Goal: Information Seeking & Learning: Learn about a topic

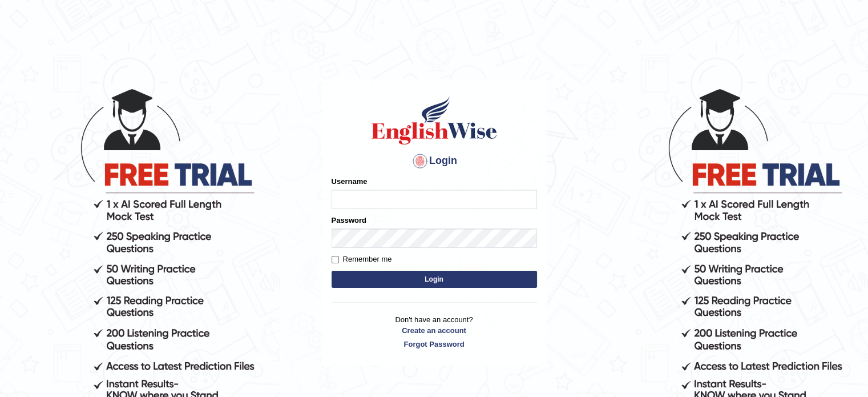
type input "0451698575"
click at [385, 273] on button "Login" at bounding box center [434, 278] width 205 height 17
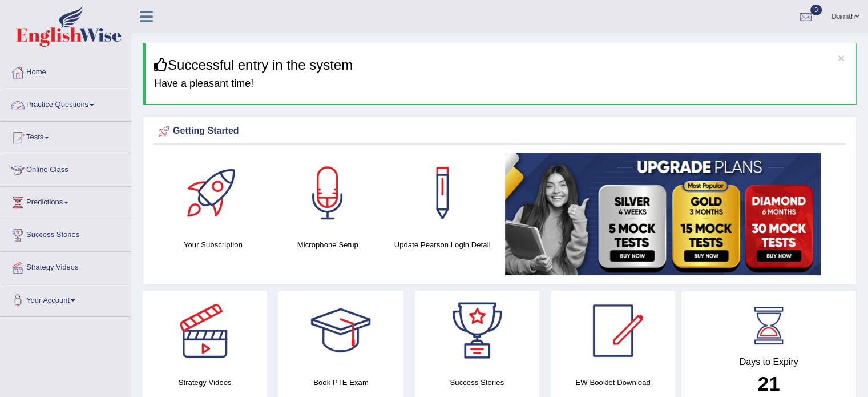
click at [68, 101] on link "Practice Questions" at bounding box center [66, 103] width 130 height 29
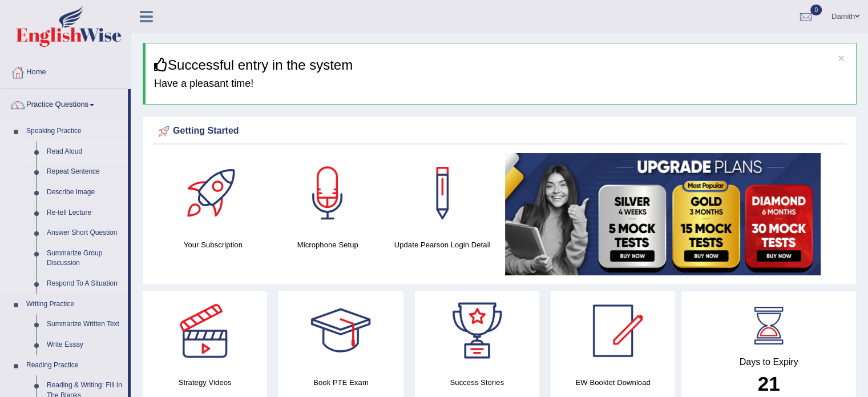
click at [68, 148] on link "Read Aloud" at bounding box center [85, 152] width 86 height 21
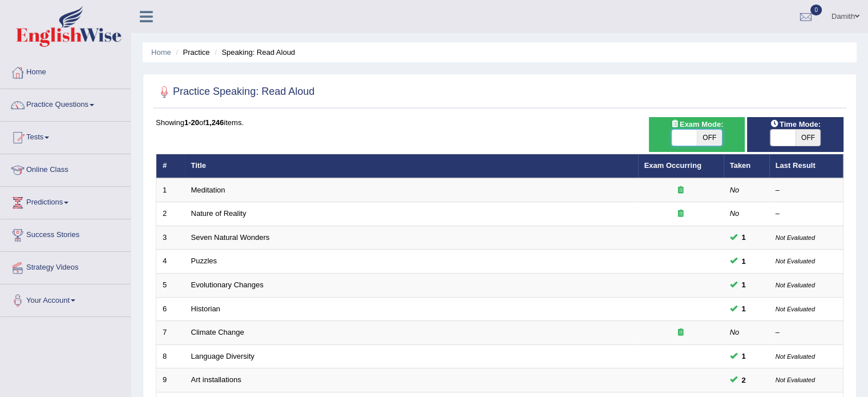
click at [692, 131] on span at bounding box center [684, 138] width 25 height 16
checkbox input "true"
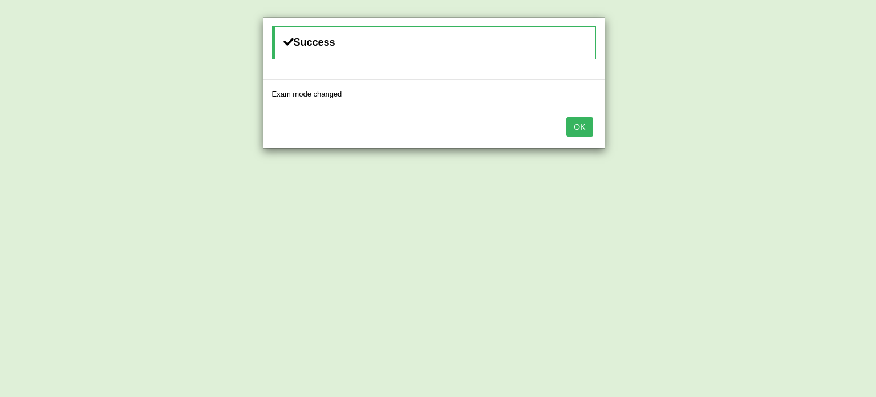
click at [573, 120] on button "OK" at bounding box center [580, 126] width 26 height 19
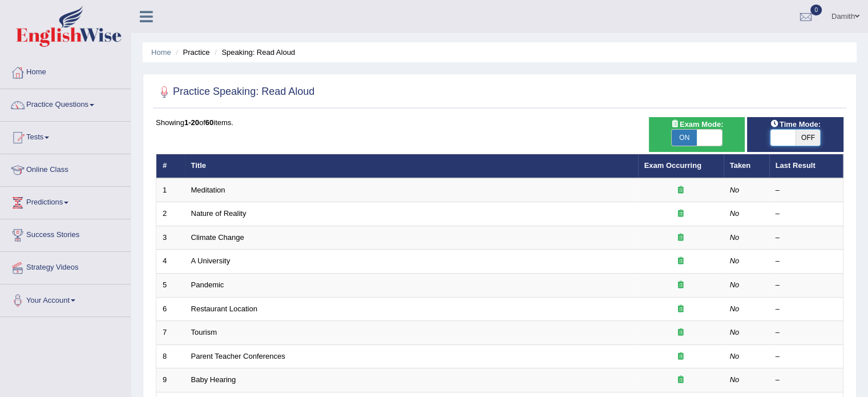
click at [789, 136] on span at bounding box center [782, 138] width 25 height 16
checkbox input "true"
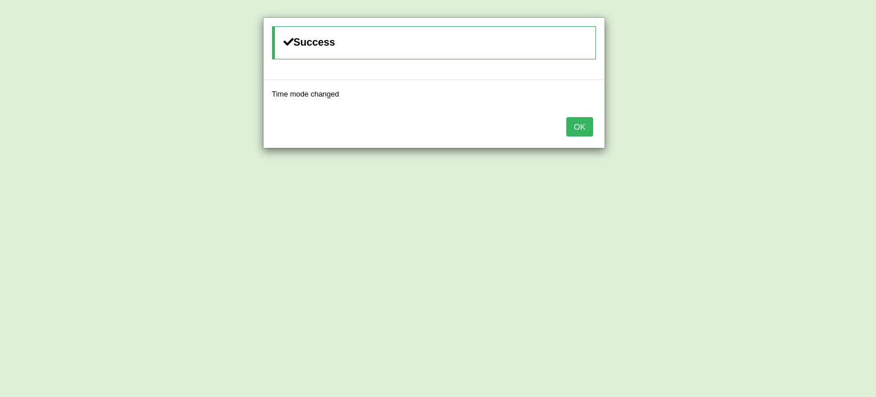
click at [584, 125] on button "OK" at bounding box center [580, 126] width 26 height 19
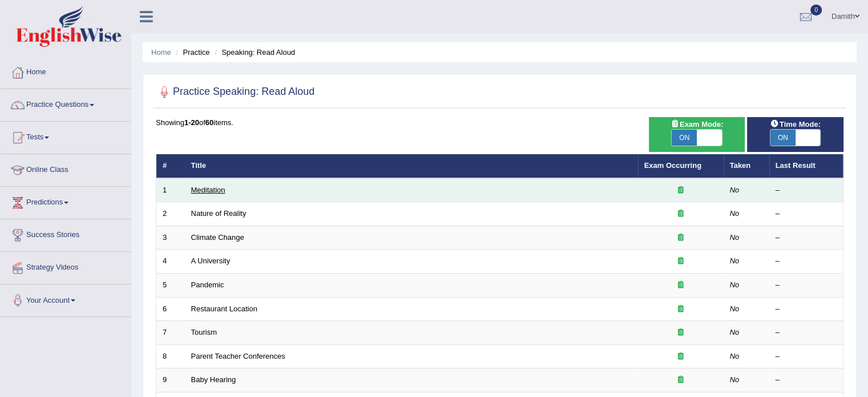
click at [216, 192] on link "Meditation" at bounding box center [208, 189] width 34 height 9
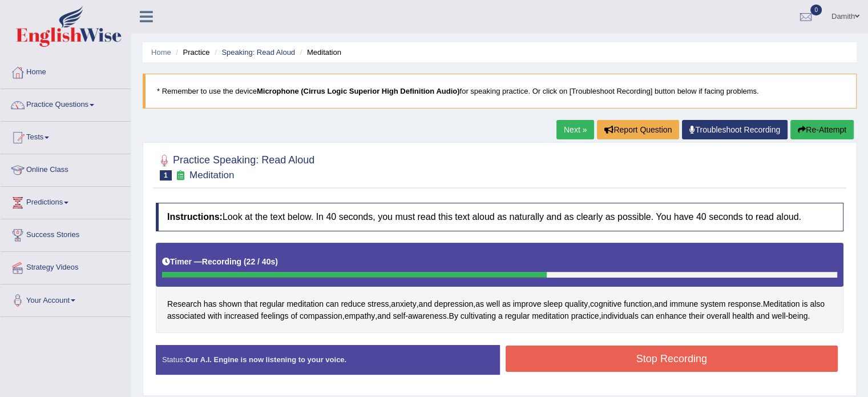
click at [548, 367] on button "Stop Recording" at bounding box center [672, 358] width 333 height 26
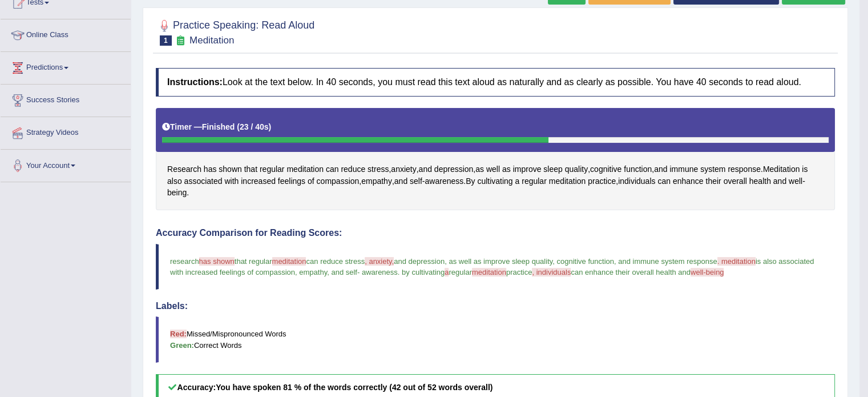
scroll to position [89, 0]
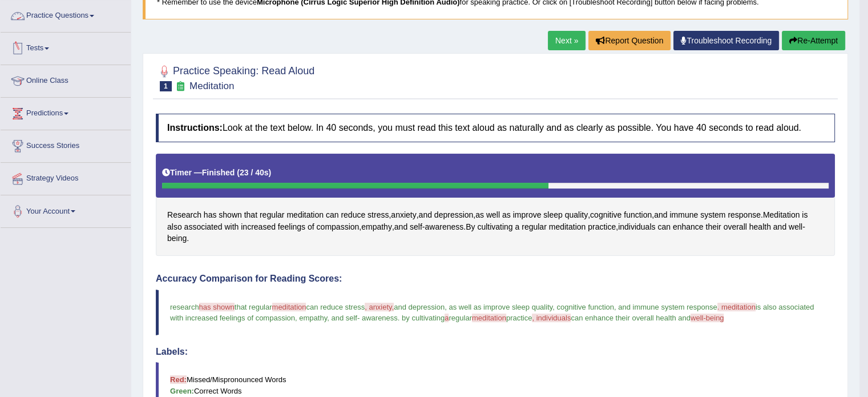
click at [78, 8] on link "Practice Questions" at bounding box center [66, 14] width 130 height 29
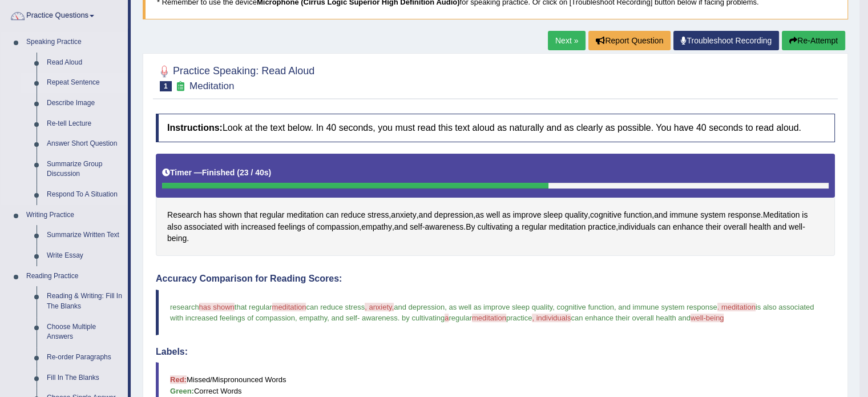
click at [84, 85] on link "Repeat Sentence" at bounding box center [85, 82] width 86 height 21
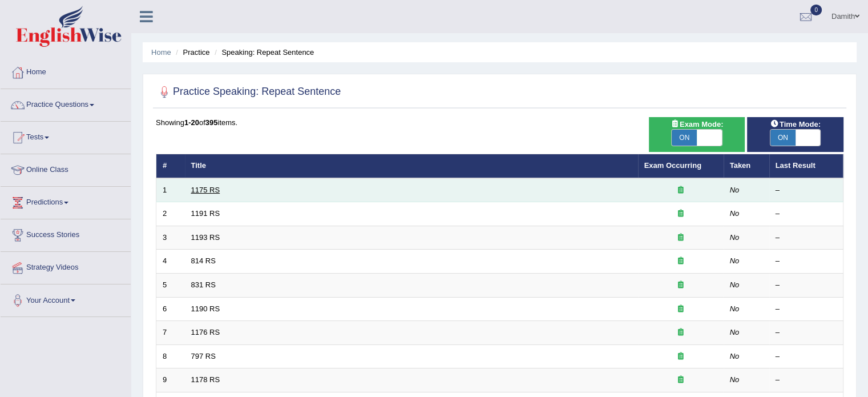
click at [205, 189] on link "1175 RS" at bounding box center [205, 189] width 29 height 9
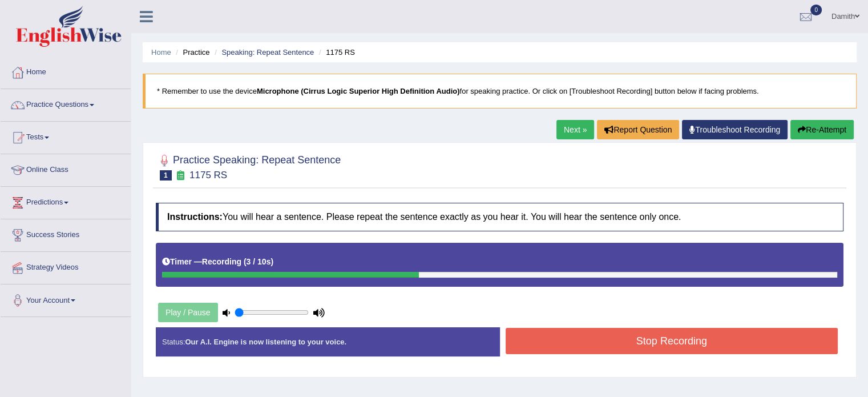
click at [550, 329] on button "Stop Recording" at bounding box center [672, 341] width 333 height 26
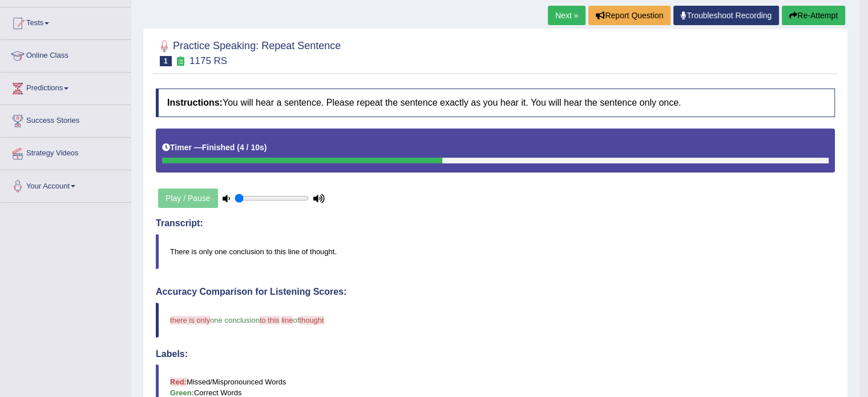
scroll to position [91, 0]
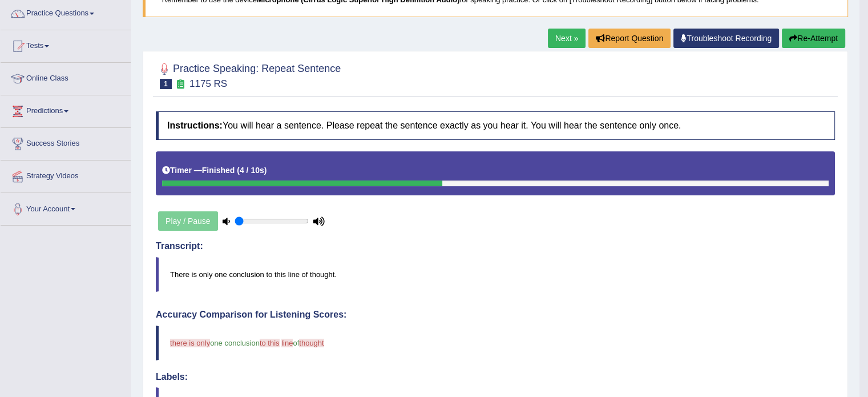
click at [553, 35] on link "Next »" at bounding box center [567, 38] width 38 height 19
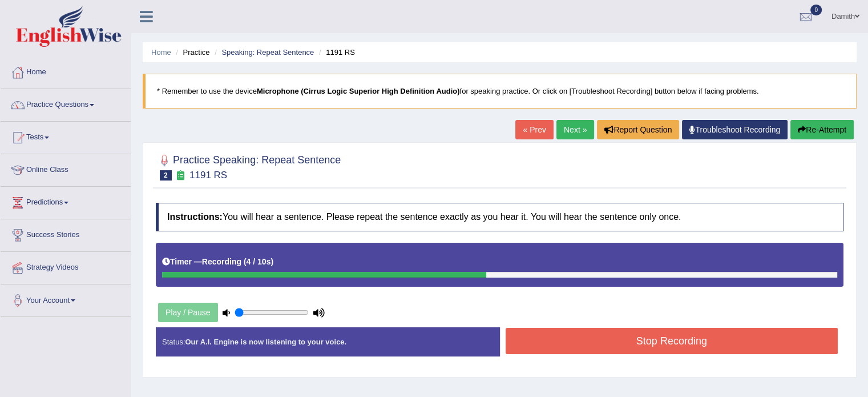
click at [620, 342] on button "Stop Recording" at bounding box center [672, 341] width 333 height 26
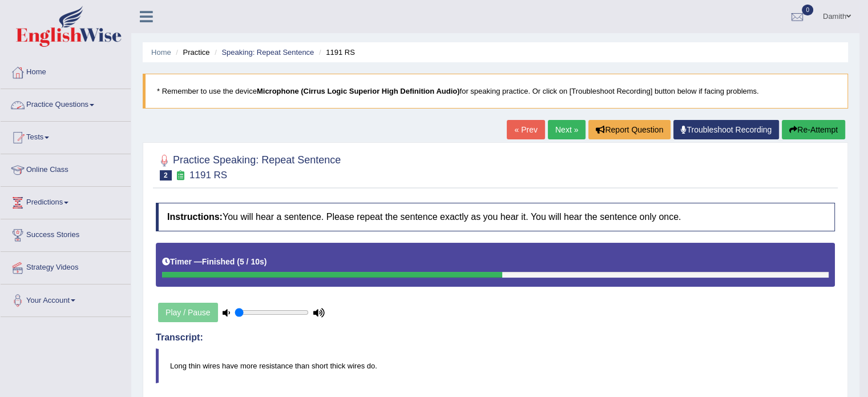
click at [85, 106] on link "Practice Questions" at bounding box center [66, 103] width 130 height 29
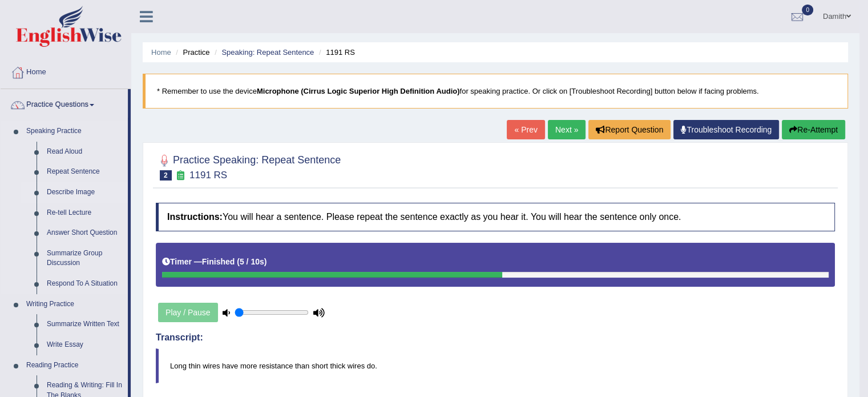
click at [74, 187] on link "Describe Image" at bounding box center [85, 192] width 86 height 21
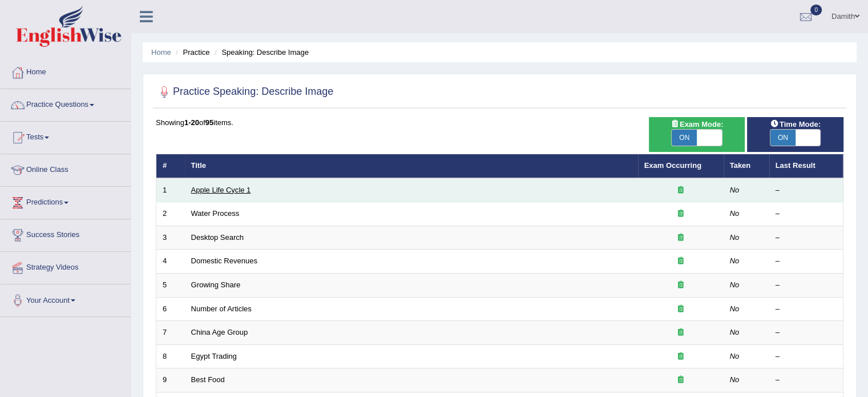
click at [220, 187] on link "Apple Life Cycle 1" at bounding box center [221, 189] width 60 height 9
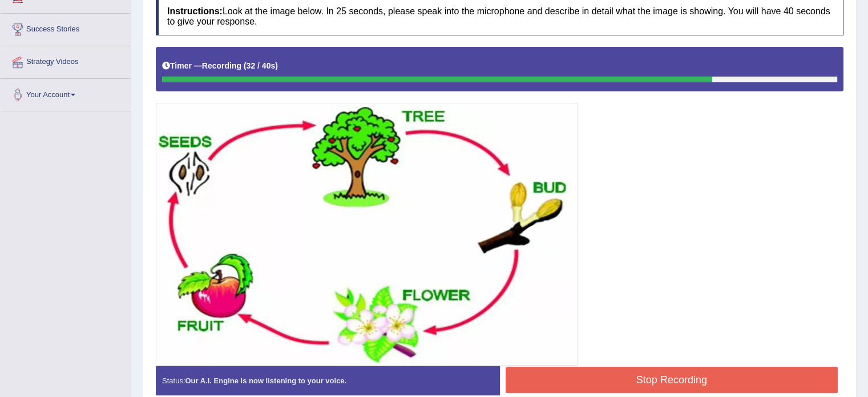
scroll to position [213, 0]
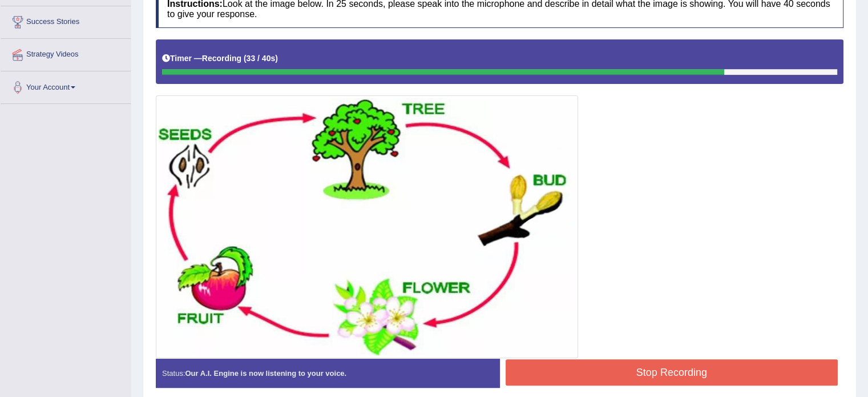
click at [771, 371] on button "Stop Recording" at bounding box center [672, 372] width 333 height 26
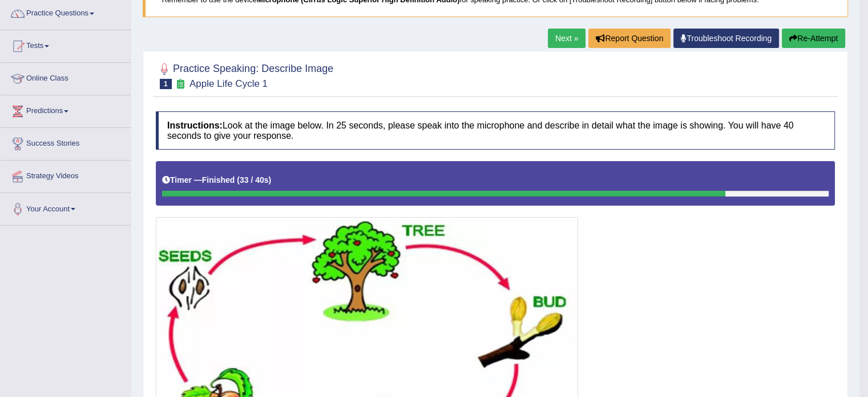
scroll to position [30, 0]
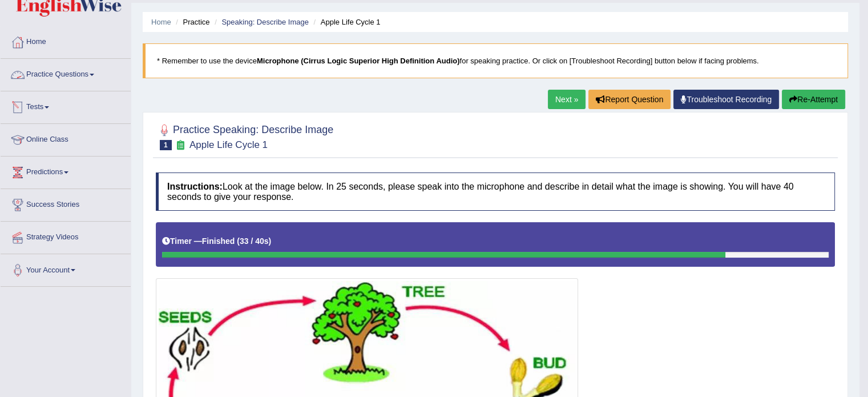
click at [91, 77] on link "Practice Questions" at bounding box center [66, 73] width 130 height 29
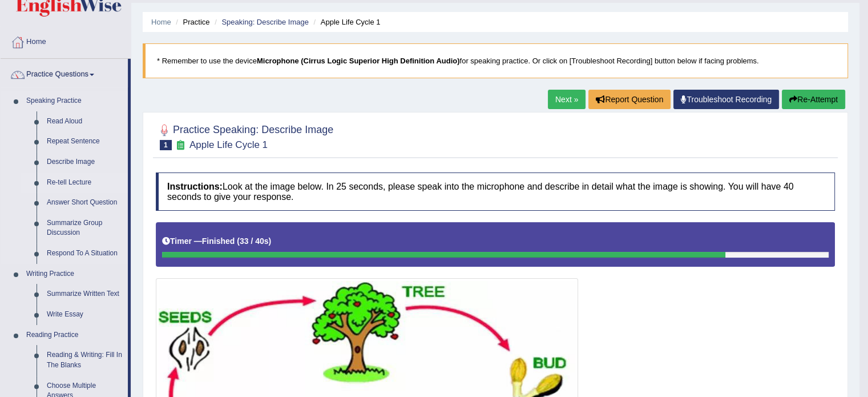
click at [71, 177] on link "Re-tell Lecture" at bounding box center [85, 182] width 86 height 21
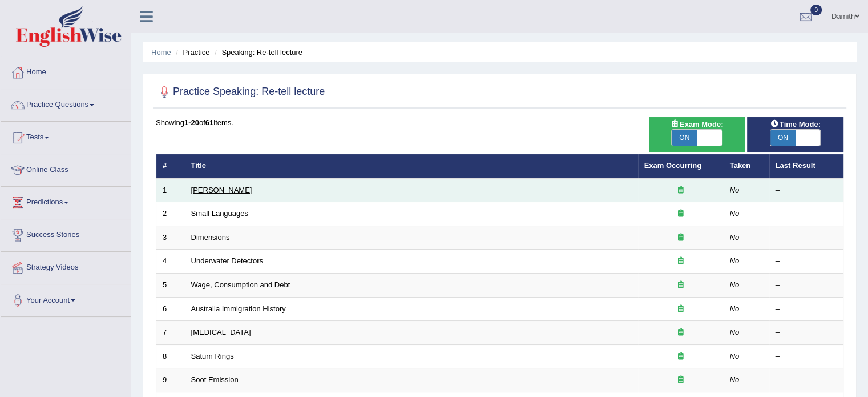
click at [209, 187] on link "[PERSON_NAME]" at bounding box center [221, 189] width 61 height 9
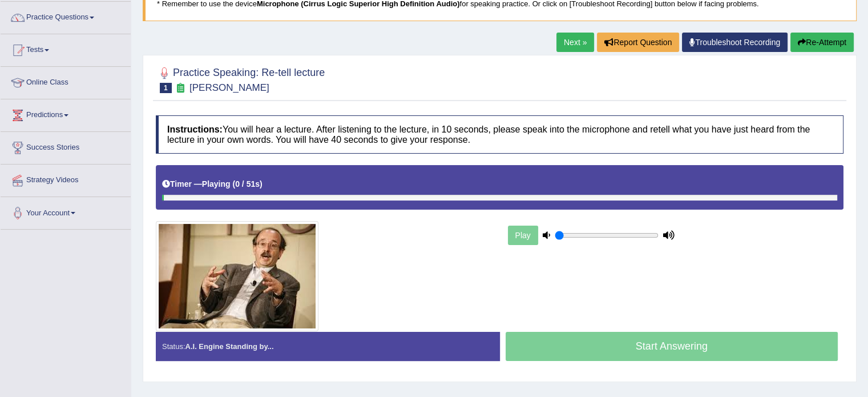
scroll to position [91, 0]
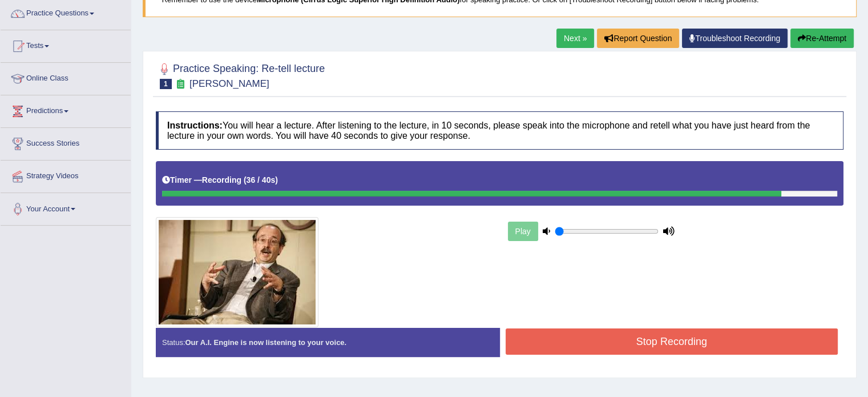
click at [754, 334] on button "Stop Recording" at bounding box center [672, 341] width 333 height 26
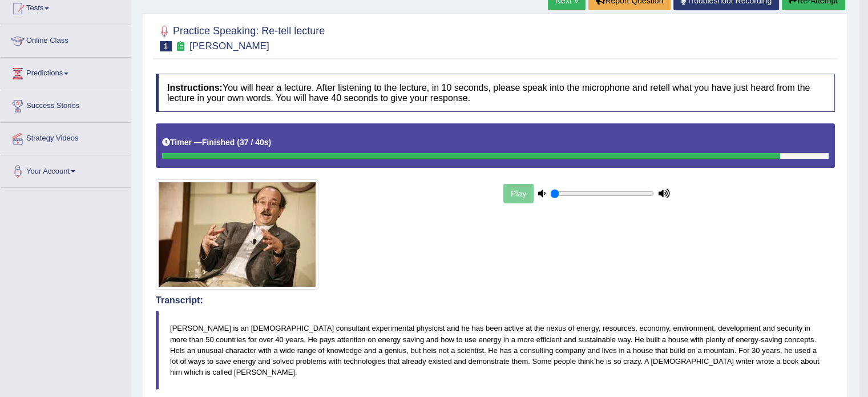
scroll to position [114, 0]
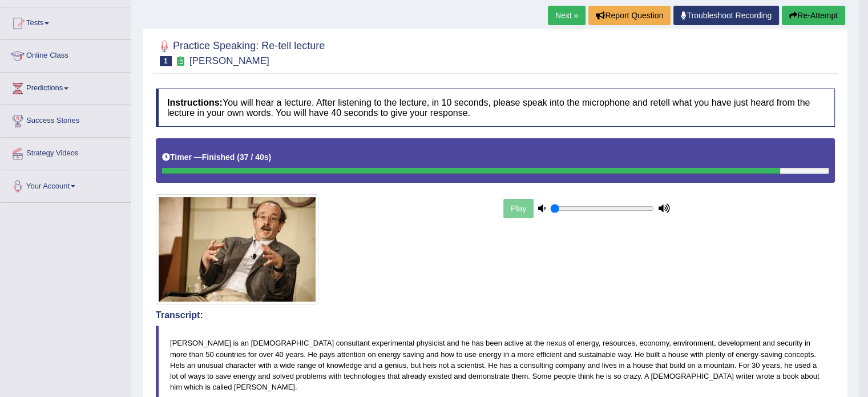
click at [551, 15] on link "Next »" at bounding box center [567, 15] width 38 height 19
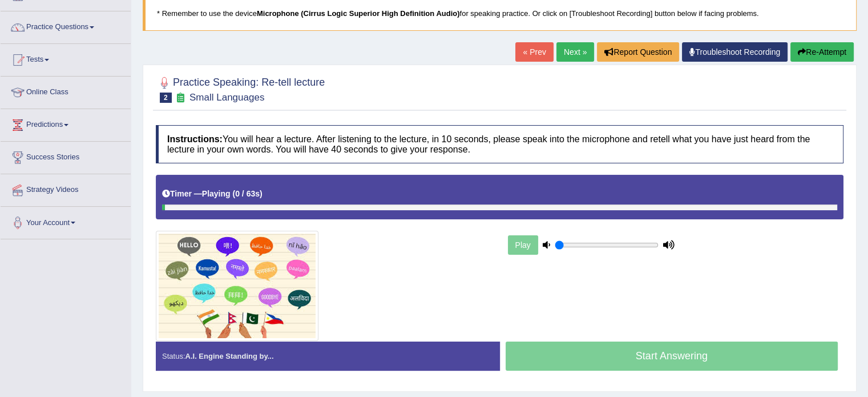
scroll to position [91, 0]
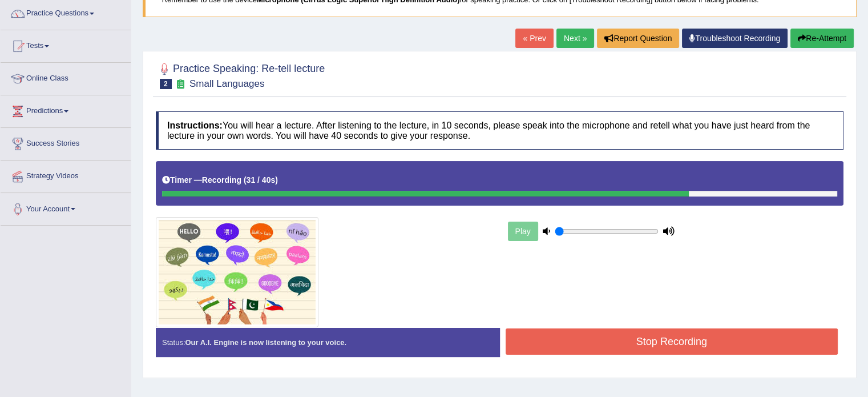
click at [753, 347] on button "Stop Recording" at bounding box center [672, 341] width 333 height 26
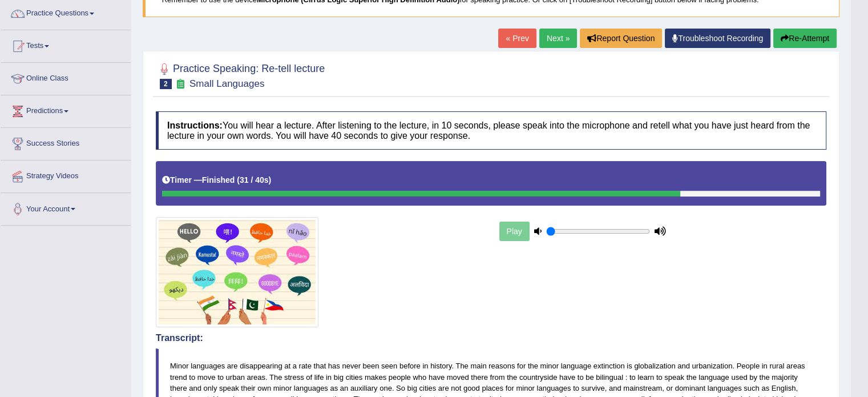
scroll to position [114, 0]
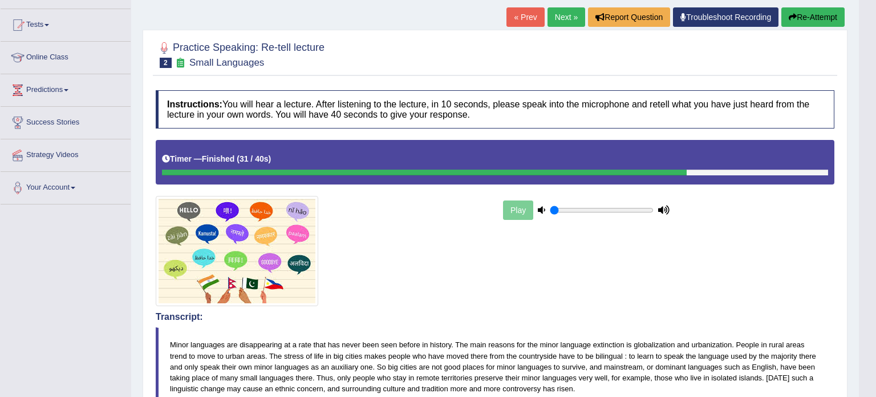
click at [872, 284] on html "Toggle navigation Home Practice Questions Speaking Practice Read Aloud Repeat S…" at bounding box center [438, 86] width 876 height 397
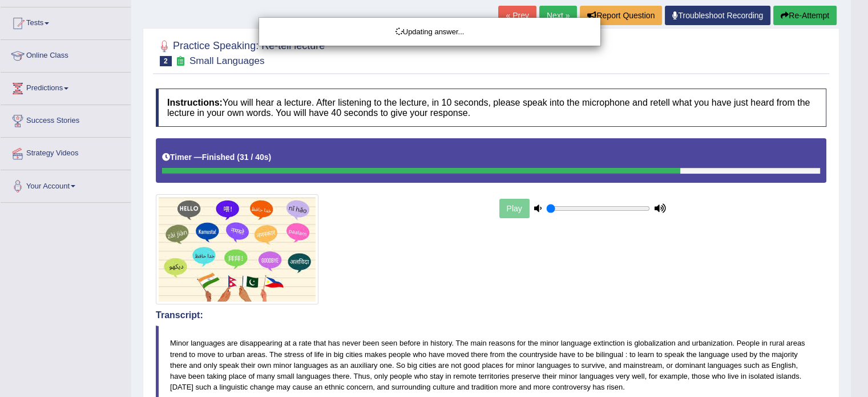
click at [868, 282] on html "Toggle navigation Home Practice Questions Speaking Practice Read Aloud Repeat S…" at bounding box center [434, 84] width 868 height 397
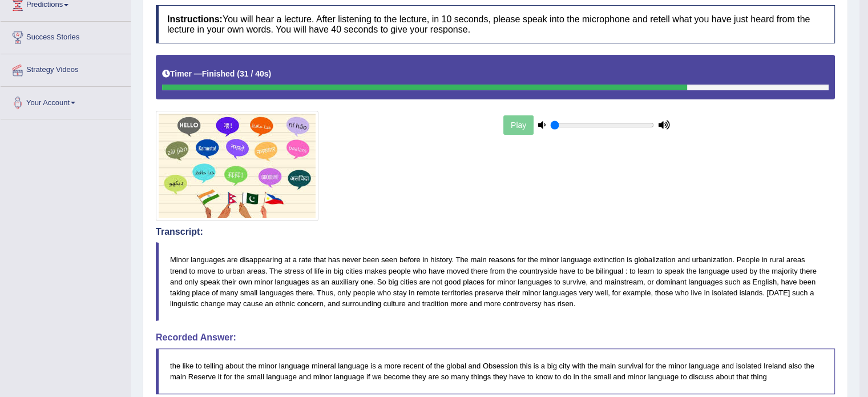
scroll to position [122, 0]
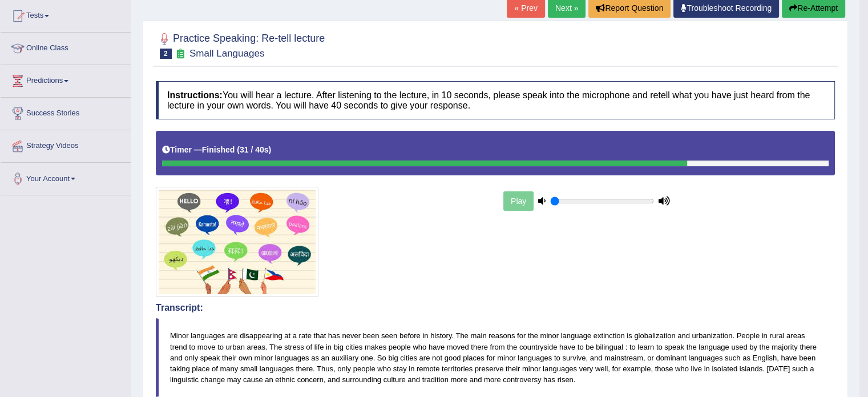
click at [552, 7] on link "Next »" at bounding box center [567, 7] width 38 height 19
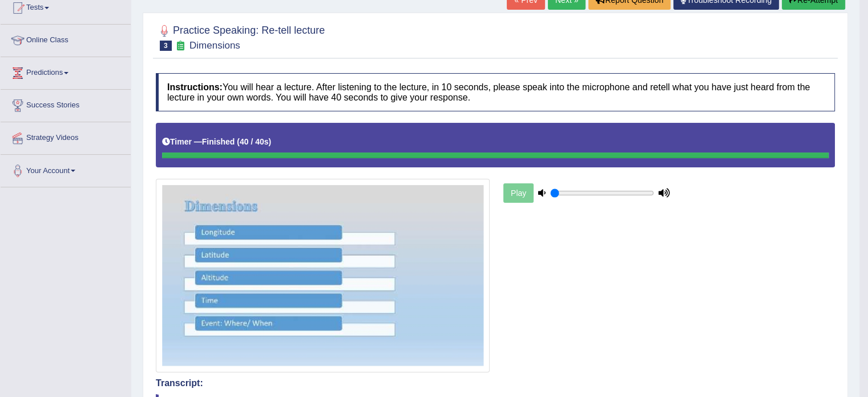
scroll to position [99, 0]
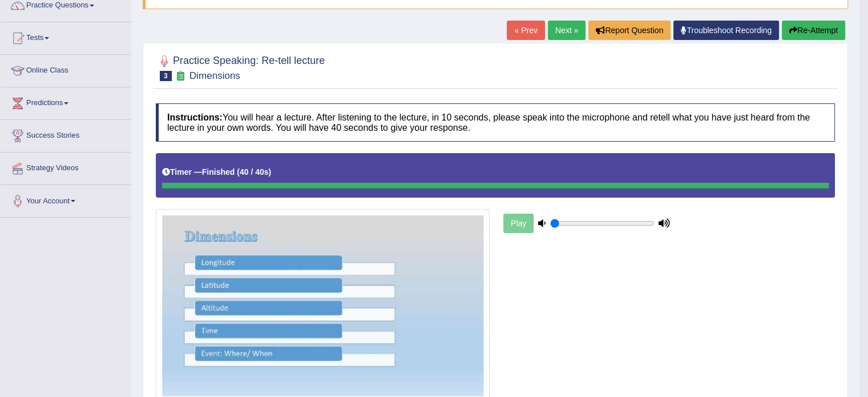
click at [555, 30] on link "Next »" at bounding box center [567, 30] width 38 height 19
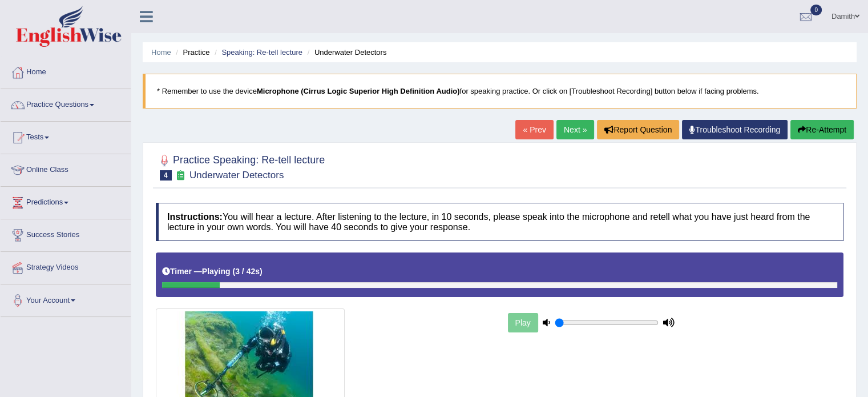
scroll to position [23, 0]
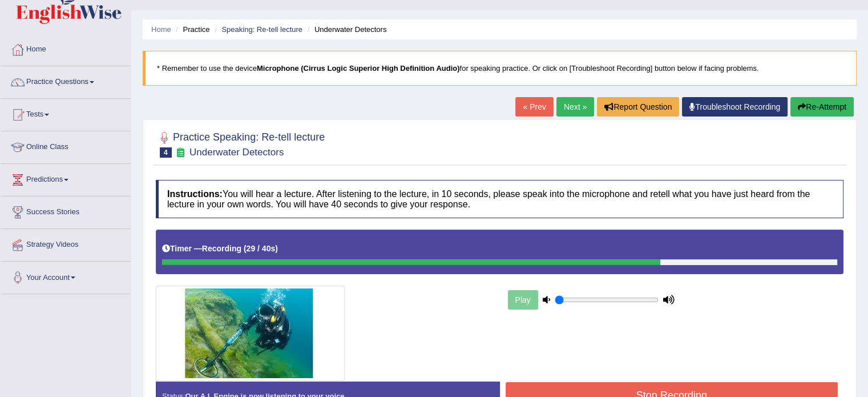
click at [799, 383] on button "Stop Recording" at bounding box center [672, 395] width 333 height 26
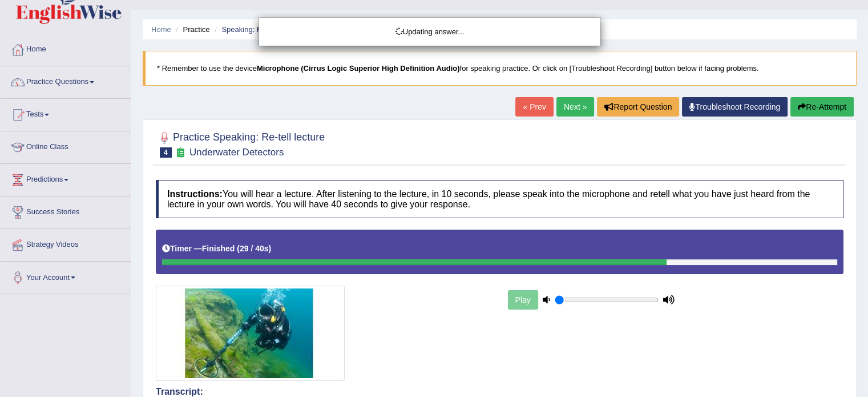
click at [867, 374] on html "Toggle navigation Home Practice Questions Speaking Practice Read Aloud Repeat S…" at bounding box center [434, 175] width 868 height 397
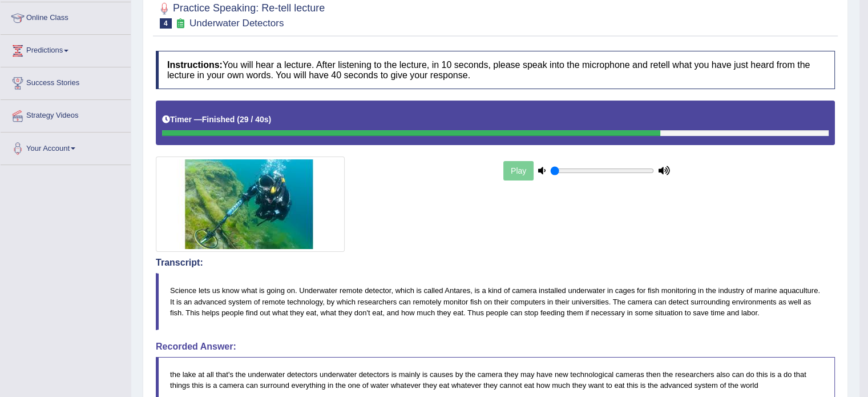
scroll to position [76, 0]
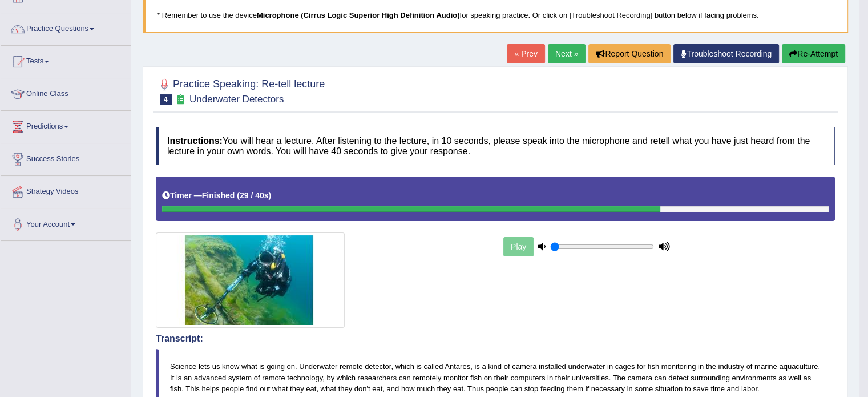
click at [567, 60] on link "Next »" at bounding box center [567, 53] width 38 height 19
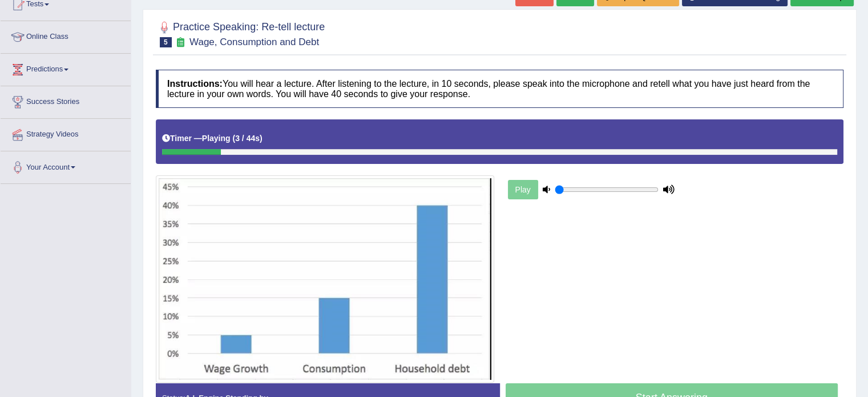
scroll to position [137, 0]
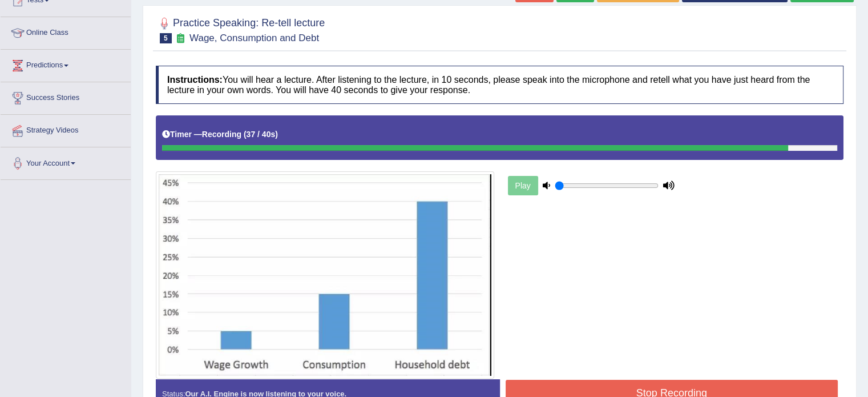
click at [802, 382] on button "Stop Recording" at bounding box center [672, 392] width 333 height 26
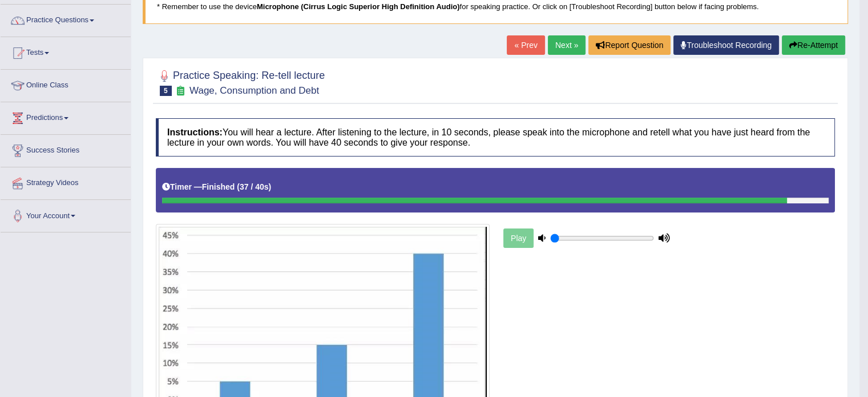
scroll to position [84, 0]
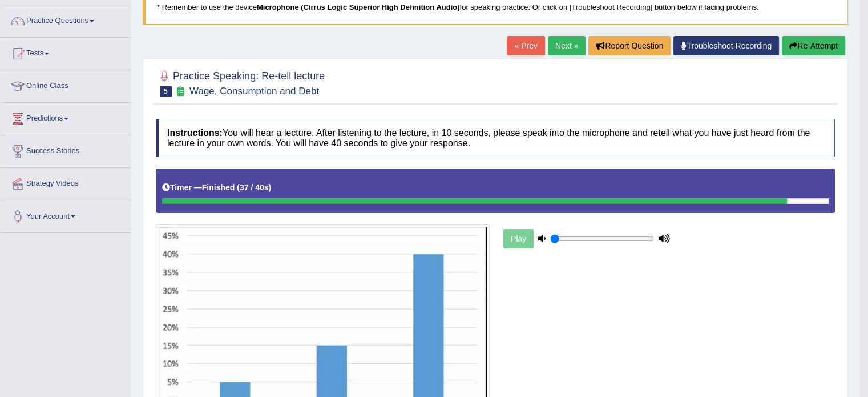
click at [557, 44] on link "Next »" at bounding box center [567, 45] width 38 height 19
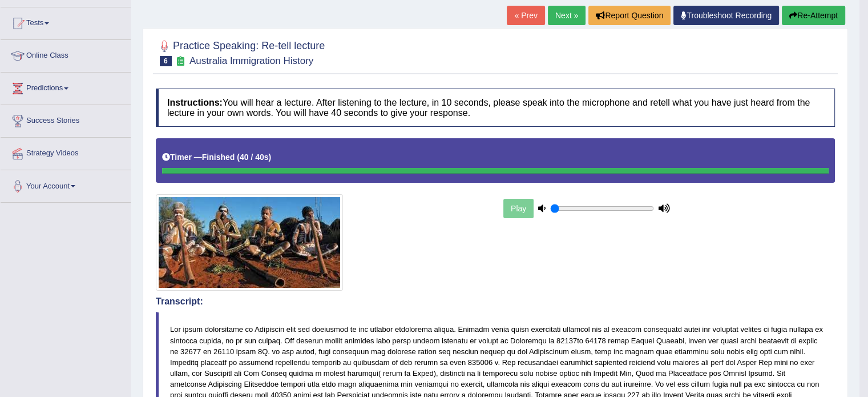
scroll to position [68, 0]
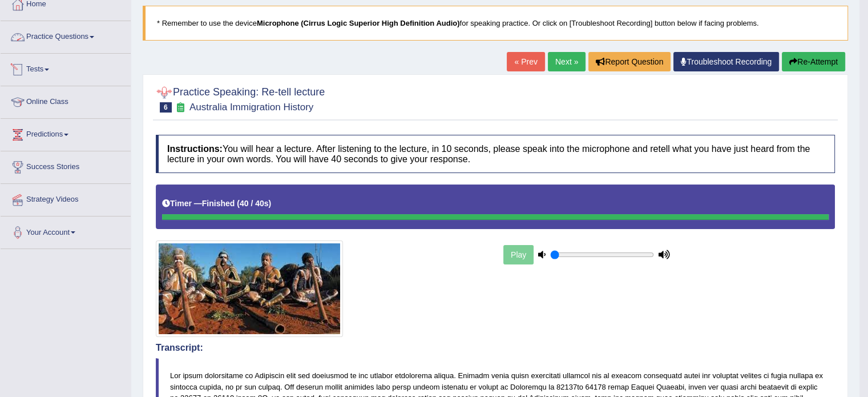
click at [92, 33] on link "Practice Questions" at bounding box center [66, 35] width 130 height 29
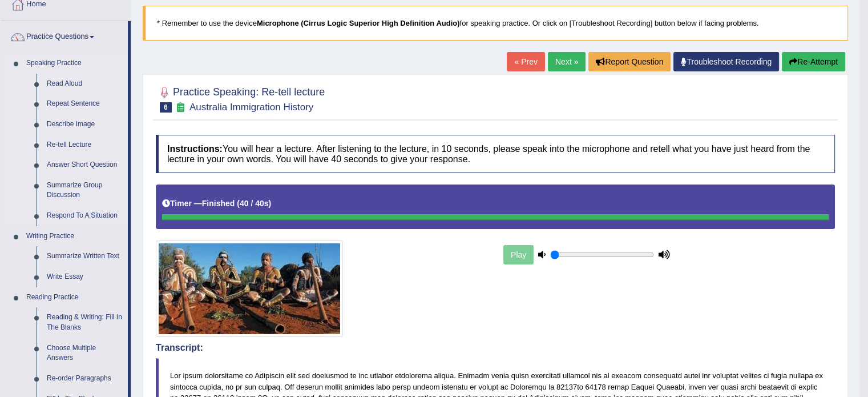
click at [78, 159] on link "Answer Short Question" at bounding box center [85, 165] width 86 height 21
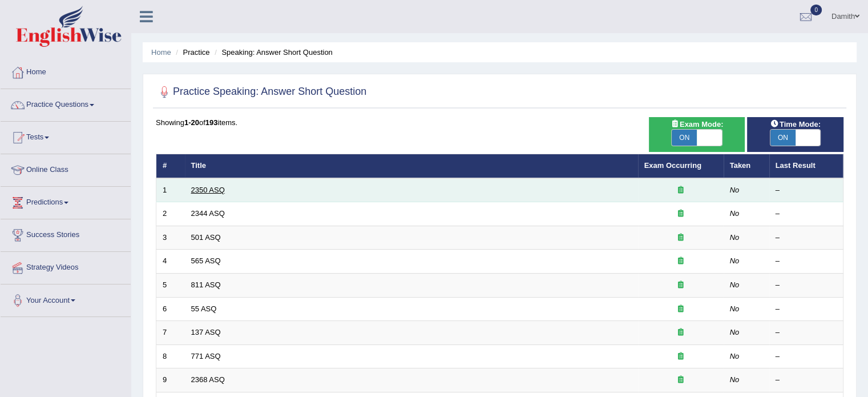
click at [204, 189] on link "2350 ASQ" at bounding box center [208, 189] width 34 height 9
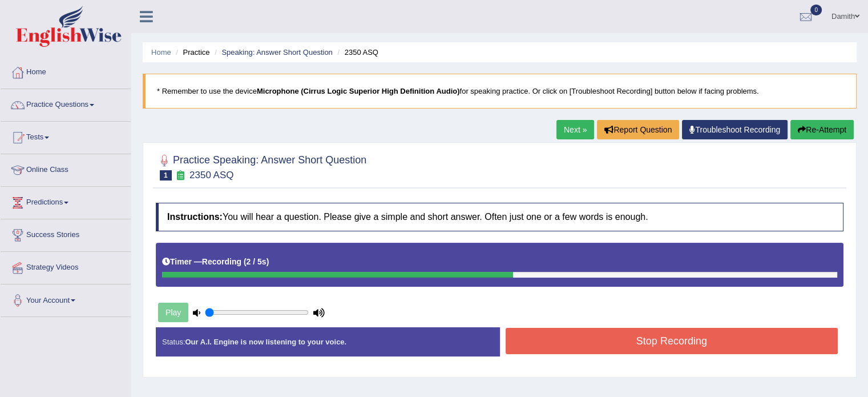
click at [576, 336] on button "Stop Recording" at bounding box center [672, 341] width 333 height 26
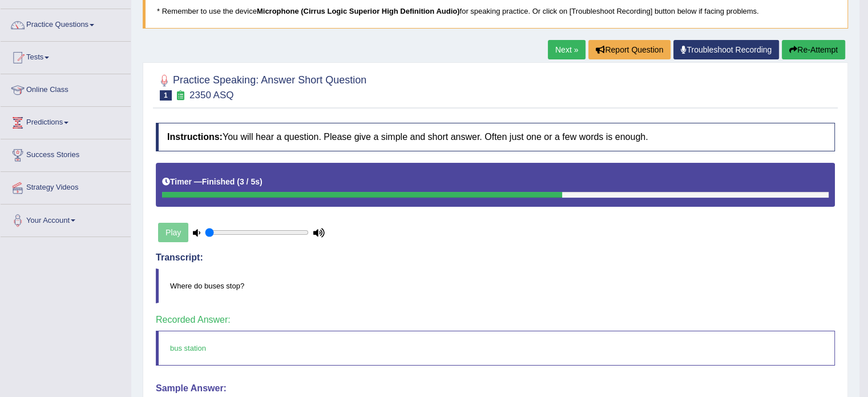
scroll to position [34, 0]
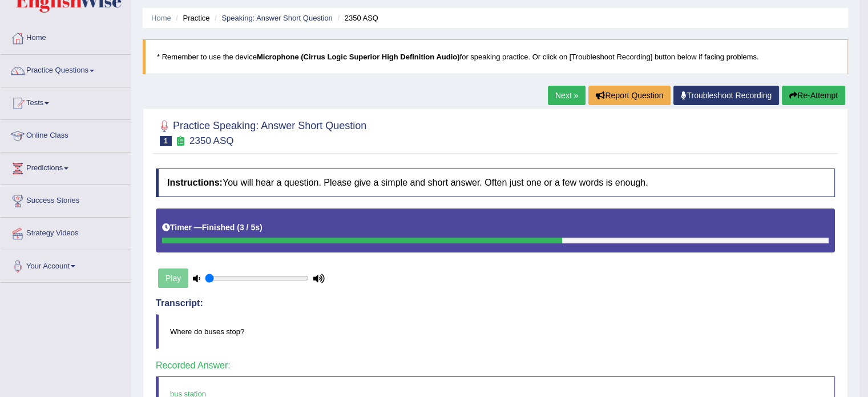
click at [559, 95] on link "Next »" at bounding box center [567, 95] width 38 height 19
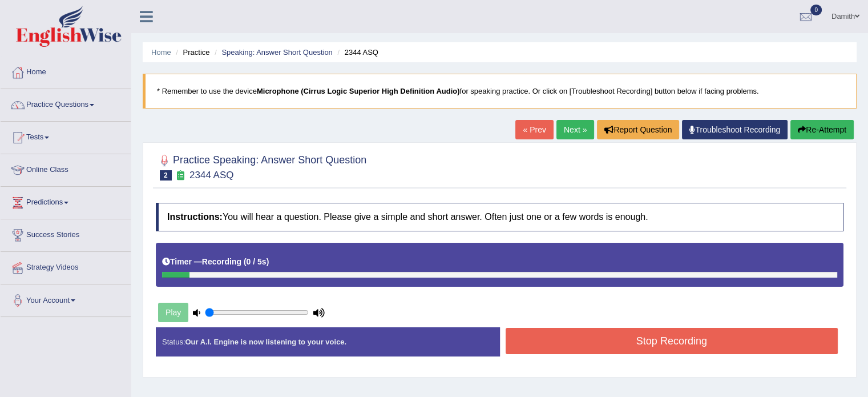
click at [541, 342] on button "Stop Recording" at bounding box center [672, 341] width 333 height 26
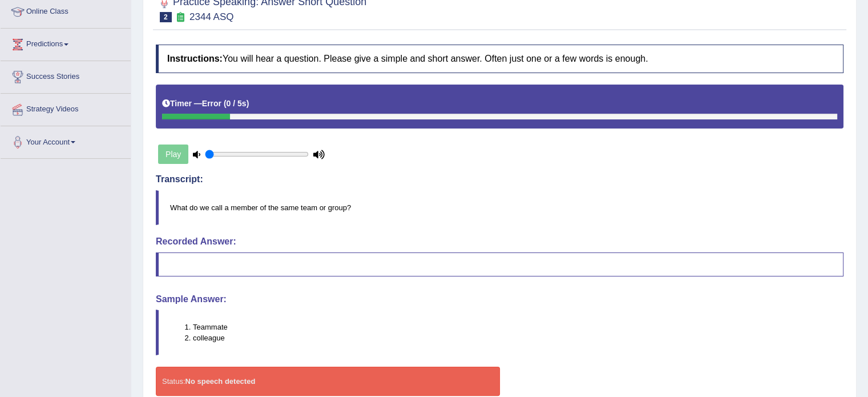
scroll to position [183, 0]
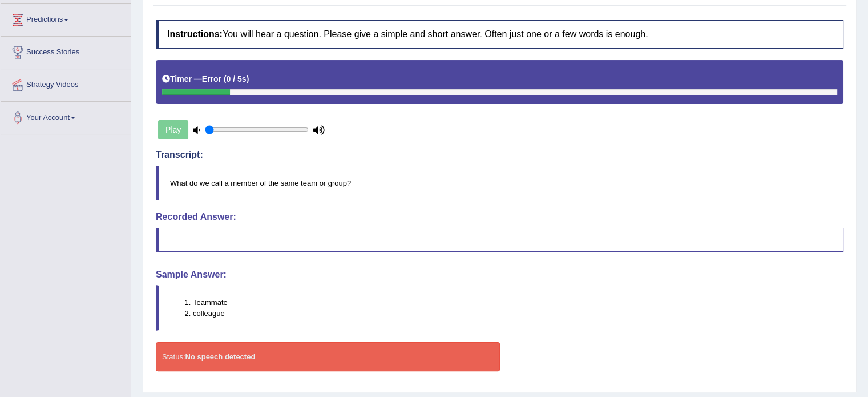
click at [173, 132] on div "Play" at bounding box center [241, 129] width 171 height 29
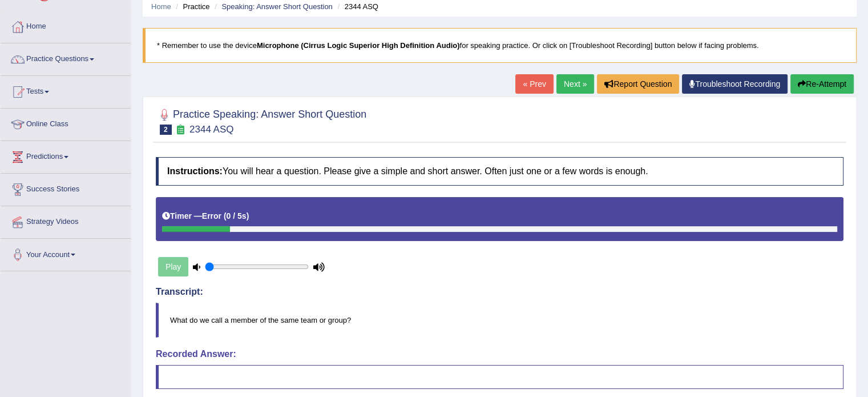
scroll to position [23, 0]
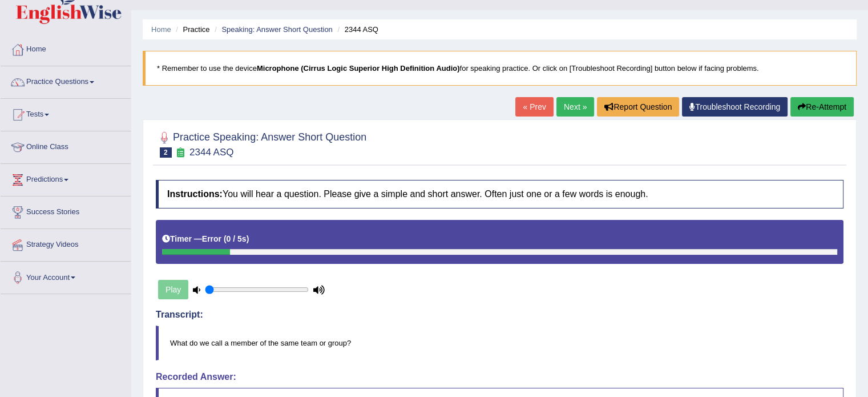
click at [565, 102] on link "Next »" at bounding box center [575, 106] width 38 height 19
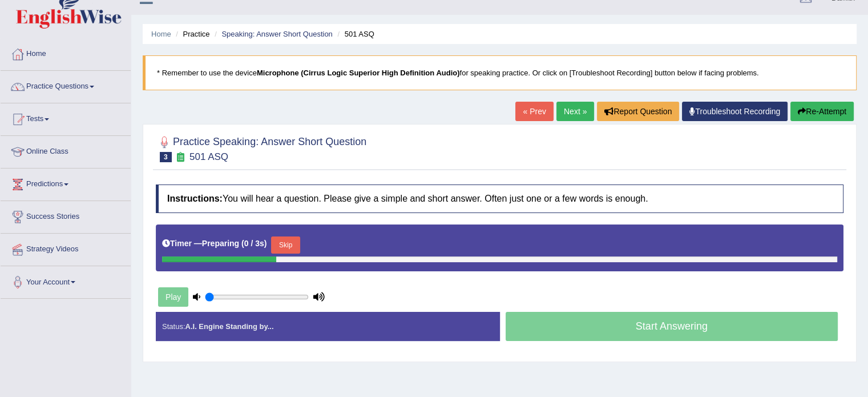
click at [867, 378] on html "Toggle navigation Home Practice Questions Speaking Practice Read Aloud Repeat S…" at bounding box center [434, 180] width 868 height 397
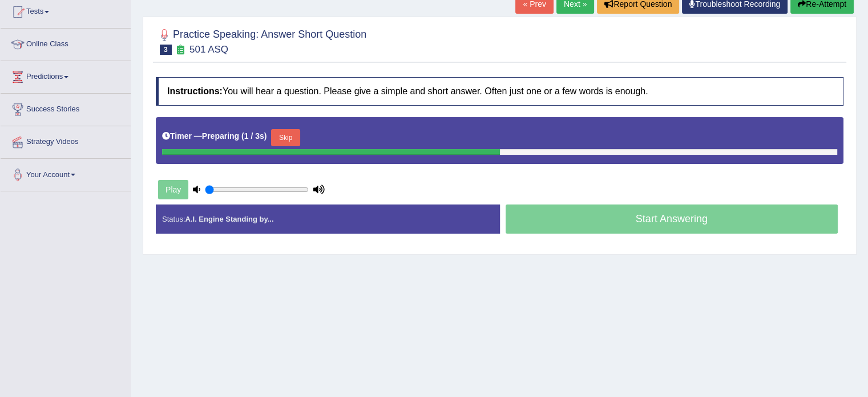
scroll to position [129, 0]
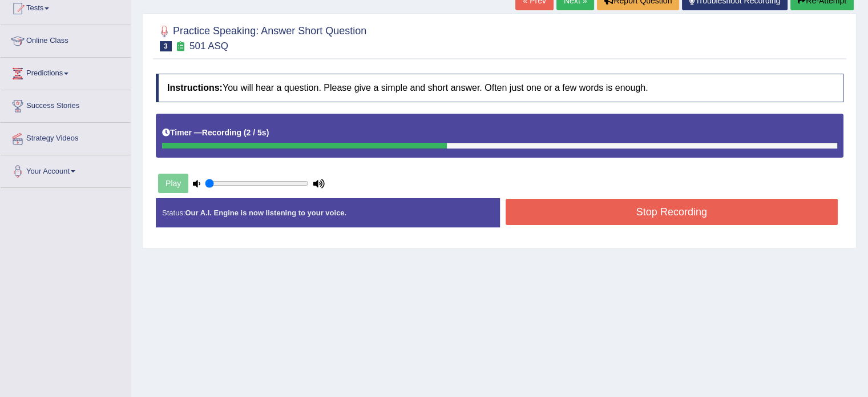
click at [603, 216] on button "Stop Recording" at bounding box center [672, 212] width 333 height 26
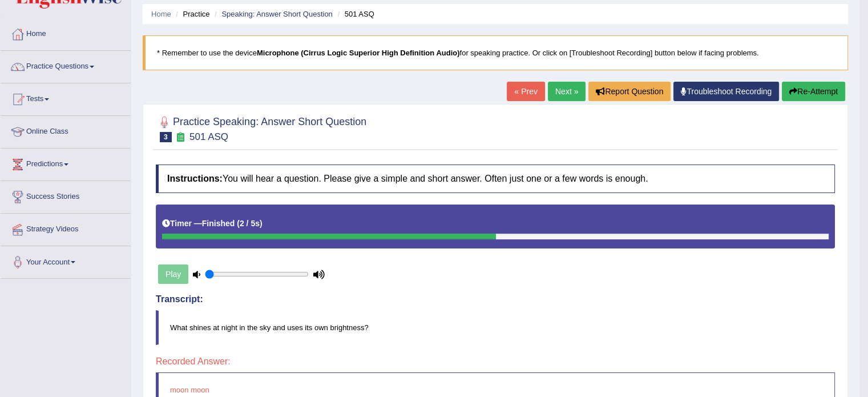
scroll to position [0, 0]
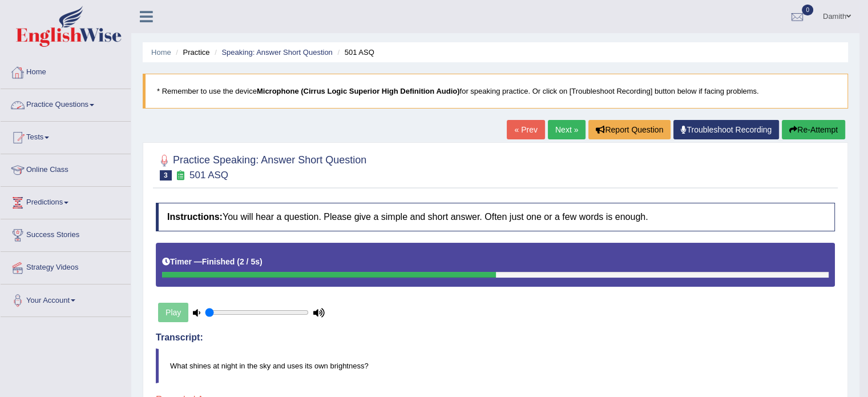
click at [54, 105] on link "Practice Questions" at bounding box center [66, 103] width 130 height 29
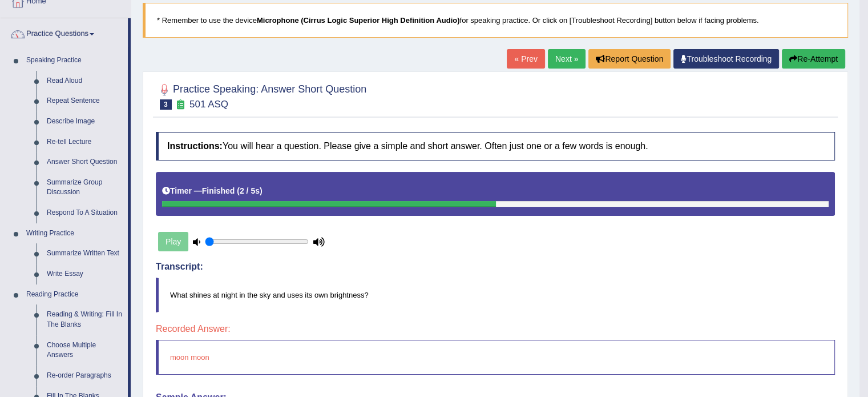
scroll to position [91, 0]
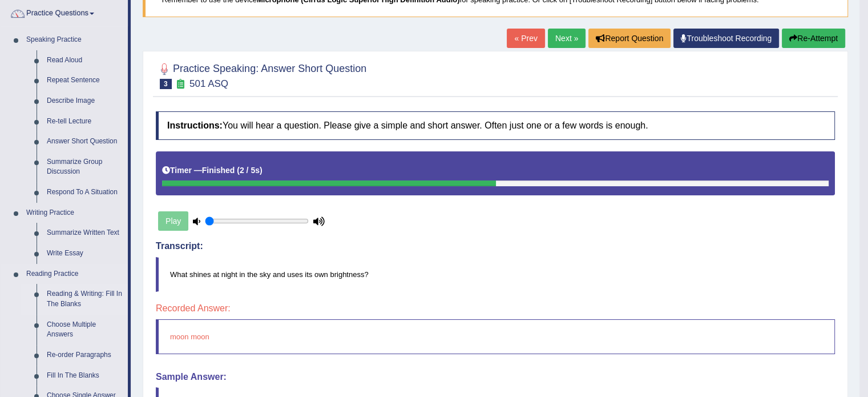
click at [82, 293] on link "Reading & Writing: Fill In The Blanks" at bounding box center [85, 299] width 86 height 30
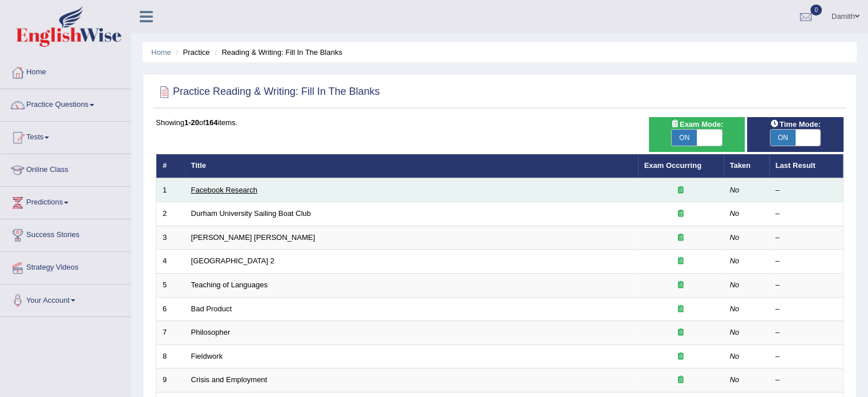
click at [214, 188] on link "Facebook Research" at bounding box center [224, 189] width 66 height 9
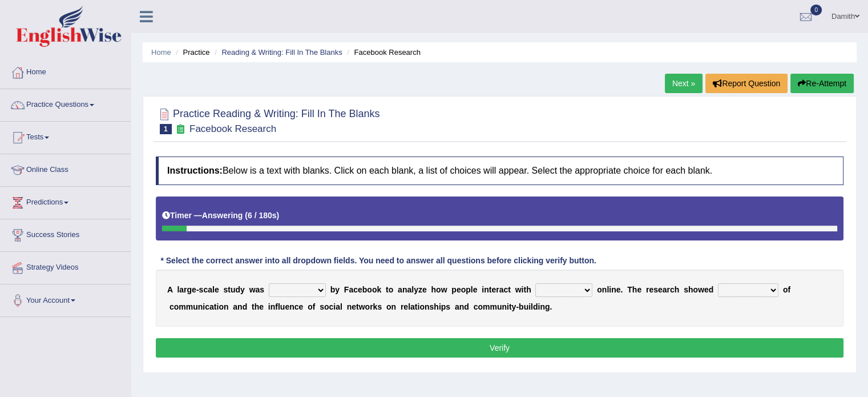
drag, startPoint x: 0, startPoint y: 0, endPoint x: 337, endPoint y: 284, distance: 441.0
click at [337, 284] on div "Instructions: Below is a text with blanks. Click on each blank, a list of choic…" at bounding box center [499, 259] width 693 height 216
click at [311, 288] on select "surveyed had asked made" at bounding box center [297, 290] width 57 height 14
select select "made"
click at [269, 283] on select "surveyed had asked made" at bounding box center [297, 290] width 57 height 14
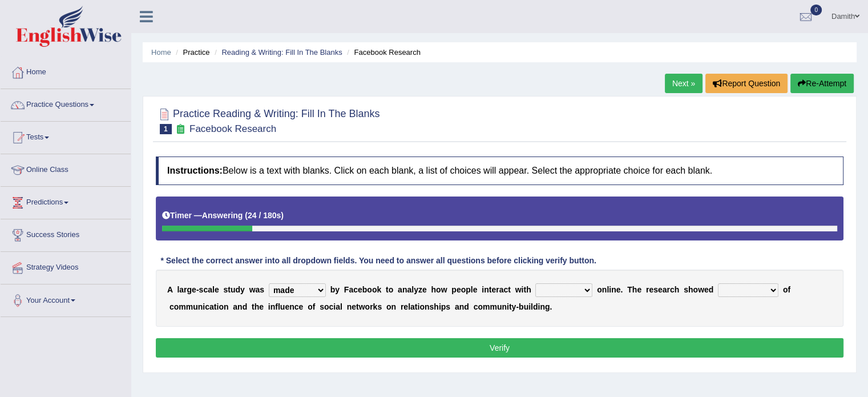
click at [580, 288] on select "together all each other another" at bounding box center [563, 290] width 57 height 14
select select "each other"
click at [535, 283] on select "together all each other another" at bounding box center [563, 290] width 57 height 14
click at [753, 288] on select "advantages standards fellowships patterns" at bounding box center [748, 290] width 60 height 14
select select "patterns"
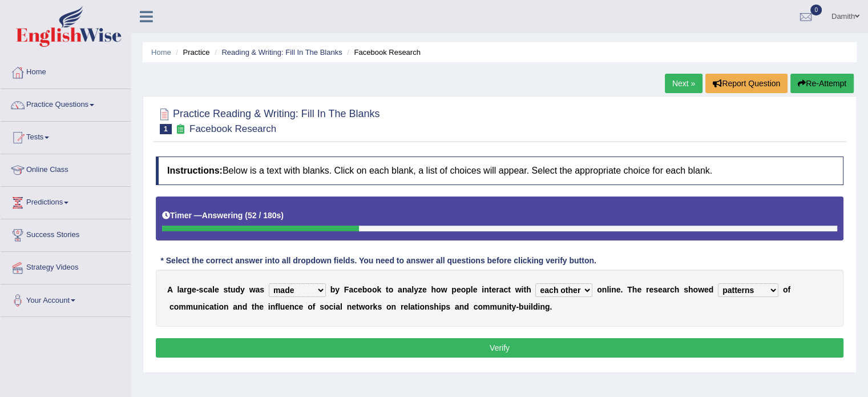
click at [718, 283] on select "advantages standards fellowships patterns" at bounding box center [748, 290] width 60 height 14
click at [316, 290] on select "surveyed had asked made" at bounding box center [297, 290] width 57 height 14
select select "asked"
click at [269, 283] on select "surveyed had asked made" at bounding box center [297, 290] width 57 height 14
click at [742, 285] on select "advantages standards fellowships patterns" at bounding box center [748, 290] width 60 height 14
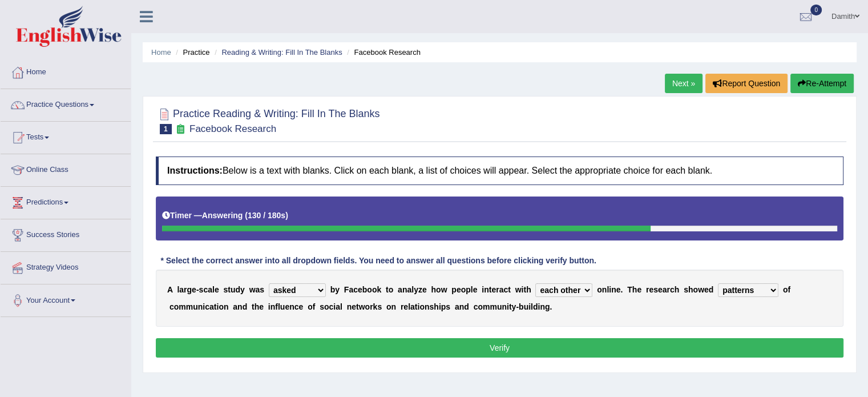
click at [677, 334] on div "Instructions: Below is a text with blanks. Click on each blank, a list of choic…" at bounding box center [499, 259] width 693 height 216
click at [688, 344] on button "Verify" at bounding box center [500, 347] width 688 height 19
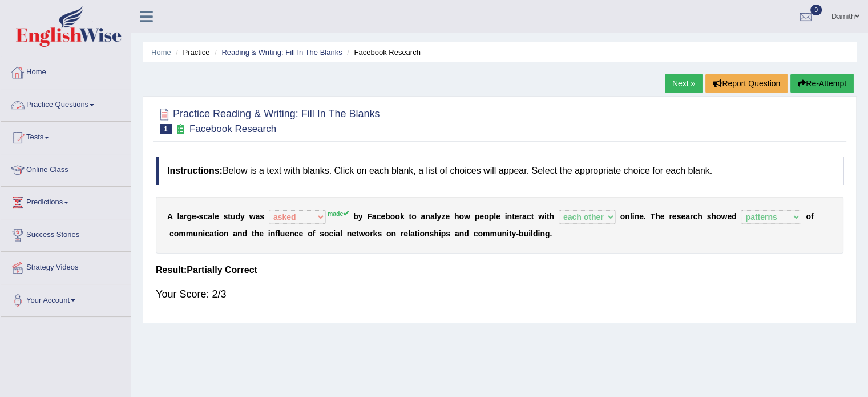
click at [77, 101] on link "Practice Questions" at bounding box center [66, 103] width 130 height 29
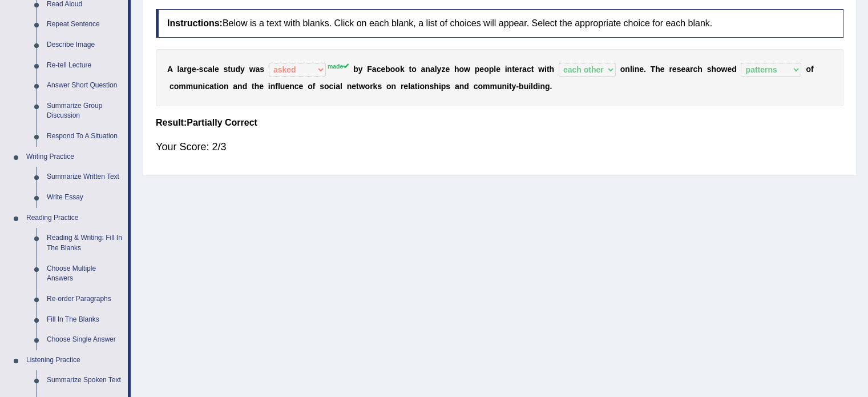
scroll to position [152, 0]
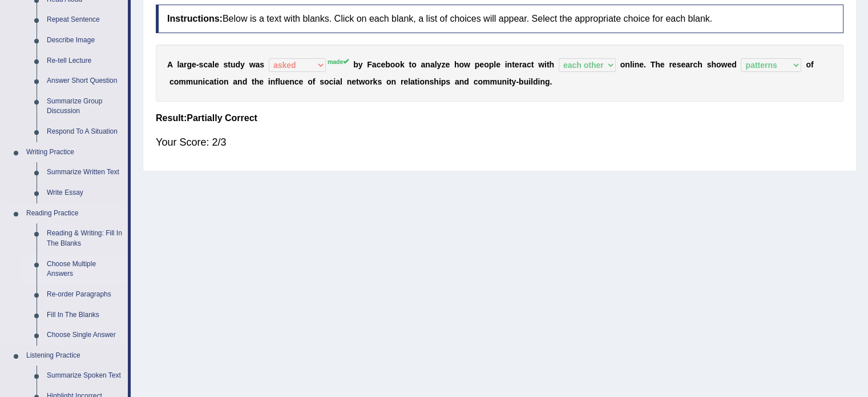
click at [82, 268] on link "Choose Multiple Answers" at bounding box center [85, 269] width 86 height 30
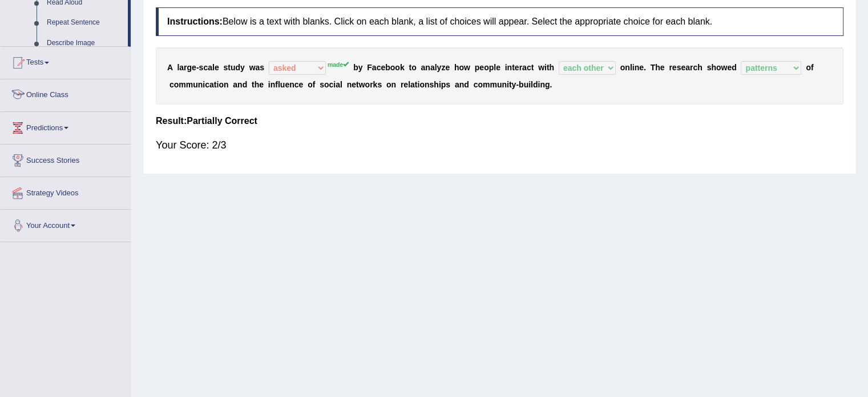
scroll to position [203, 0]
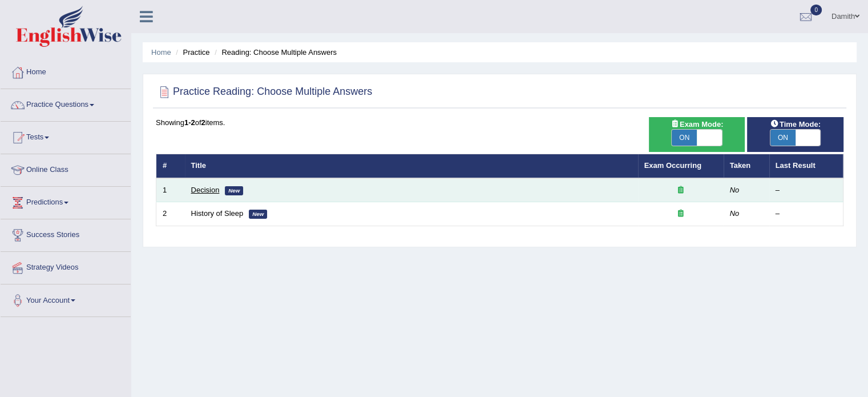
click at [208, 185] on link "Decision" at bounding box center [205, 189] width 29 height 9
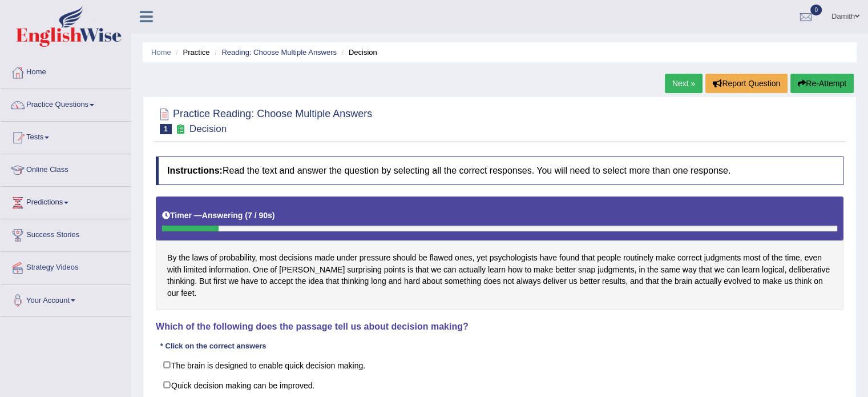
click at [842, 278] on div "By the laws of probability, most decisions made under pressure should be flawed…" at bounding box center [500, 253] width 688 height 114
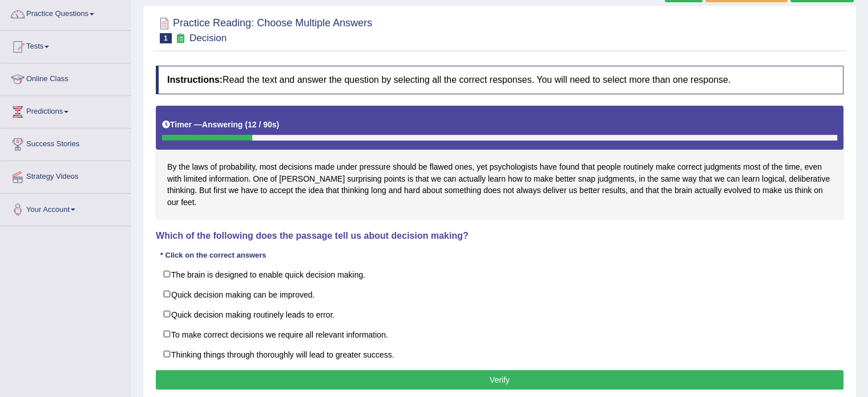
scroll to position [91, 0]
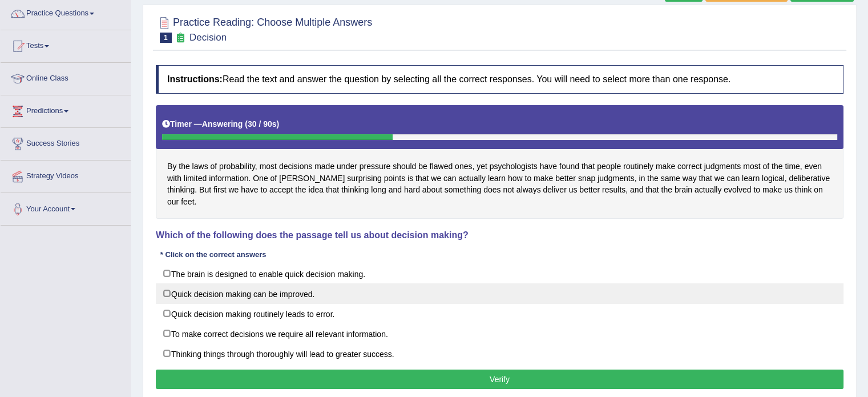
click at [200, 283] on label "Quick decision making can be improved." at bounding box center [500, 293] width 688 height 21
checkbox input "true"
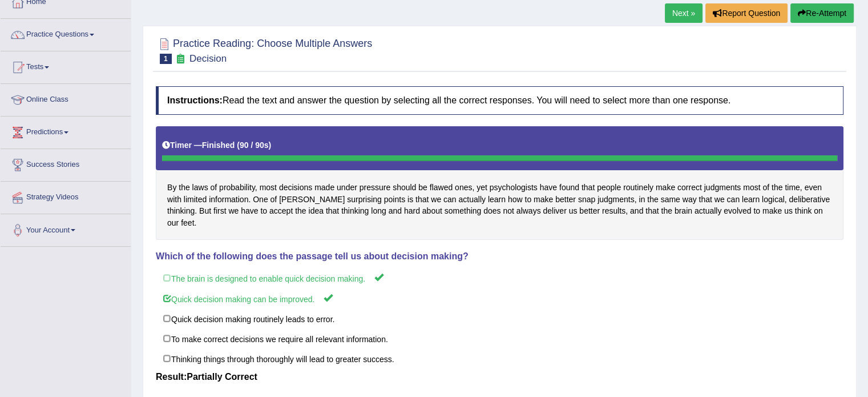
scroll to position [68, 0]
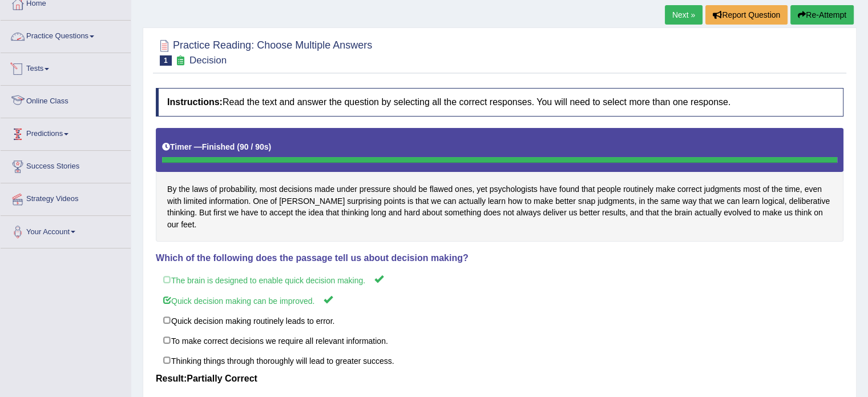
click at [87, 37] on link "Practice Questions" at bounding box center [66, 35] width 130 height 29
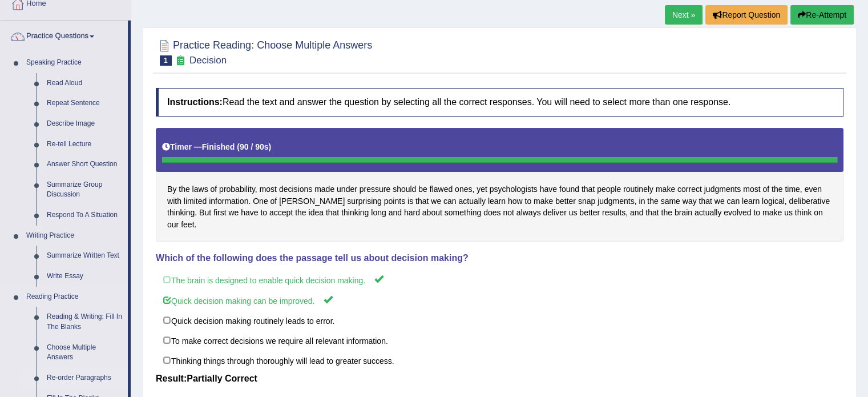
click at [94, 374] on link "Re-order Paragraphs" at bounding box center [85, 377] width 86 height 21
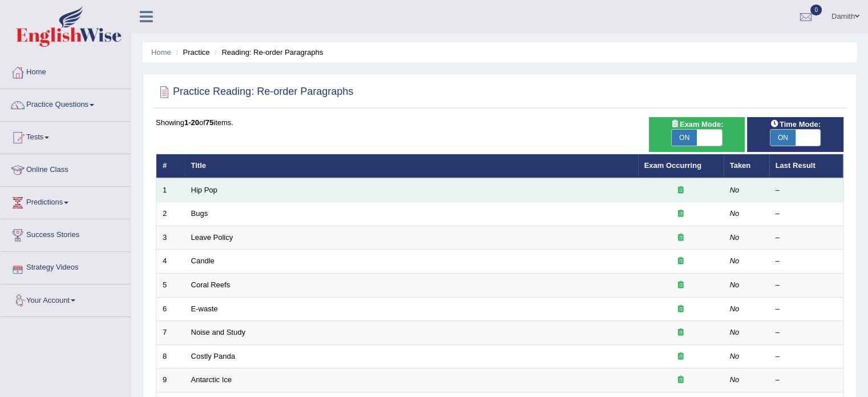
click at [208, 195] on td "Hip Pop" at bounding box center [411, 190] width 453 height 24
click at [204, 188] on link "Hip Pop" at bounding box center [204, 189] width 26 height 9
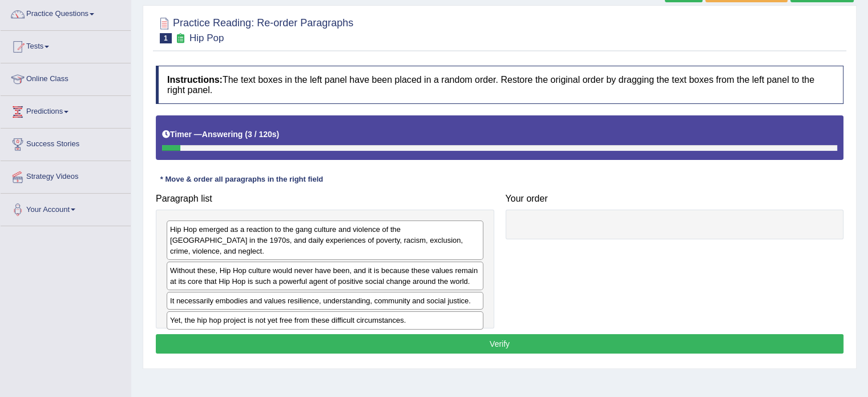
scroll to position [91, 0]
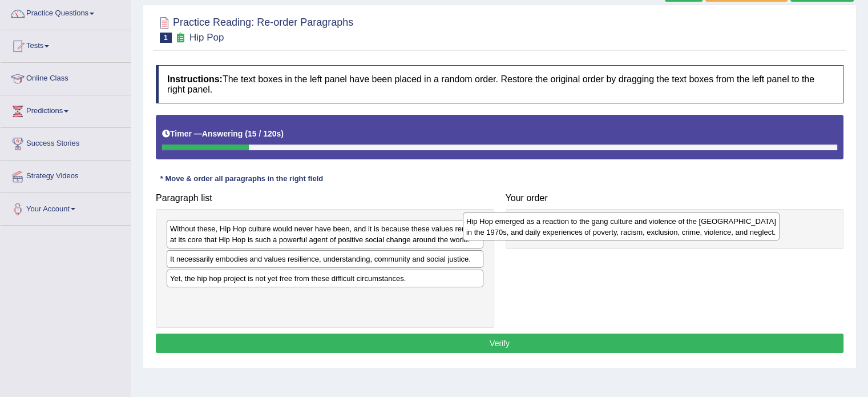
drag, startPoint x: 273, startPoint y: 238, endPoint x: 569, endPoint y: 230, distance: 296.8
click at [569, 230] on div "Hip Hop emerged as a reaction to the gang culture and violence of the South Bro…" at bounding box center [621, 226] width 317 height 29
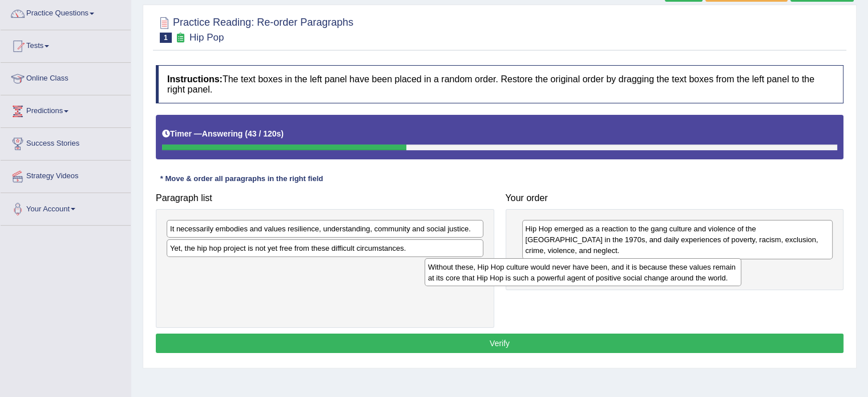
drag, startPoint x: 390, startPoint y: 237, endPoint x: 648, endPoint y: 276, distance: 261.3
click at [648, 276] on div "Without these, Hip Hop culture would never have been, and it is because these v…" at bounding box center [583, 272] width 317 height 29
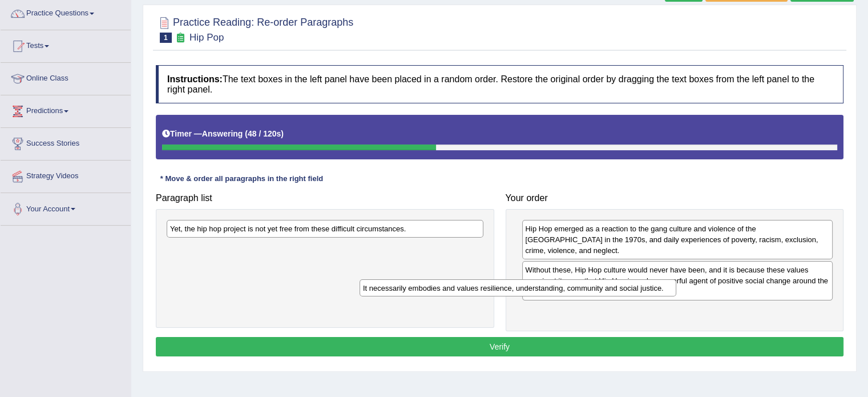
drag, startPoint x: 456, startPoint y: 228, endPoint x: 673, endPoint y: 300, distance: 229.0
click at [673, 297] on div "It necessarily embodies and values resilience, understanding, community and soc…" at bounding box center [517, 288] width 317 height 18
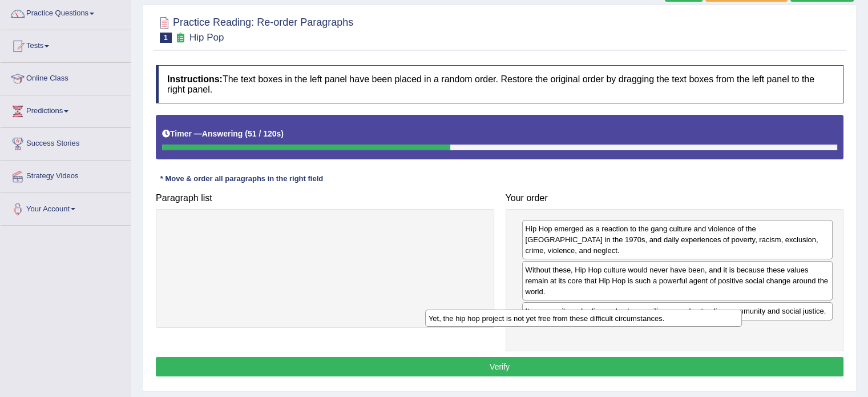
drag, startPoint x: 406, startPoint y: 229, endPoint x: 665, endPoint y: 318, distance: 273.9
click at [665, 318] on div "Yet, the hip hop project is not yet free from these difficult circumstances." at bounding box center [583, 318] width 317 height 18
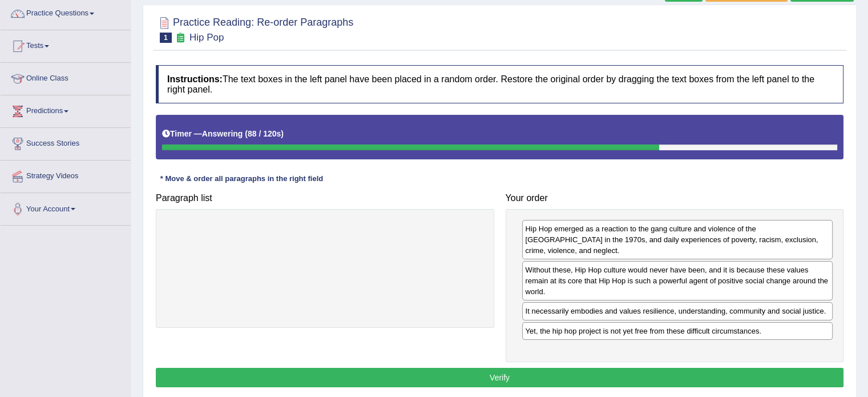
drag, startPoint x: 726, startPoint y: 303, endPoint x: 734, endPoint y: 262, distance: 42.0
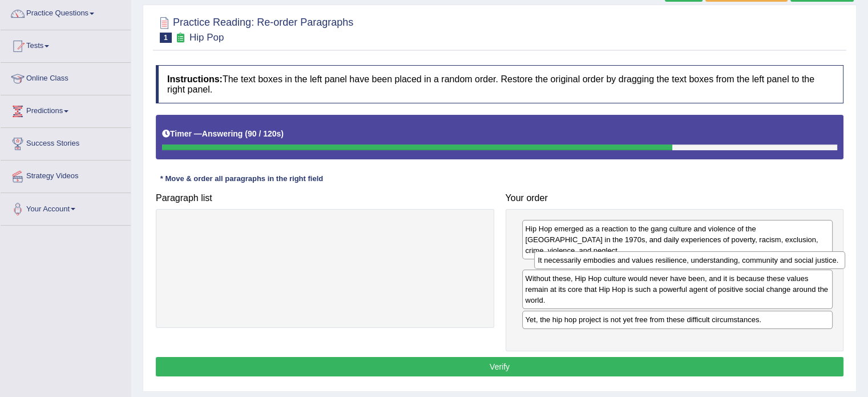
drag, startPoint x: 595, startPoint y: 302, endPoint x: 608, endPoint y: 263, distance: 41.3
click at [608, 263] on div "It necessarily embodies and values resilience, understanding, community and soc…" at bounding box center [689, 260] width 311 height 18
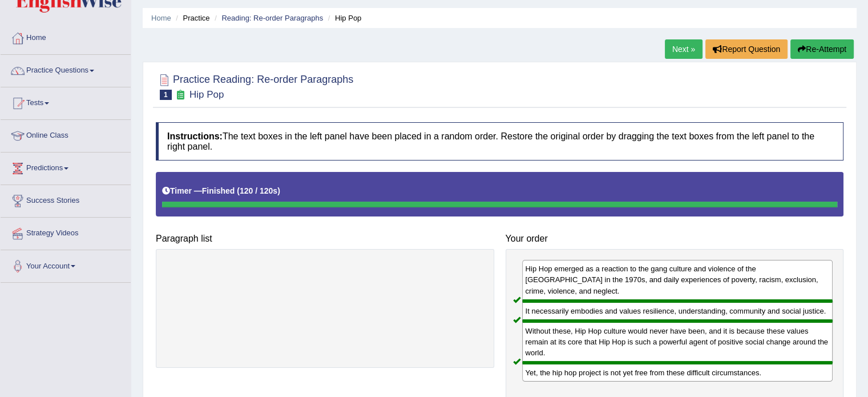
scroll to position [23, 0]
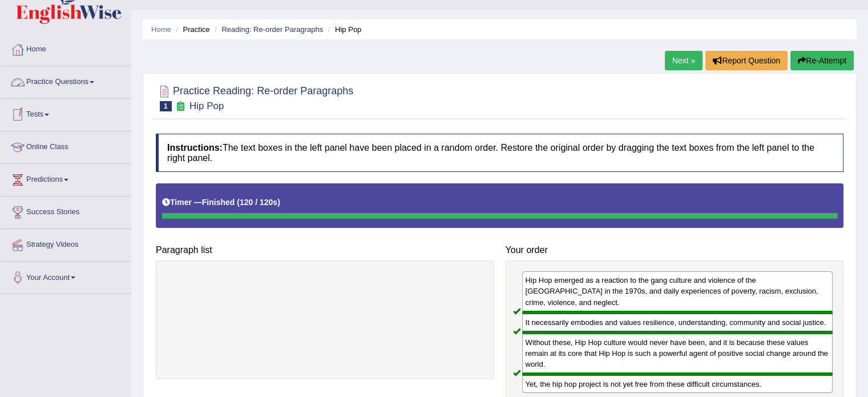
click at [91, 79] on link "Practice Questions" at bounding box center [66, 80] width 130 height 29
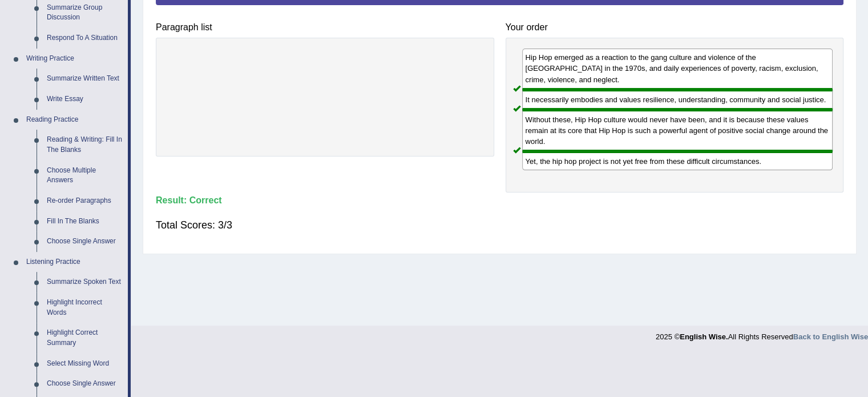
scroll to position [251, 0]
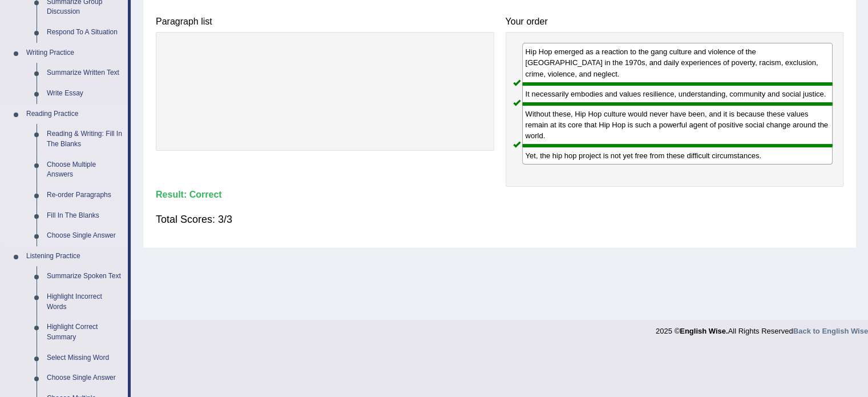
click at [56, 213] on link "Fill In The Blanks" at bounding box center [85, 215] width 86 height 21
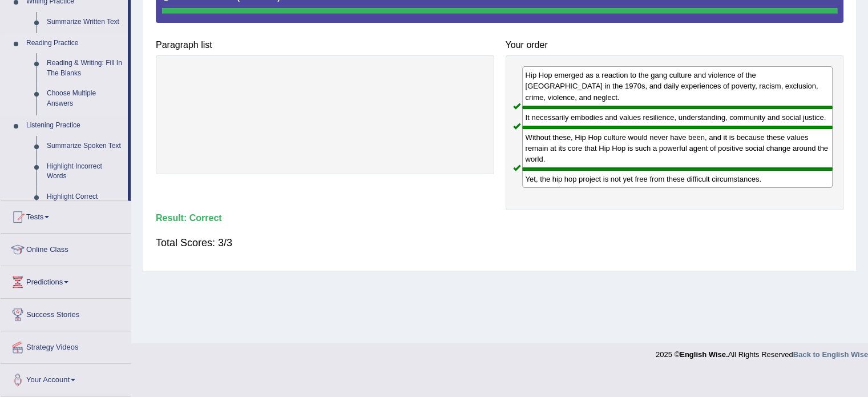
scroll to position [203, 0]
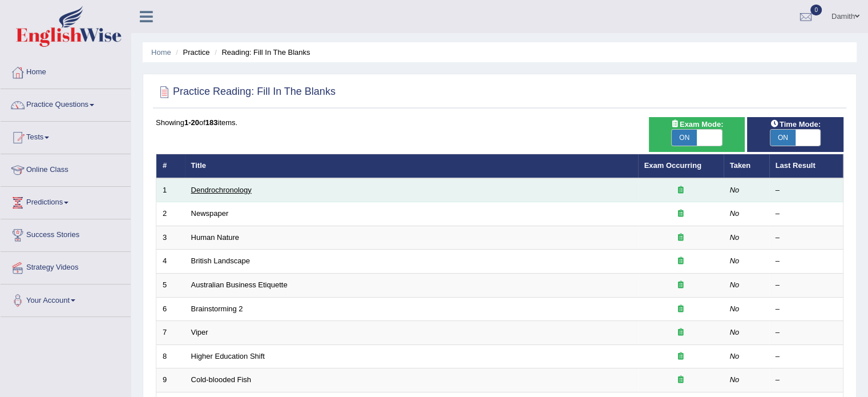
click at [227, 188] on link "Dendrochronology" at bounding box center [221, 189] width 60 height 9
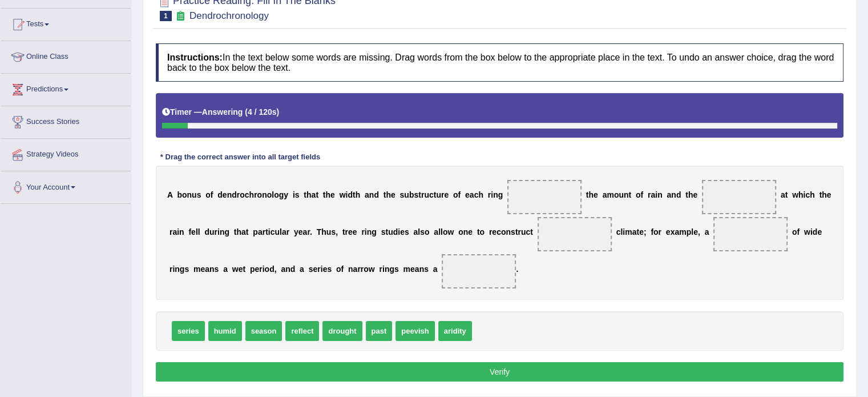
scroll to position [114, 0]
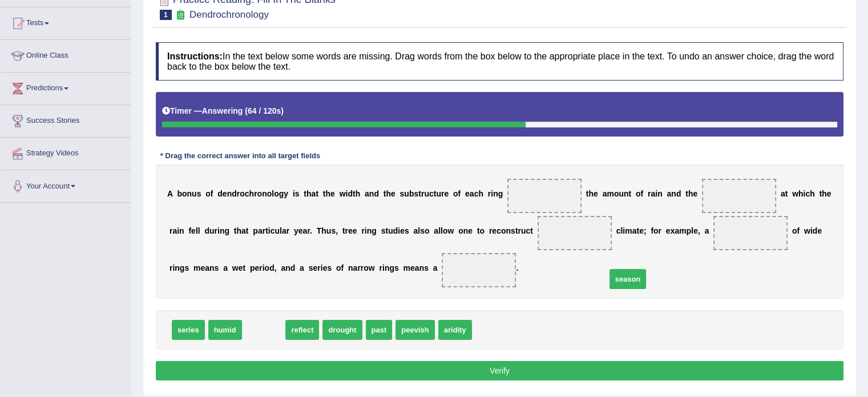
drag, startPoint x: 252, startPoint y: 327, endPoint x: 624, endPoint y: 275, distance: 375.1
click at [624, 275] on span "season" at bounding box center [627, 279] width 37 height 20
click at [624, 275] on div "A b o n u s o f d e n d r o c h r o n o l o g y i s t h a t t h e w i d t h a n…" at bounding box center [500, 231] width 688 height 134
drag, startPoint x: 257, startPoint y: 324, endPoint x: 538, endPoint y: 257, distance: 288.6
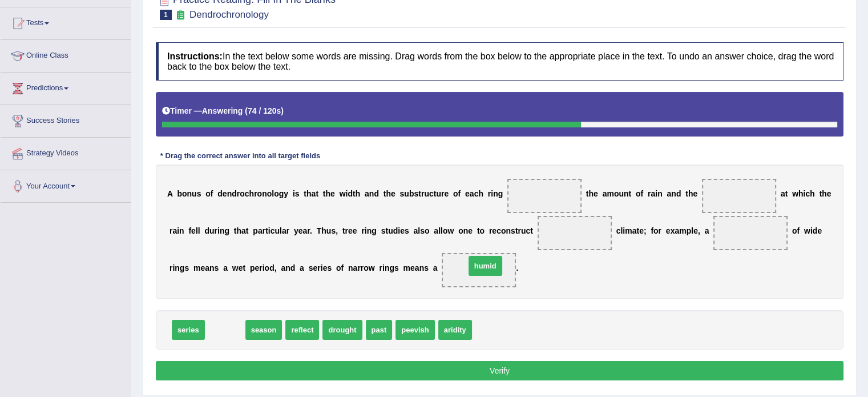
drag, startPoint x: 220, startPoint y: 324, endPoint x: 482, endPoint y: 261, distance: 269.2
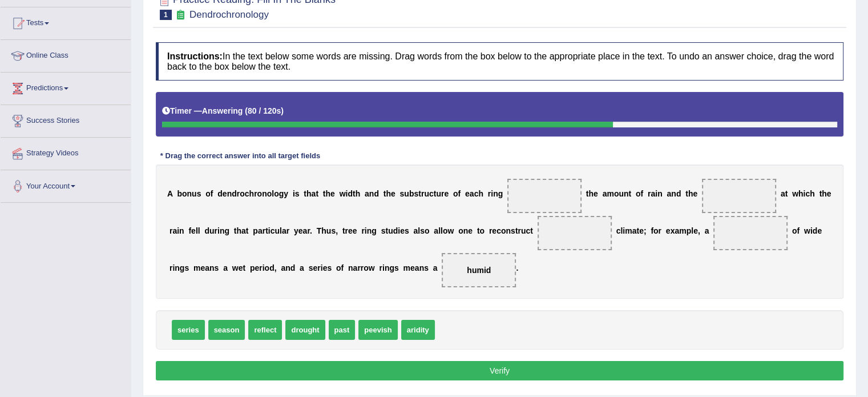
drag, startPoint x: 263, startPoint y: 328, endPoint x: 488, endPoint y: 216, distance: 250.8
drag, startPoint x: 269, startPoint y: 328, endPoint x: 527, endPoint y: 195, distance: 289.9
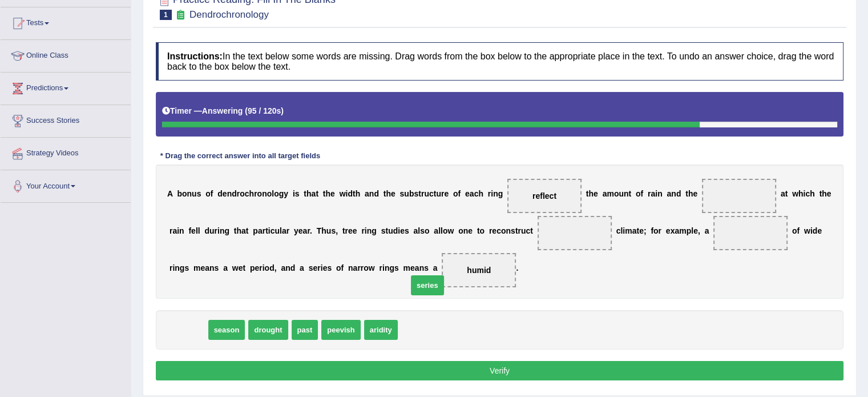
drag, startPoint x: 176, startPoint y: 329, endPoint x: 516, endPoint y: 262, distance: 346.0
drag, startPoint x: 475, startPoint y: 274, endPoint x: 532, endPoint y: 253, distance: 61.0
click at [532, 253] on div "A b o n u s o f d e n d r o c h r o n o l o g y i s t h a t t h e w i d t h a n…" at bounding box center [500, 231] width 688 height 134
drag, startPoint x: 496, startPoint y: 264, endPoint x: 734, endPoint y: 191, distance: 249.1
click at [734, 191] on div "A b o n u s o f d e n d r o c h r o n o l o g y i s t h a t t h e w i d t h a n…" at bounding box center [500, 231] width 688 height 134
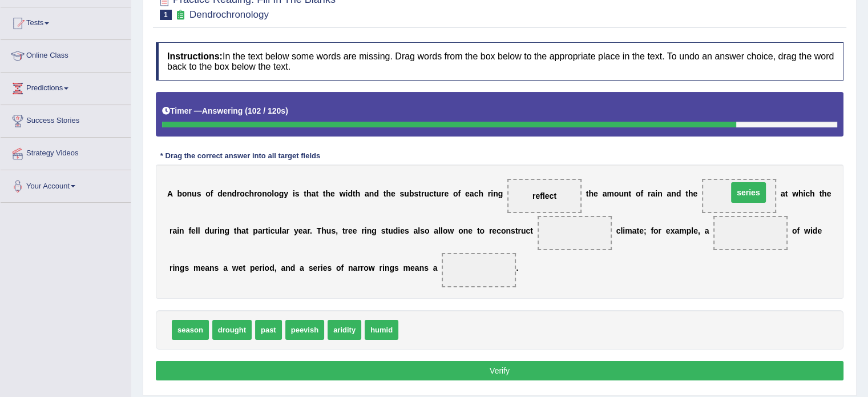
drag, startPoint x: 483, startPoint y: 266, endPoint x: 753, endPoint y: 189, distance: 280.8
click at [264, 330] on span "past" at bounding box center [268, 330] width 27 height 20
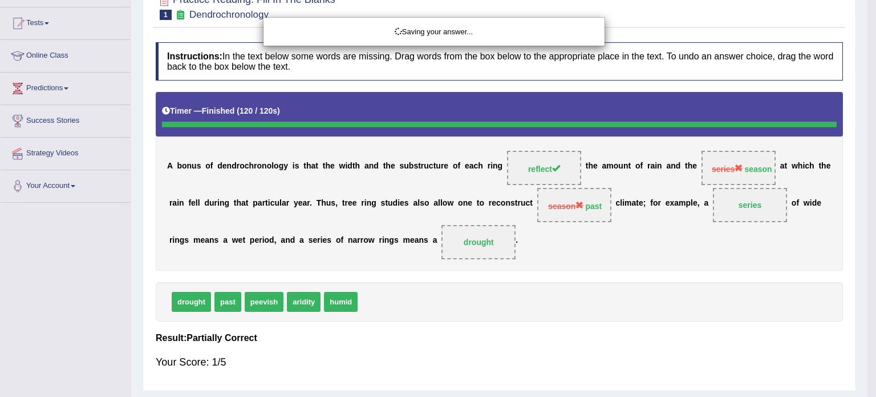
drag, startPoint x: 342, startPoint y: 325, endPoint x: 629, endPoint y: 280, distance: 290.0
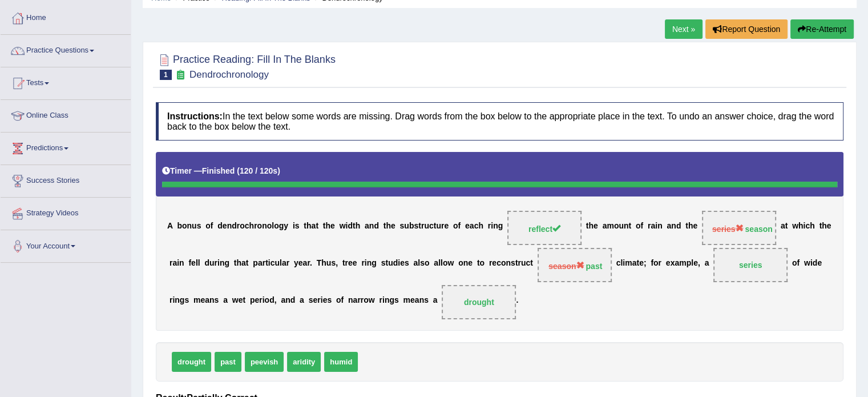
scroll to position [46, 0]
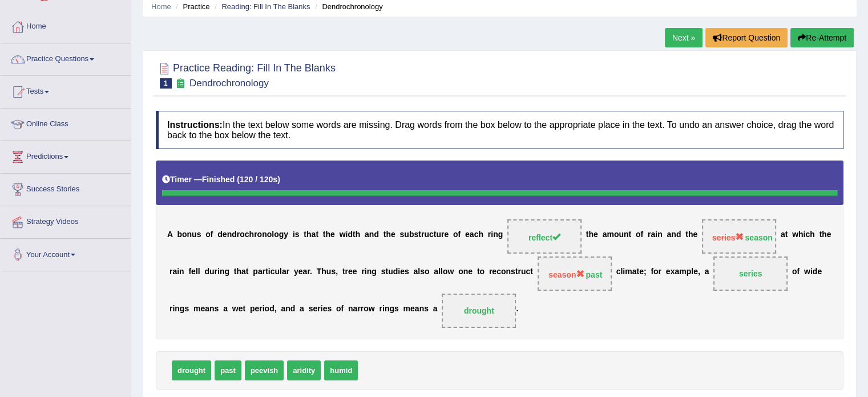
click at [682, 38] on link "Next »" at bounding box center [684, 37] width 38 height 19
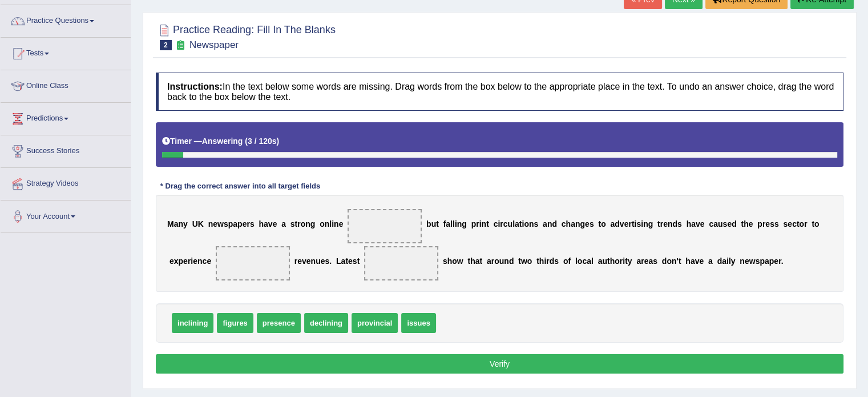
scroll to position [91, 0]
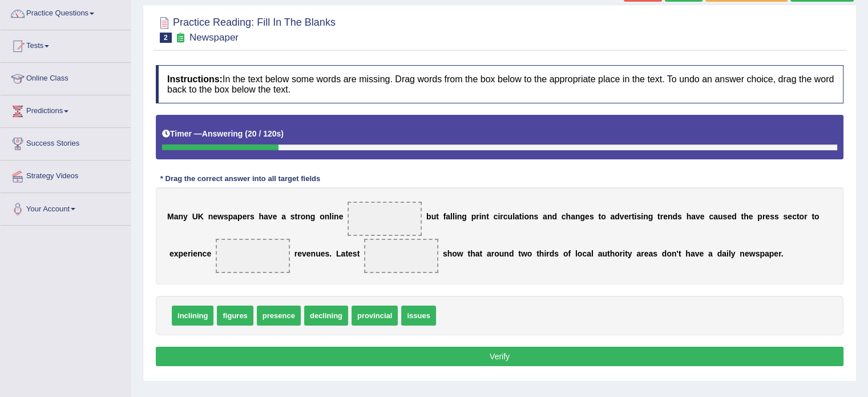
drag, startPoint x: 245, startPoint y: 316, endPoint x: 393, endPoint y: 207, distance: 183.3
drag, startPoint x: 237, startPoint y: 316, endPoint x: 400, endPoint y: 217, distance: 189.9
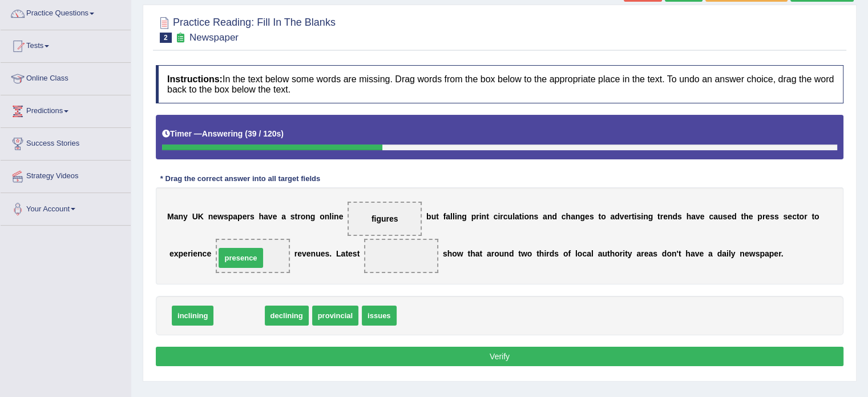
drag, startPoint x: 247, startPoint y: 308, endPoint x: 251, endPoint y: 250, distance: 57.8
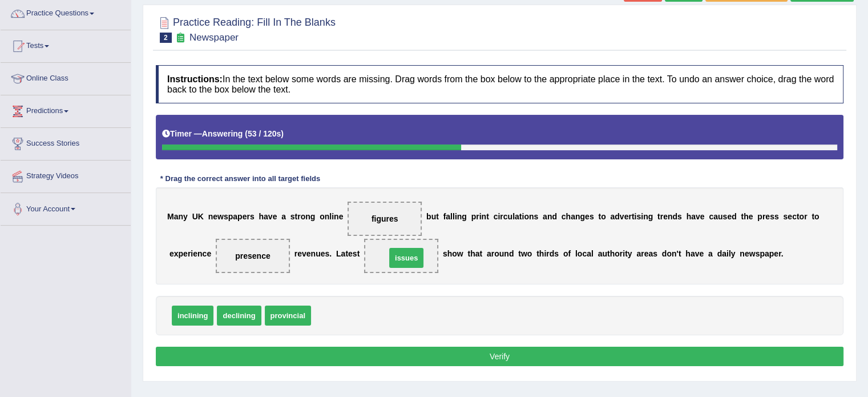
drag, startPoint x: 336, startPoint y: 312, endPoint x: 418, endPoint y: 246, distance: 104.7
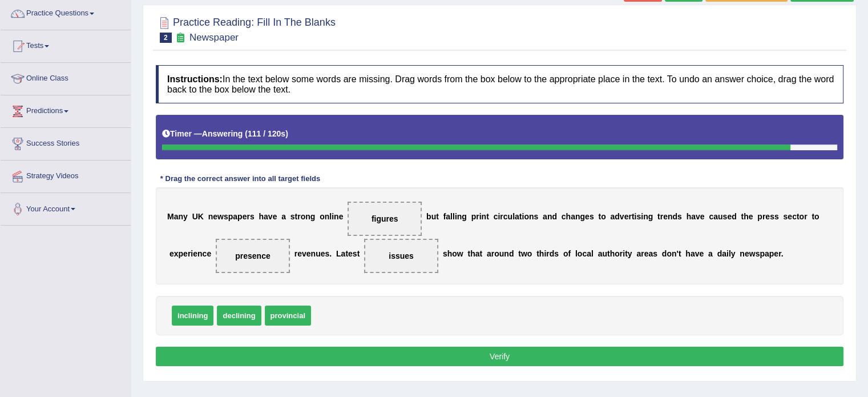
click at [465, 357] on button "Verify" at bounding box center [500, 355] width 688 height 19
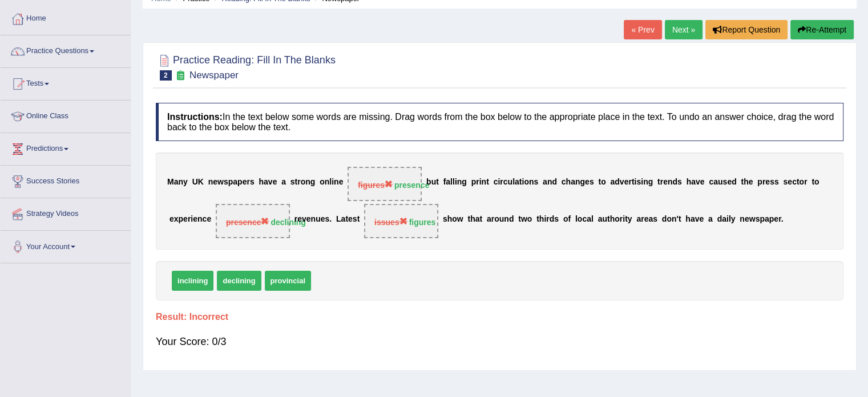
scroll to position [46, 0]
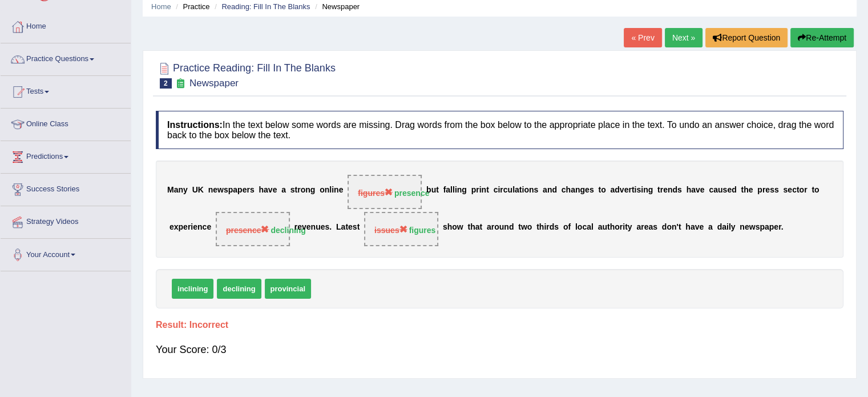
click at [678, 37] on link "Next »" at bounding box center [684, 37] width 38 height 19
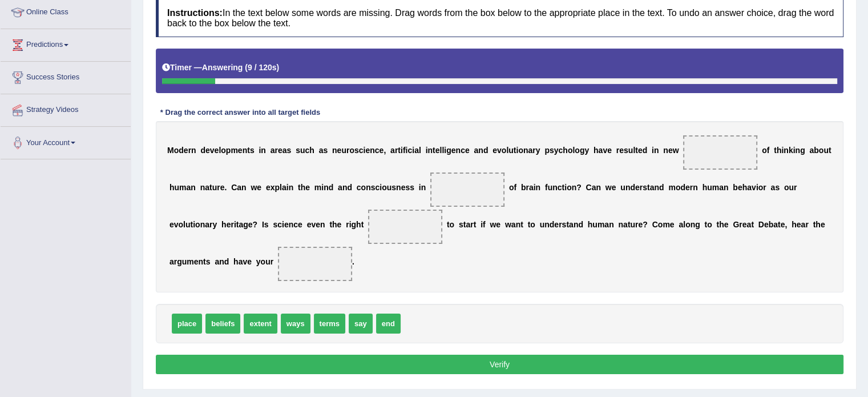
scroll to position [167, 0]
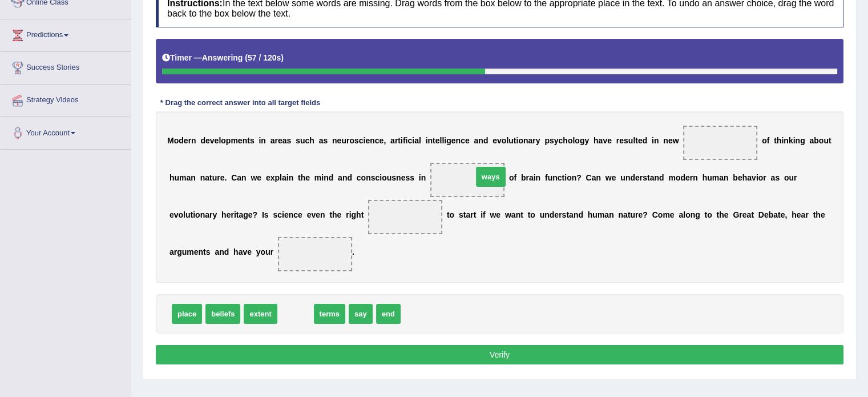
drag, startPoint x: 297, startPoint y: 316, endPoint x: 490, endPoint y: 180, distance: 235.9
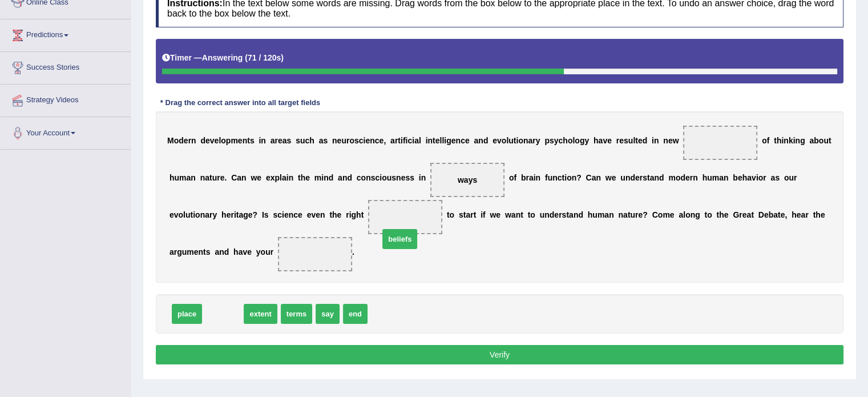
drag, startPoint x: 232, startPoint y: 310, endPoint x: 408, endPoint y: 236, distance: 191.3
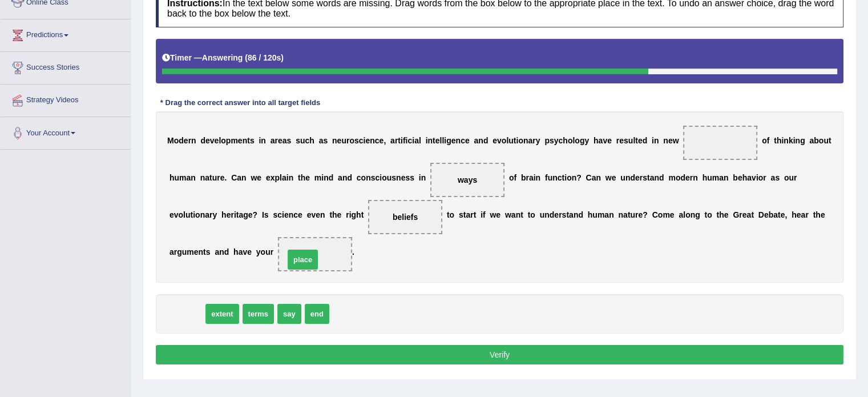
drag, startPoint x: 176, startPoint y: 310, endPoint x: 293, endPoint y: 256, distance: 128.4
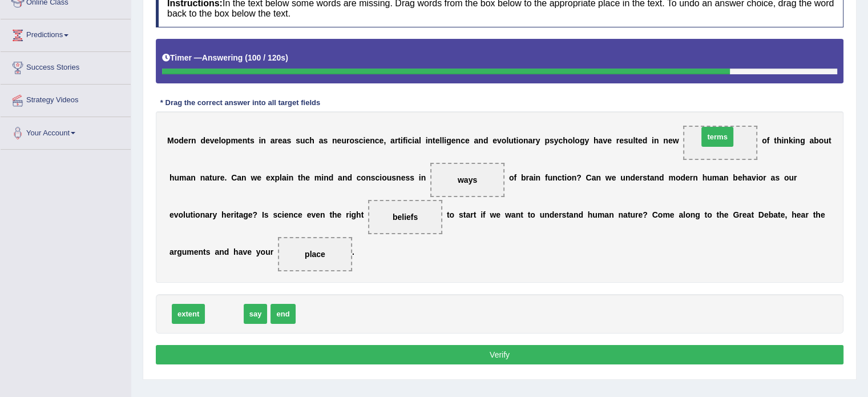
drag, startPoint x: 224, startPoint y: 307, endPoint x: 720, endPoint y: 130, distance: 526.6
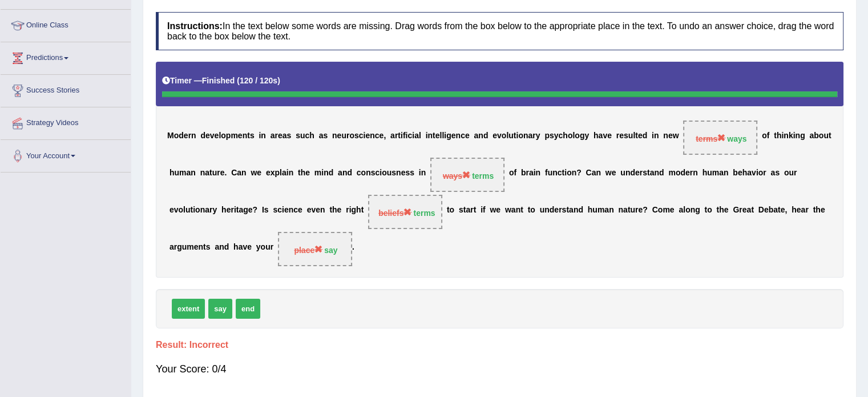
scroll to position [122, 0]
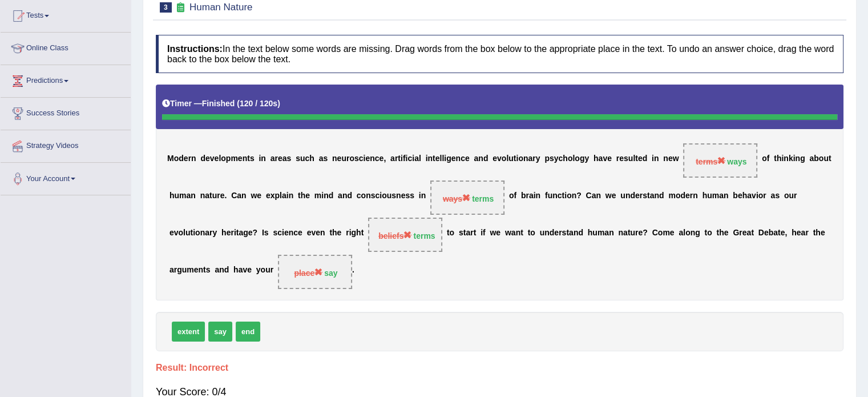
click at [867, 4] on html "Toggle navigation Home Practice Questions Speaking Practice Read Aloud Repeat S…" at bounding box center [434, 76] width 868 height 397
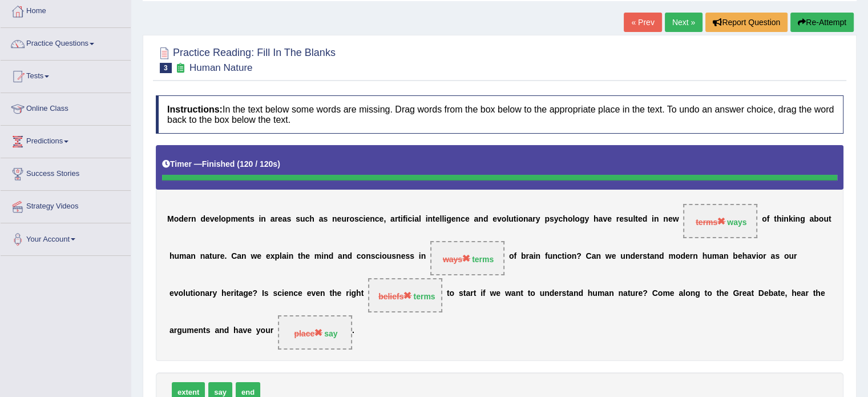
scroll to position [53, 0]
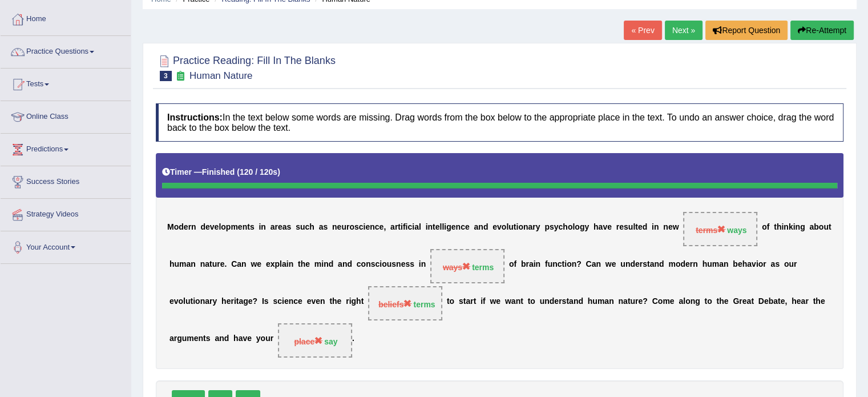
click at [685, 25] on link "Next »" at bounding box center [684, 30] width 38 height 19
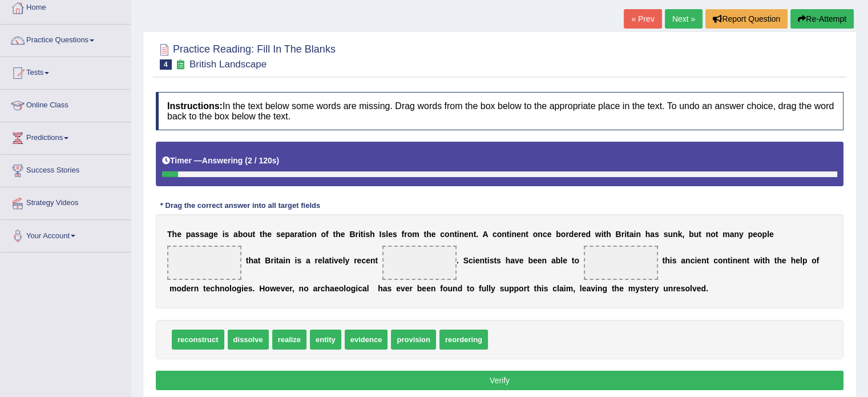
scroll to position [68, 0]
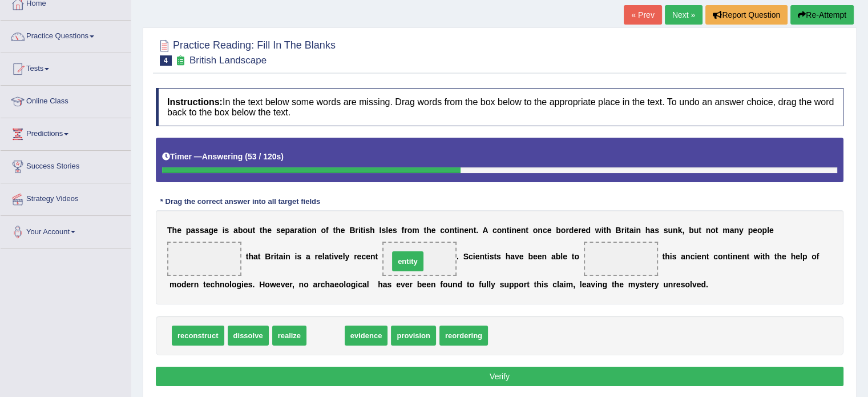
drag, startPoint x: 322, startPoint y: 333, endPoint x: 410, endPoint y: 255, distance: 117.7
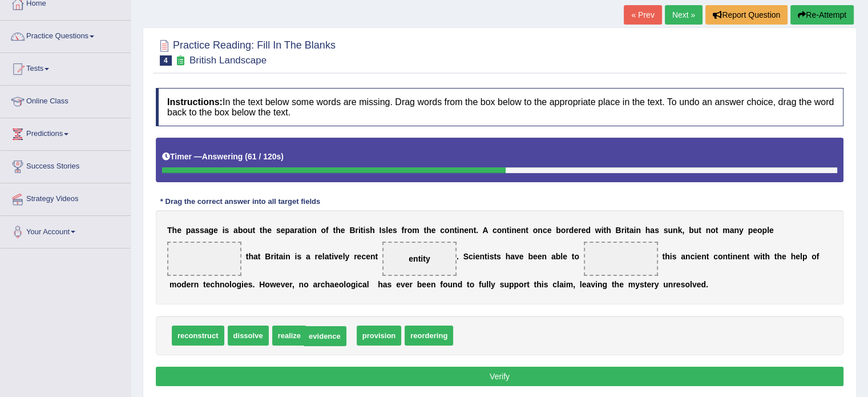
drag, startPoint x: 320, startPoint y: 334, endPoint x: 313, endPoint y: 335, distance: 6.9
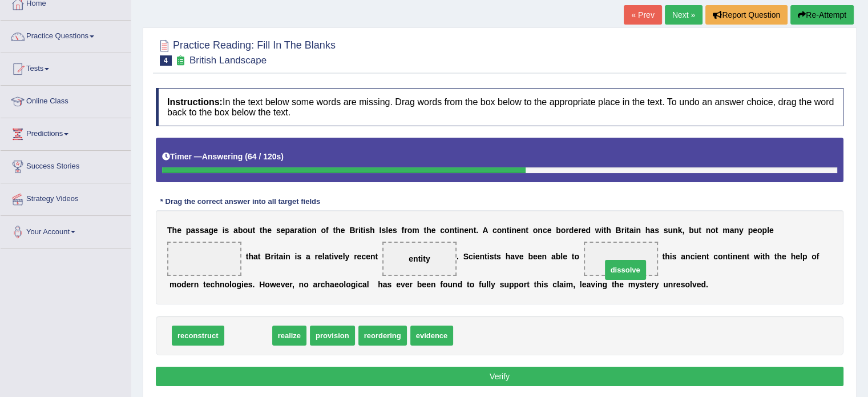
drag, startPoint x: 253, startPoint y: 335, endPoint x: 638, endPoint y: 269, distance: 390.7
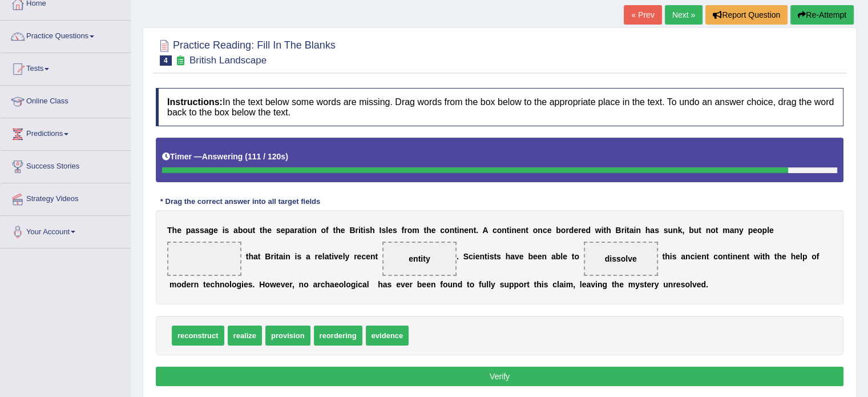
drag, startPoint x: 248, startPoint y: 336, endPoint x: 201, endPoint y: 246, distance: 101.3
drag, startPoint x: 240, startPoint y: 329, endPoint x: 206, endPoint y: 251, distance: 85.3
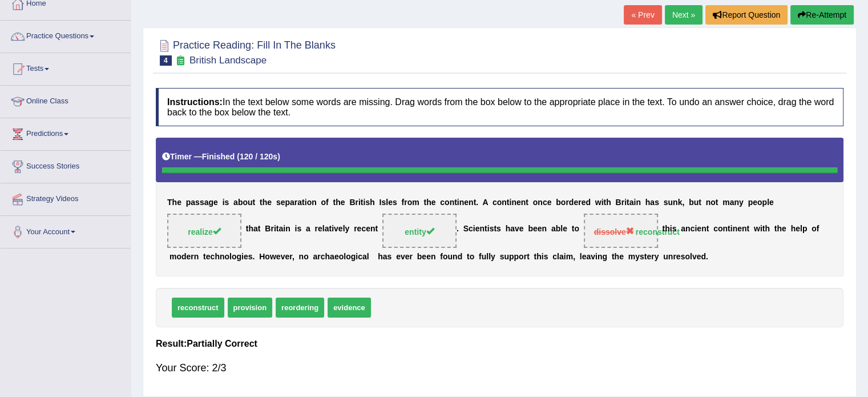
click at [682, 16] on link "Next »" at bounding box center [684, 14] width 38 height 19
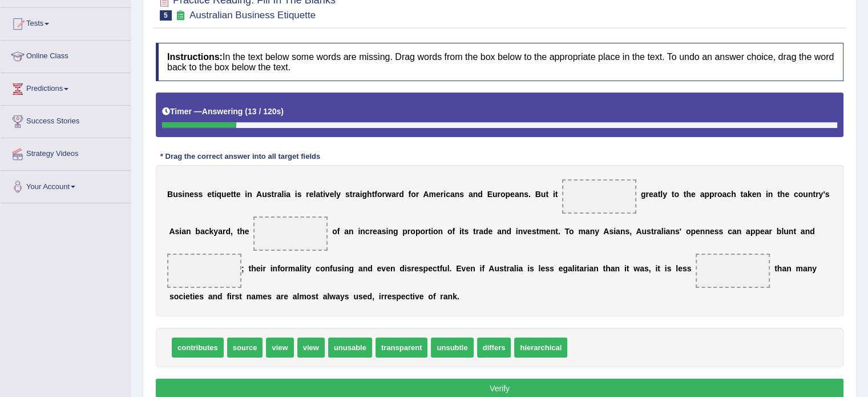
scroll to position [114, 0]
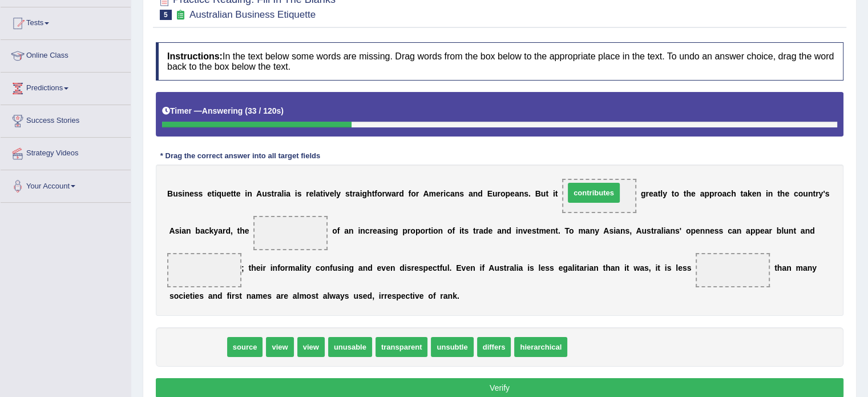
drag, startPoint x: 212, startPoint y: 346, endPoint x: 605, endPoint y: 193, distance: 421.1
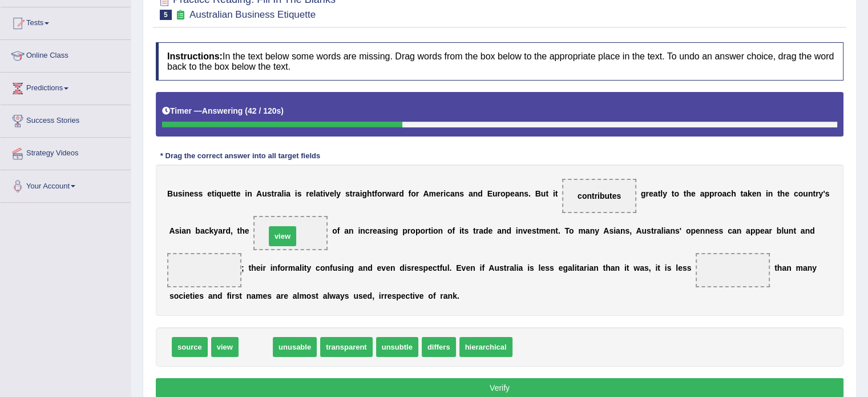
drag, startPoint x: 253, startPoint y: 344, endPoint x: 280, endPoint y: 236, distance: 111.7
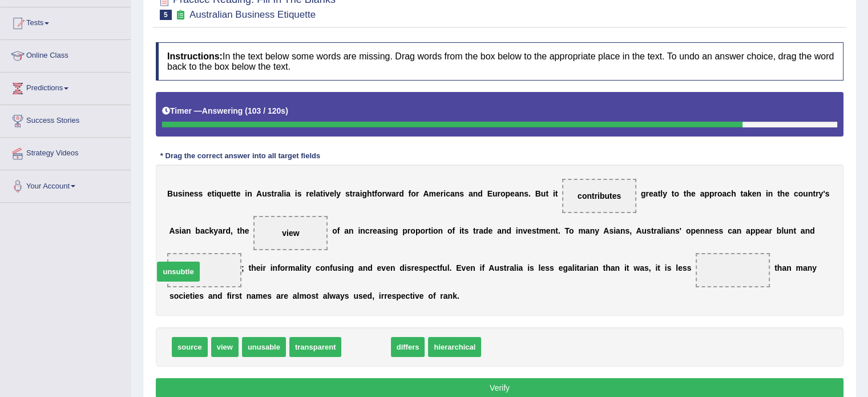
drag, startPoint x: 363, startPoint y: 344, endPoint x: 176, endPoint y: 269, distance: 202.3
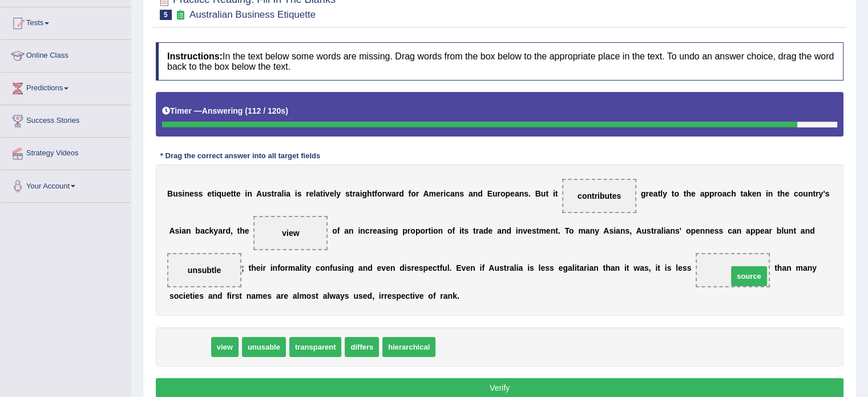
drag, startPoint x: 196, startPoint y: 344, endPoint x: 758, endPoint y: 273, distance: 566.5
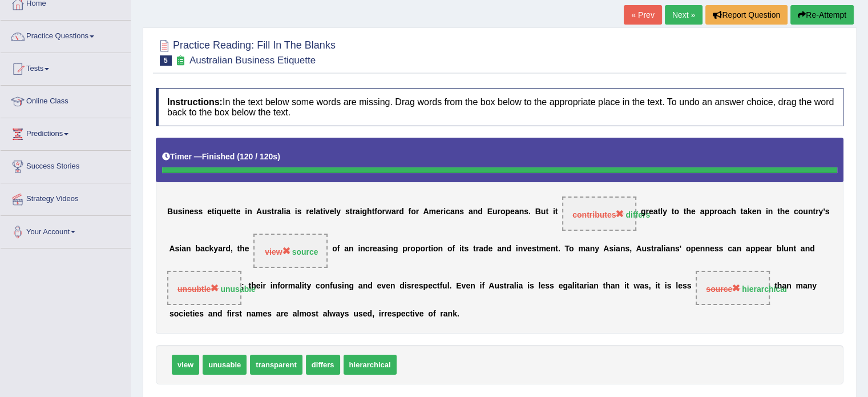
scroll to position [46, 0]
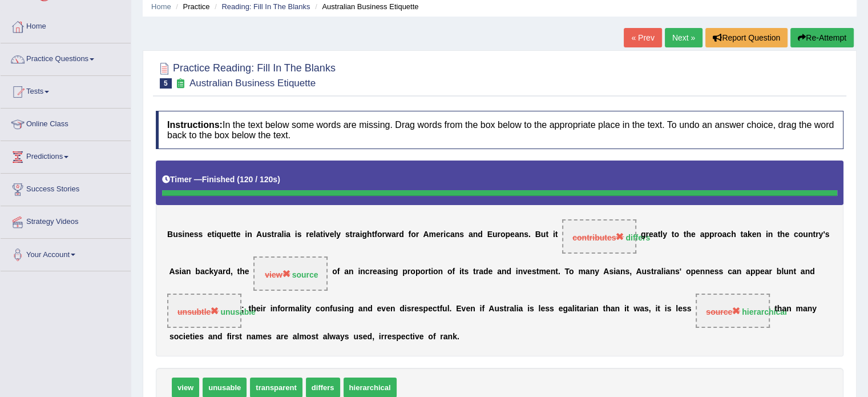
click at [676, 33] on link "Next »" at bounding box center [684, 37] width 38 height 19
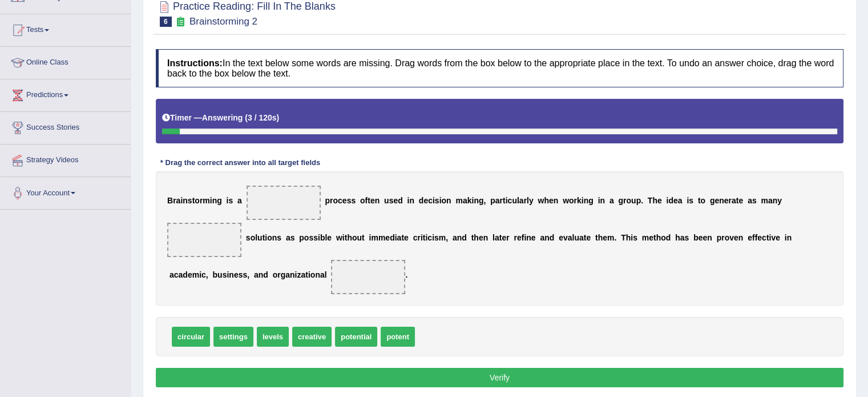
scroll to position [114, 0]
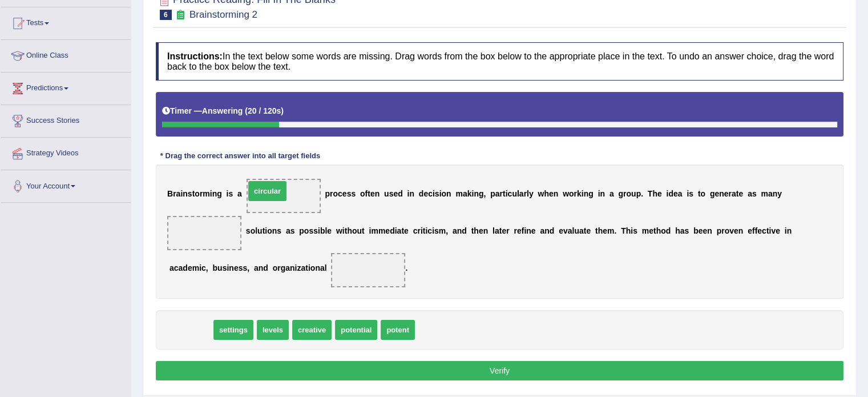
drag, startPoint x: 201, startPoint y: 325, endPoint x: 278, endPoint y: 188, distance: 157.1
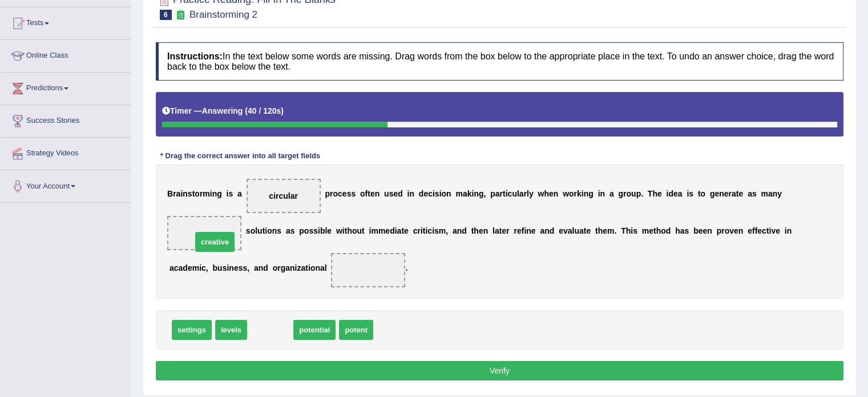
drag, startPoint x: 274, startPoint y: 328, endPoint x: 220, endPoint y: 241, distance: 102.3
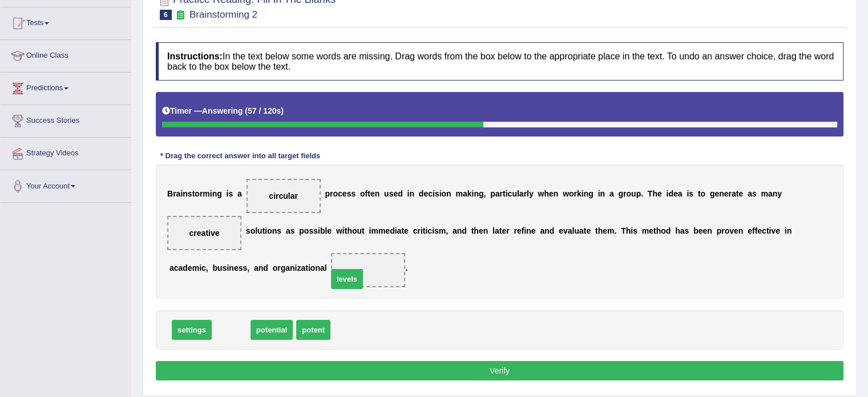
drag, startPoint x: 231, startPoint y: 326, endPoint x: 346, endPoint y: 275, distance: 126.0
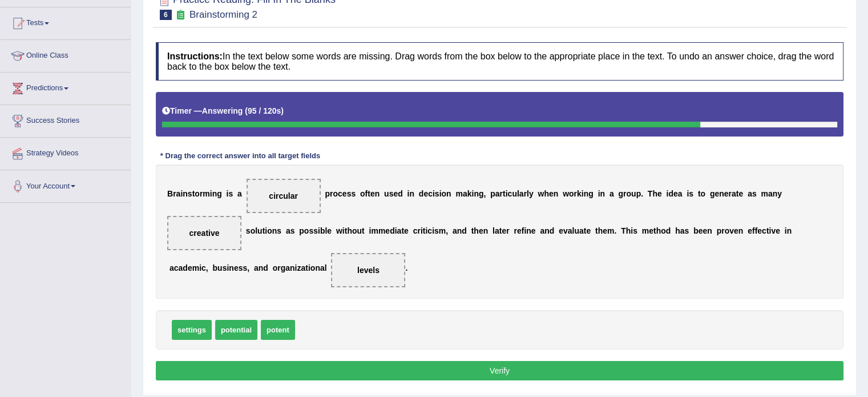
click at [433, 367] on button "Verify" at bounding box center [500, 370] width 688 height 19
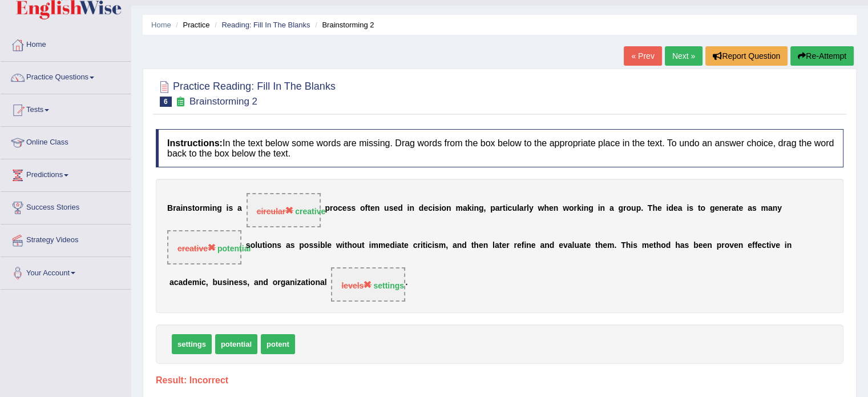
scroll to position [23, 0]
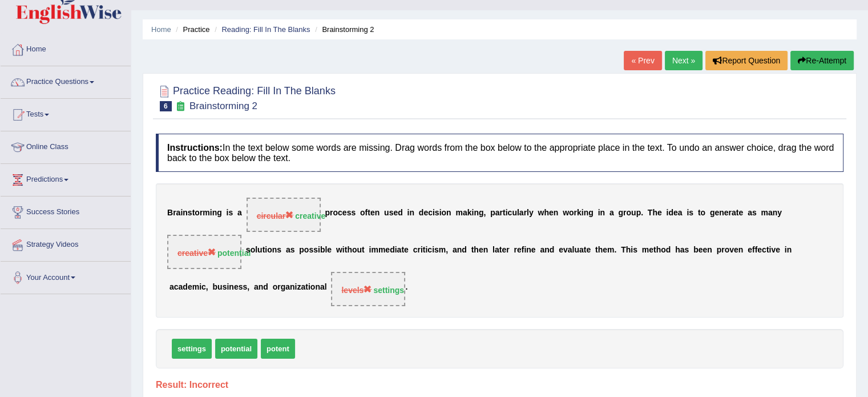
click at [678, 58] on link "Next »" at bounding box center [684, 60] width 38 height 19
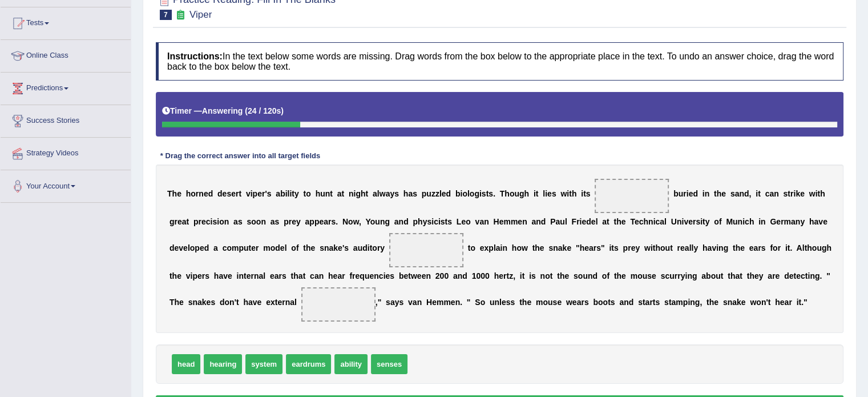
scroll to position [137, 0]
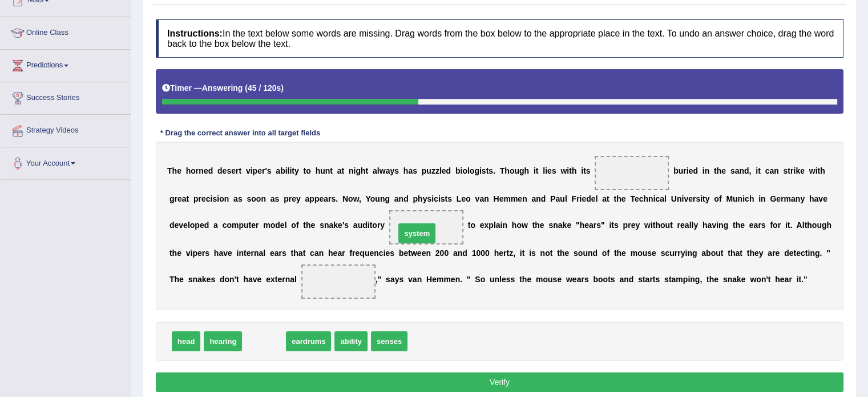
drag, startPoint x: 268, startPoint y: 341, endPoint x: 421, endPoint y: 233, distance: 187.1
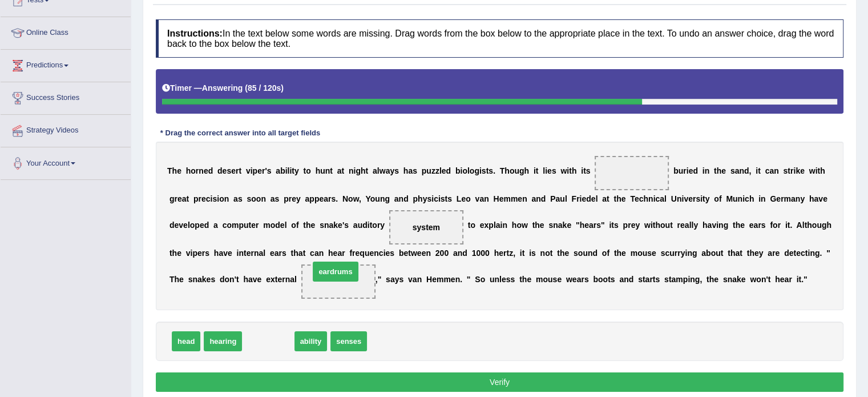
drag, startPoint x: 274, startPoint y: 341, endPoint x: 341, endPoint y: 273, distance: 95.6
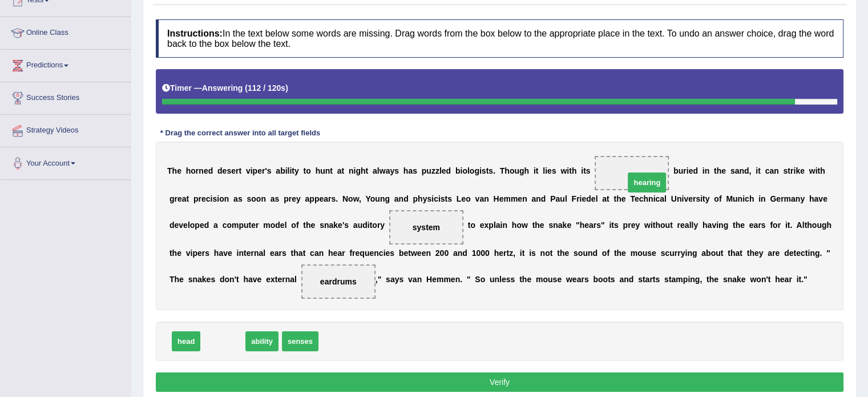
drag, startPoint x: 224, startPoint y: 334, endPoint x: 648, endPoint y: 175, distance: 452.7
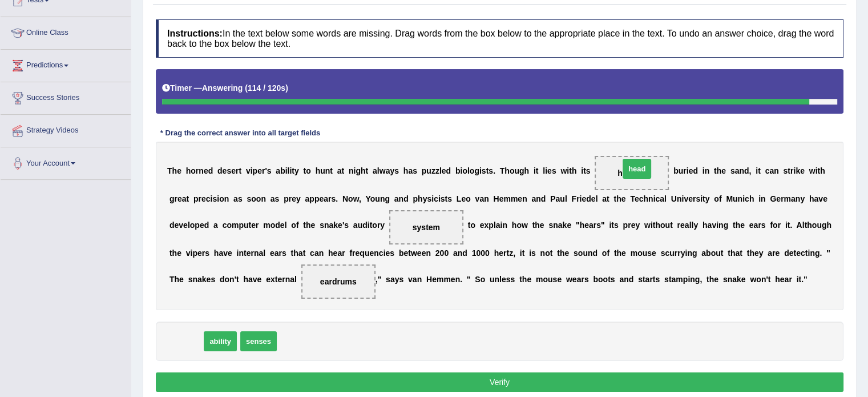
drag, startPoint x: 190, startPoint y: 341, endPoint x: 641, endPoint y: 168, distance: 482.6
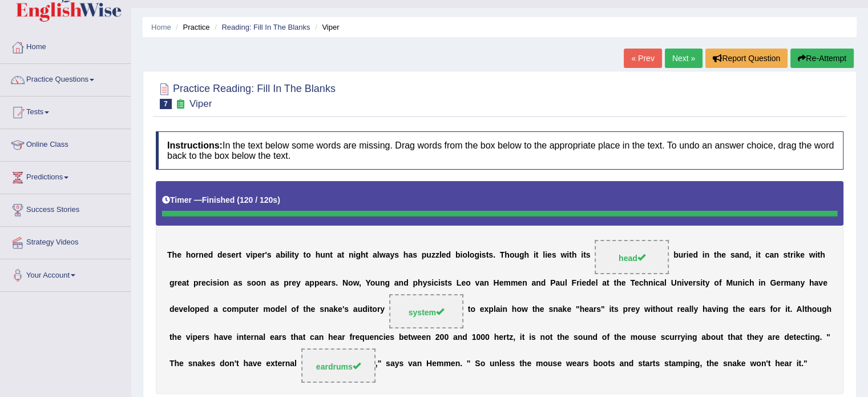
scroll to position [23, 0]
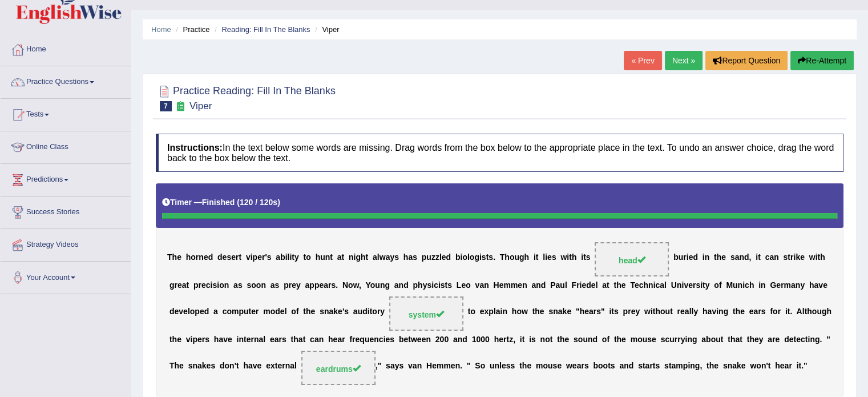
click at [680, 67] on link "Next »" at bounding box center [684, 60] width 38 height 19
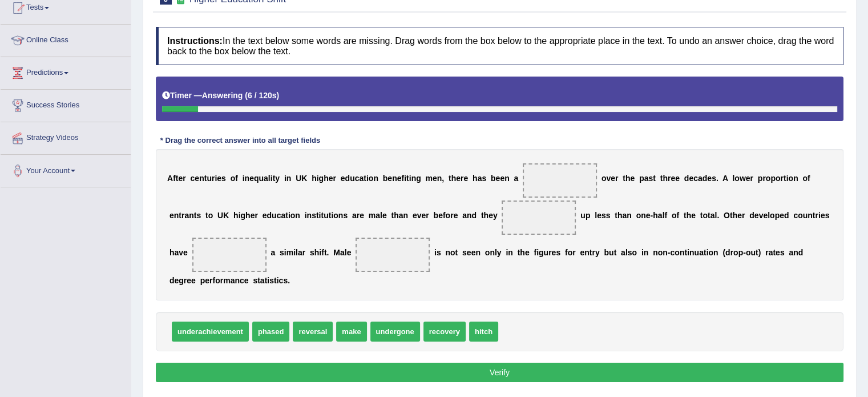
scroll to position [137, 0]
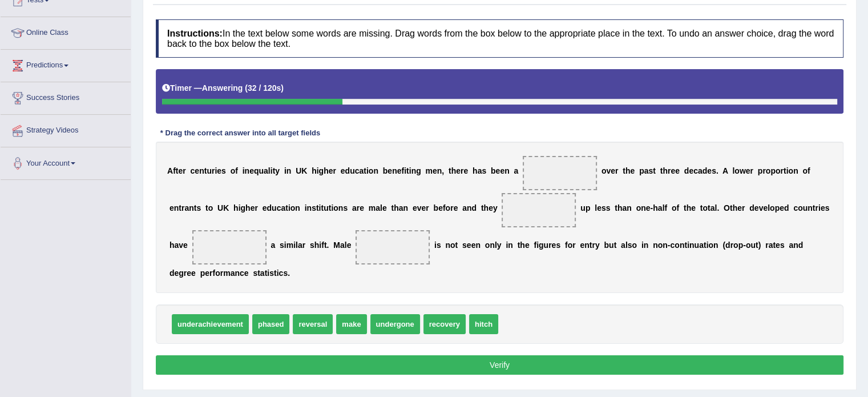
drag, startPoint x: 310, startPoint y: 322, endPoint x: 537, endPoint y: 215, distance: 250.6
drag, startPoint x: 274, startPoint y: 324, endPoint x: 604, endPoint y: 181, distance: 359.1
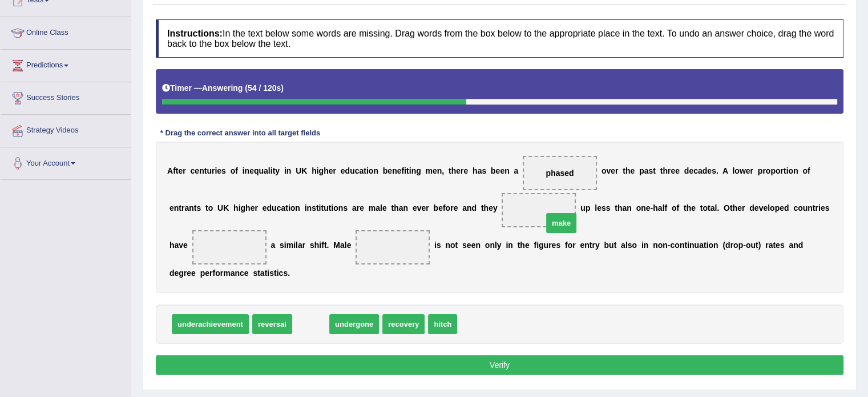
drag, startPoint x: 309, startPoint y: 320, endPoint x: 584, endPoint y: 217, distance: 293.4
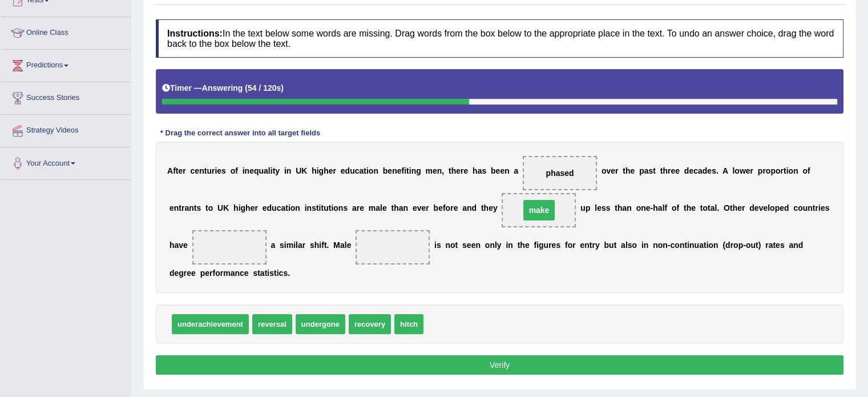
click at [578, 217] on div "A f t e r c e n t u r i e s o f i n e q u a l i t y i n U K h i g h e r e d u c…" at bounding box center [500, 217] width 688 height 151
click at [346, 252] on div "A f t e r c e n t u r i e s o f i n e q u a l i t y i n U K h i g h e r e d u c…" at bounding box center [500, 217] width 688 height 151
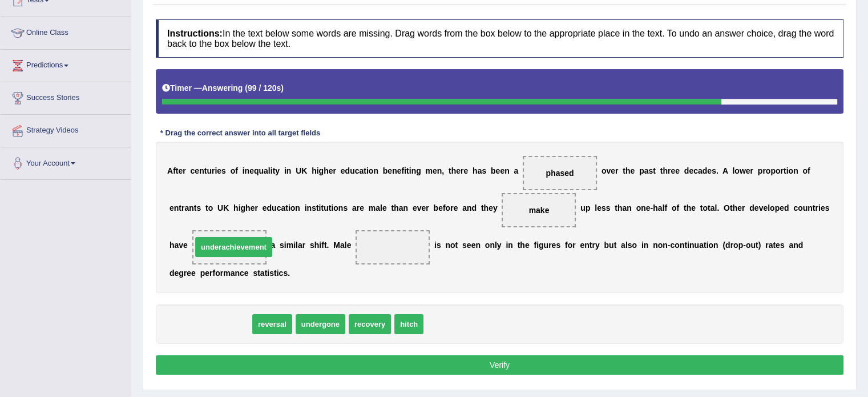
drag, startPoint x: 203, startPoint y: 322, endPoint x: 226, endPoint y: 245, distance: 80.5
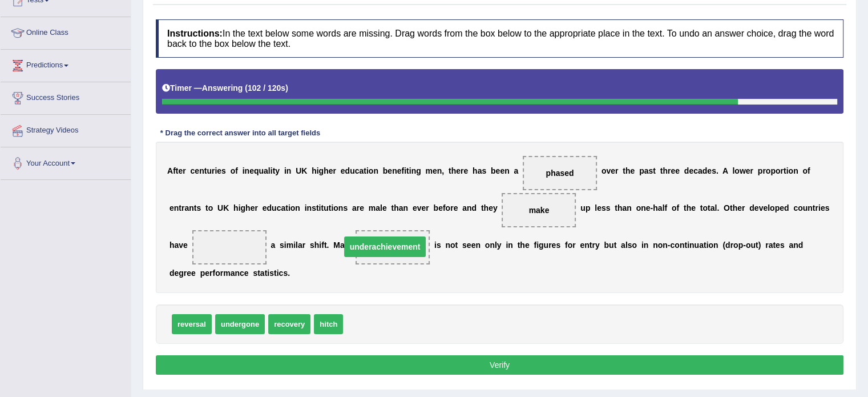
drag, startPoint x: 225, startPoint y: 243, endPoint x: 367, endPoint y: 242, distance: 141.5
drag, startPoint x: 377, startPoint y: 246, endPoint x: 367, endPoint y: 243, distance: 10.3
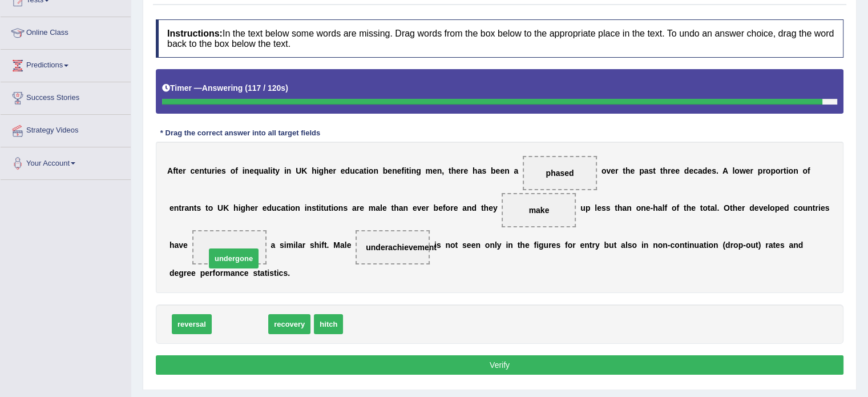
drag, startPoint x: 244, startPoint y: 317, endPoint x: 237, endPoint y: 254, distance: 62.5
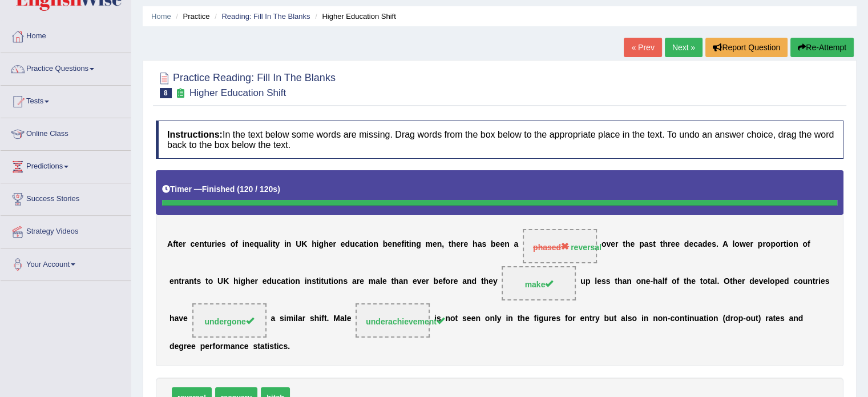
scroll to position [23, 0]
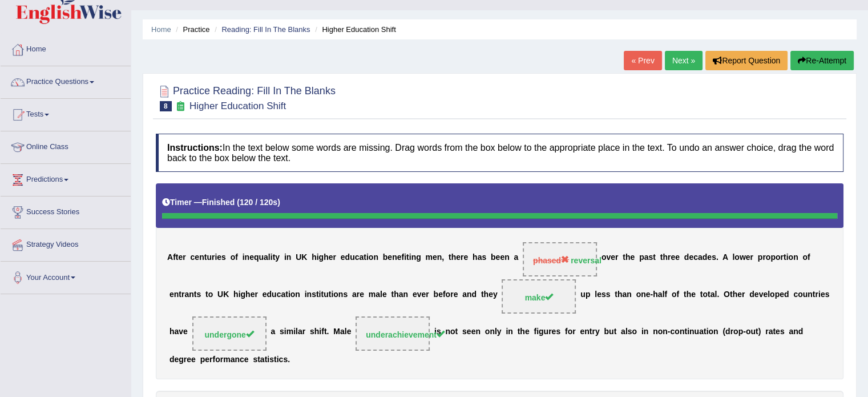
click at [683, 56] on link "Next »" at bounding box center [684, 60] width 38 height 19
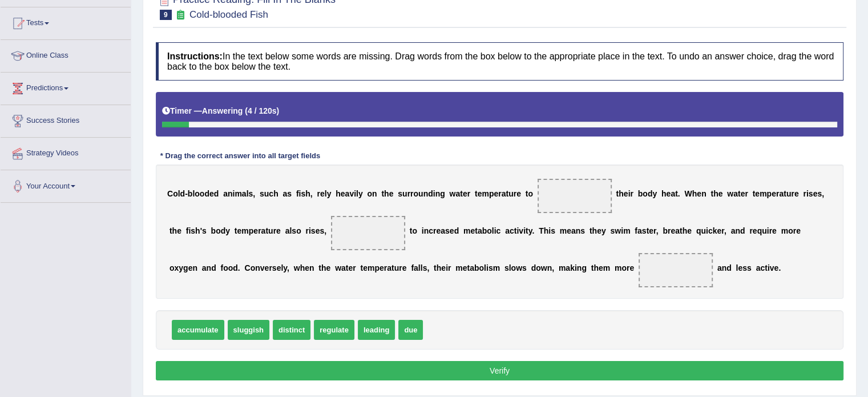
scroll to position [137, 0]
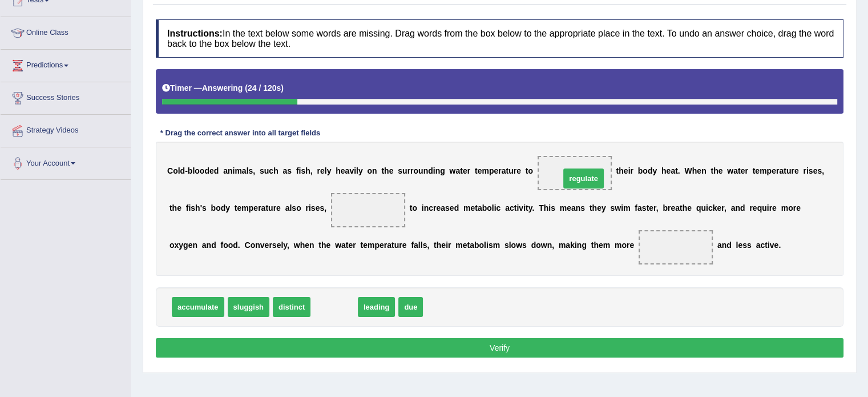
drag, startPoint x: 340, startPoint y: 305, endPoint x: 591, endPoint y: 175, distance: 282.0
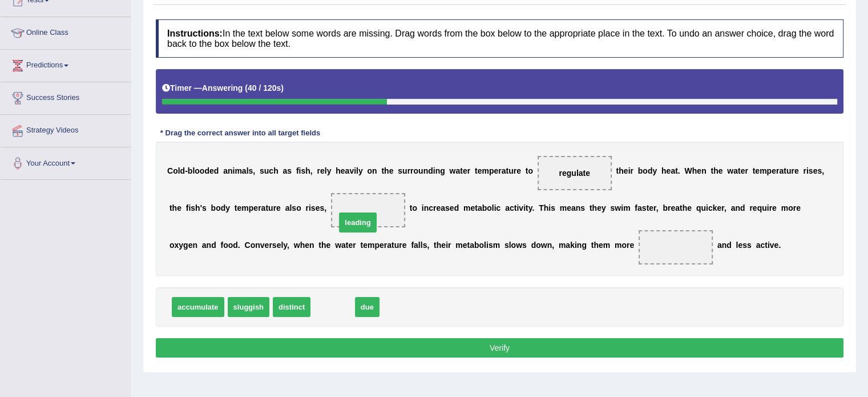
drag, startPoint x: 337, startPoint y: 305, endPoint x: 364, endPoint y: 221, distance: 88.6
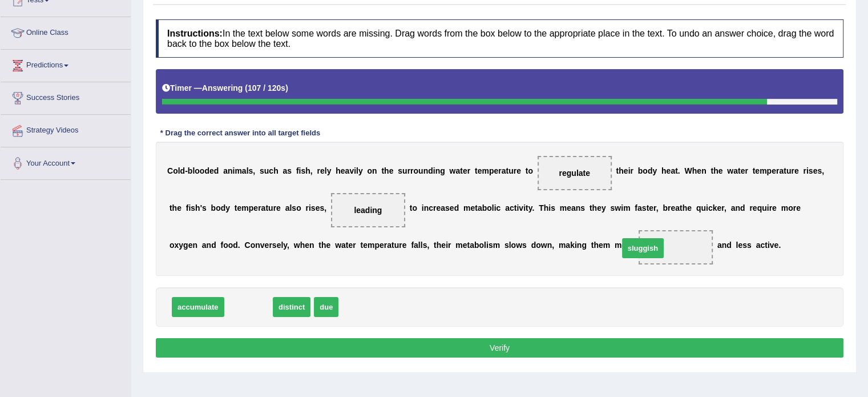
drag, startPoint x: 253, startPoint y: 305, endPoint x: 668, endPoint y: 247, distance: 418.2
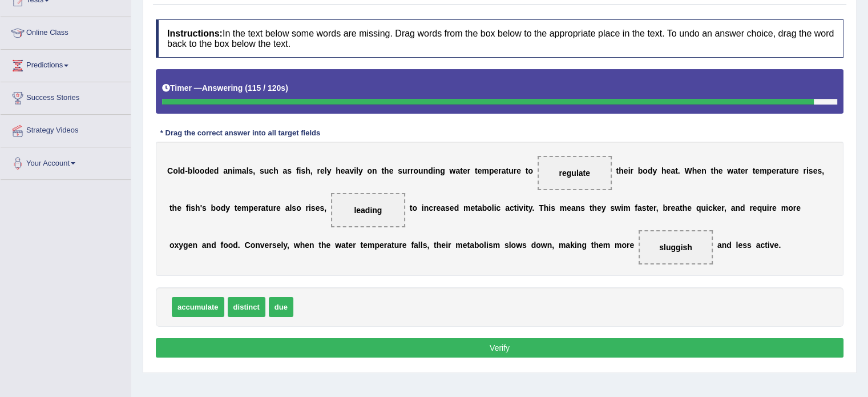
click at [685, 344] on button "Verify" at bounding box center [500, 347] width 688 height 19
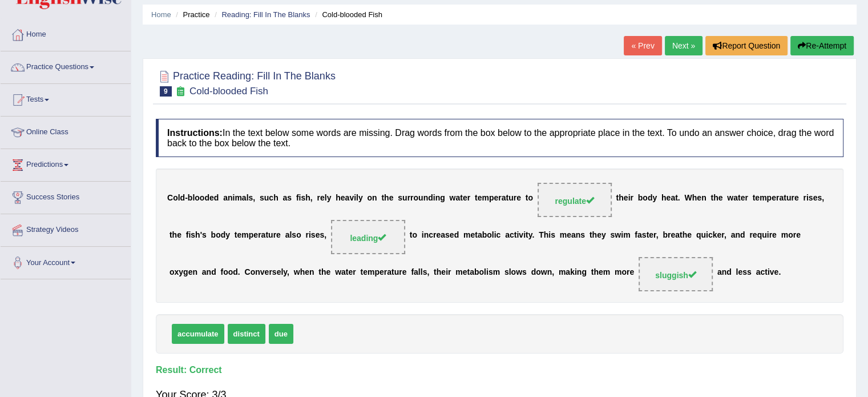
scroll to position [0, 0]
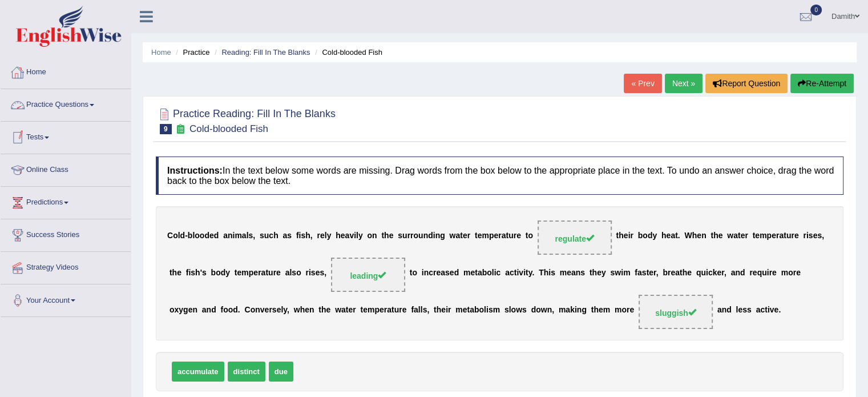
click at [98, 100] on link "Practice Questions" at bounding box center [66, 103] width 130 height 29
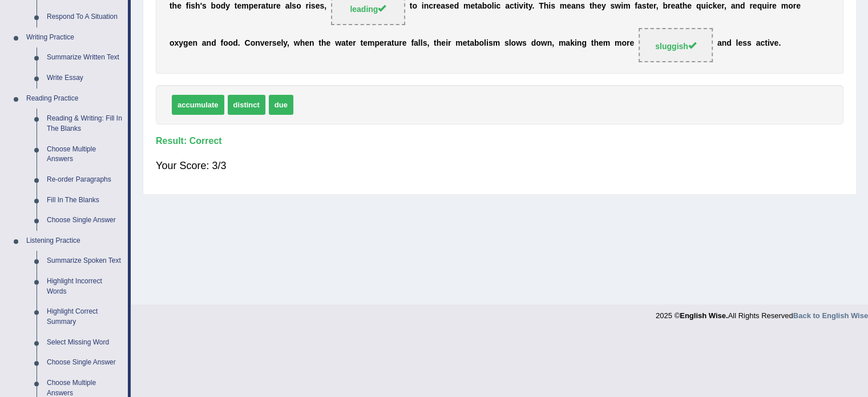
scroll to position [274, 0]
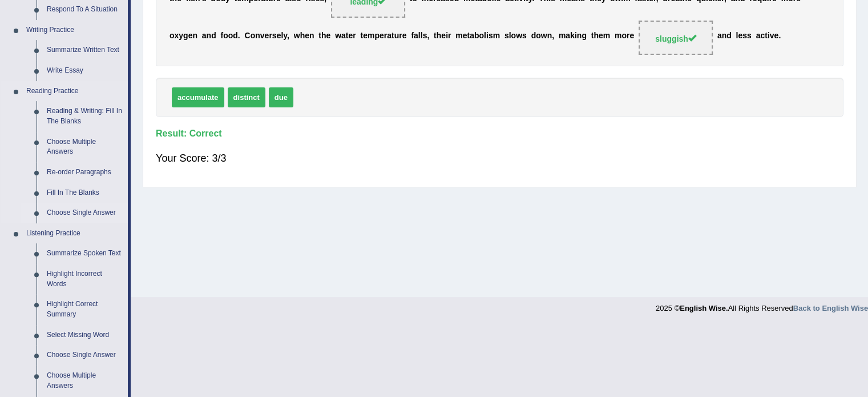
click at [65, 211] on link "Choose Single Answer" at bounding box center [85, 213] width 86 height 21
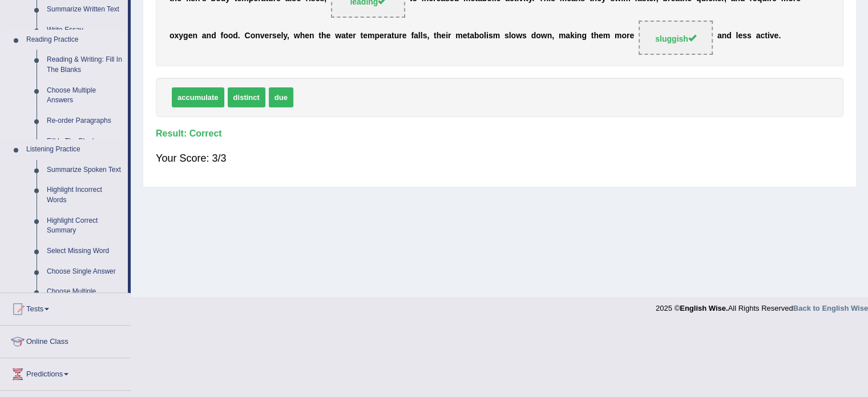
scroll to position [203, 0]
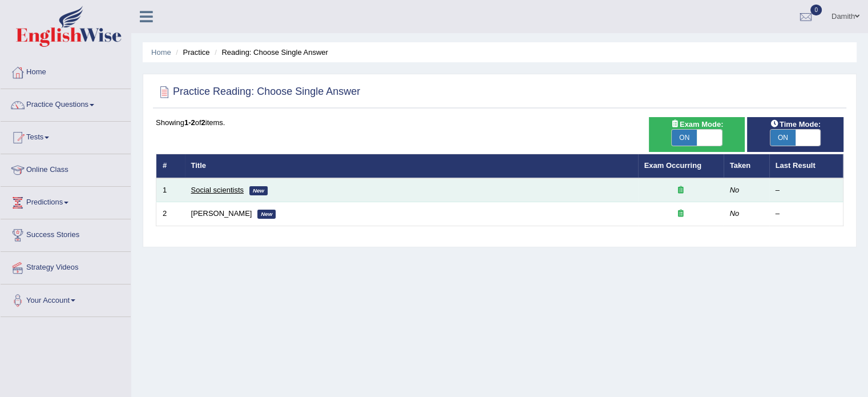
click at [204, 187] on link "Social scientists" at bounding box center [217, 189] width 52 height 9
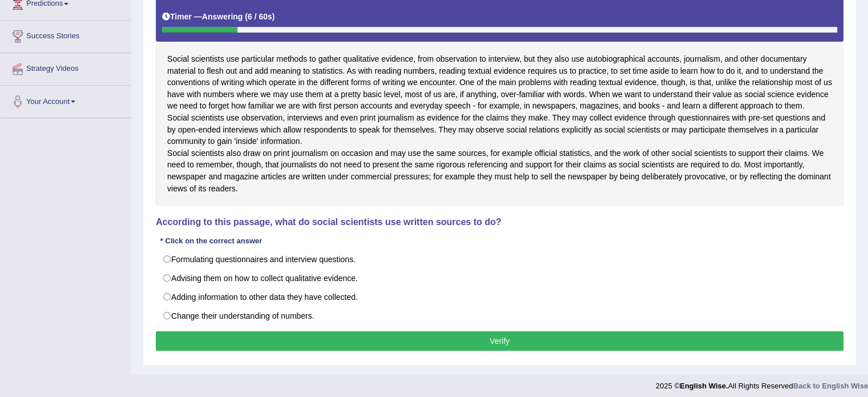
scroll to position [205, 0]
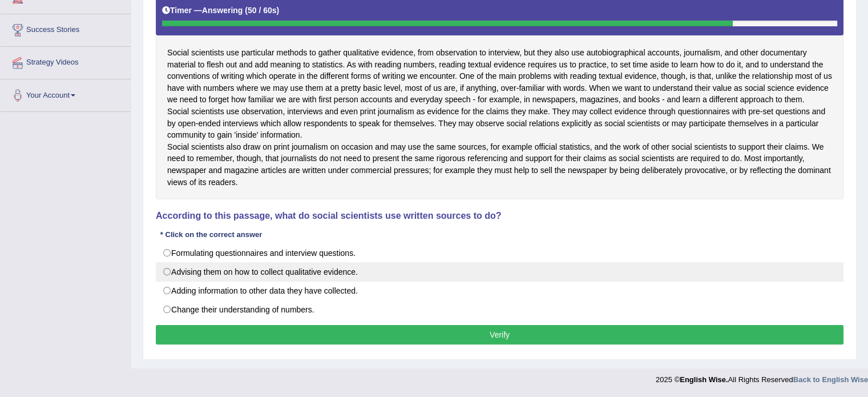
click at [203, 281] on label "Advising them on how to collect qualitative evidence." at bounding box center [500, 271] width 688 height 19
radio input "true"
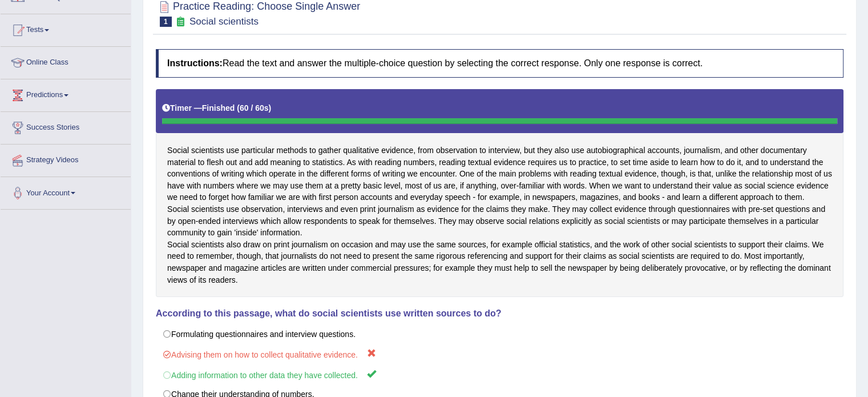
scroll to position [77, 0]
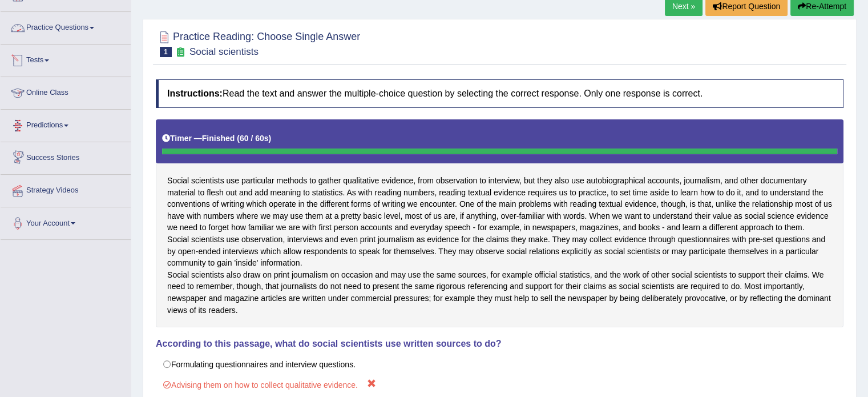
click at [98, 34] on link "Practice Questions" at bounding box center [66, 26] width 130 height 29
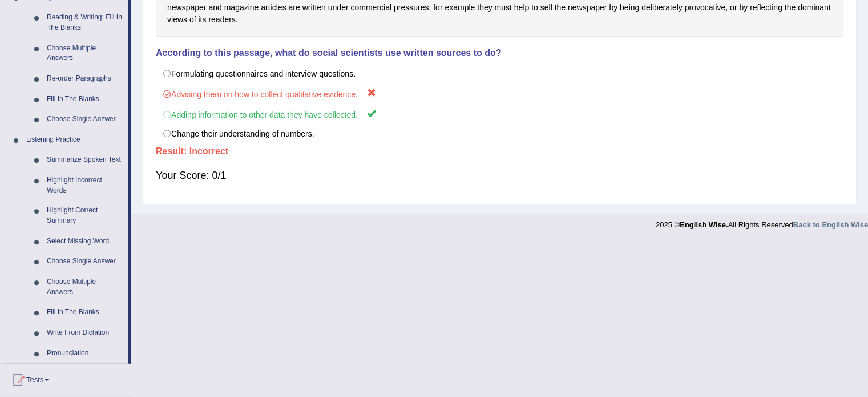
scroll to position [374, 0]
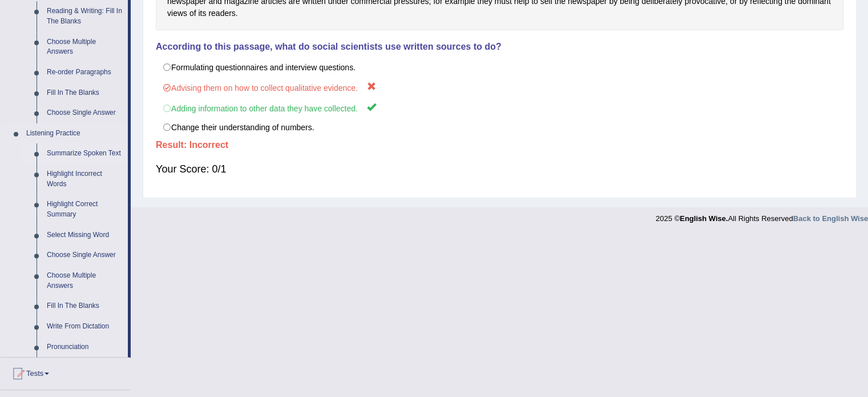
click at [62, 154] on link "Summarize Spoken Text" at bounding box center [85, 153] width 86 height 21
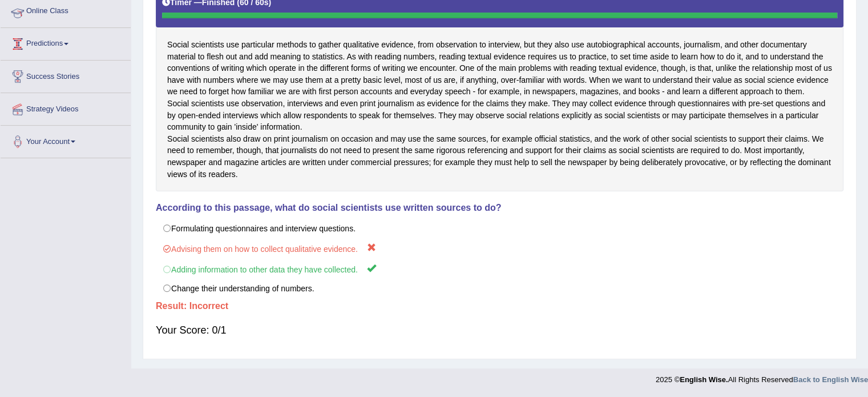
scroll to position [135, 0]
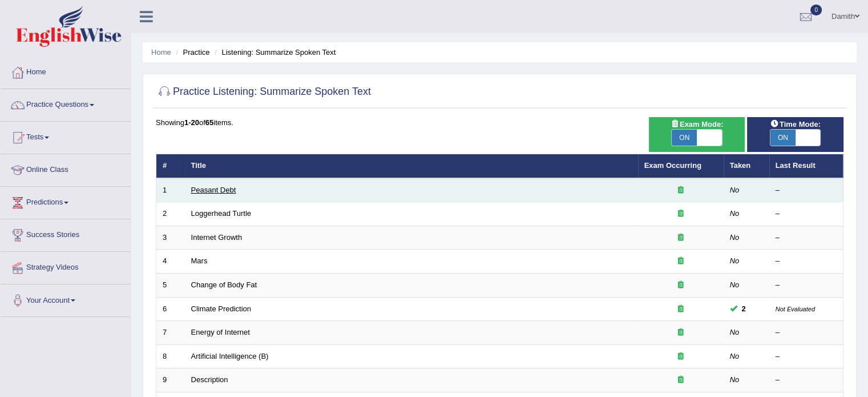
click at [216, 189] on link "Peasant Debt" at bounding box center [213, 189] width 45 height 9
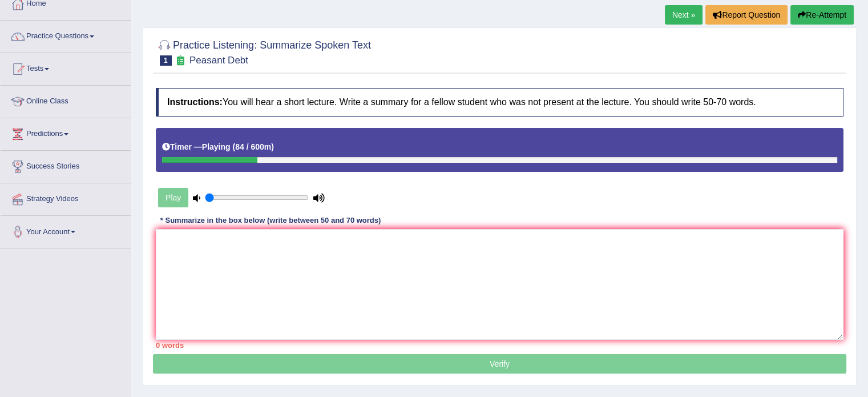
scroll to position [46, 0]
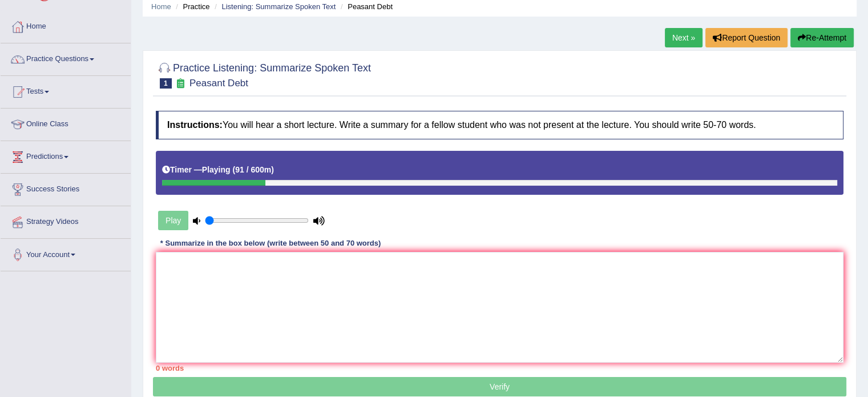
click at [866, 390] on div "Home Practice Listening: Summarize Spoken Text Peasant Debt Next » Report Quest…" at bounding box center [499, 239] width 737 height 571
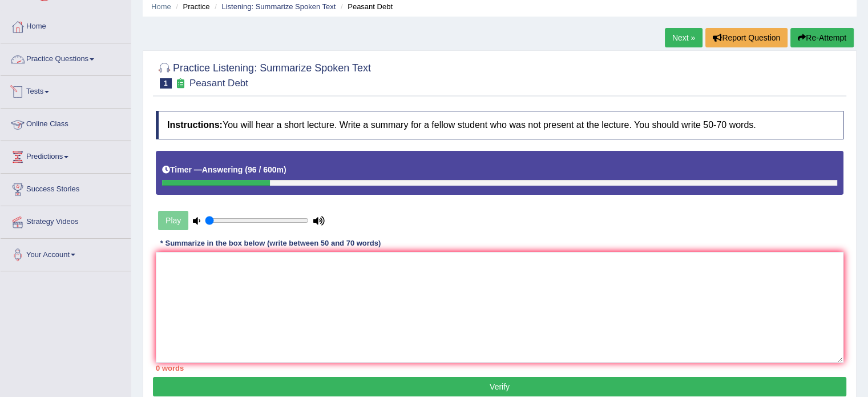
click at [64, 61] on link "Practice Questions" at bounding box center [66, 57] width 130 height 29
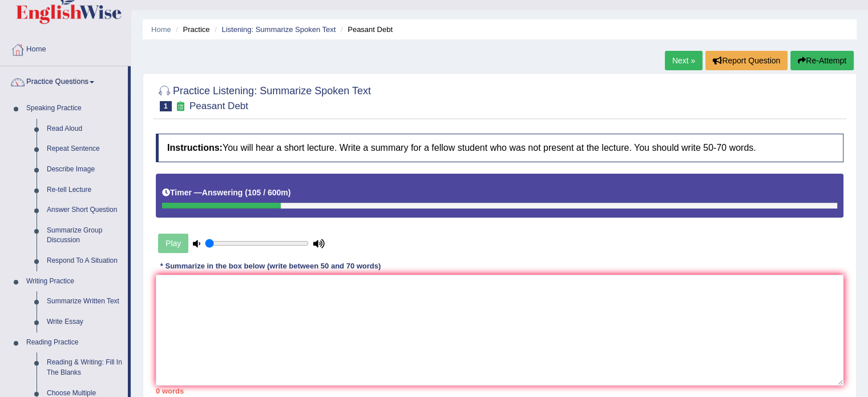
scroll to position [0, 0]
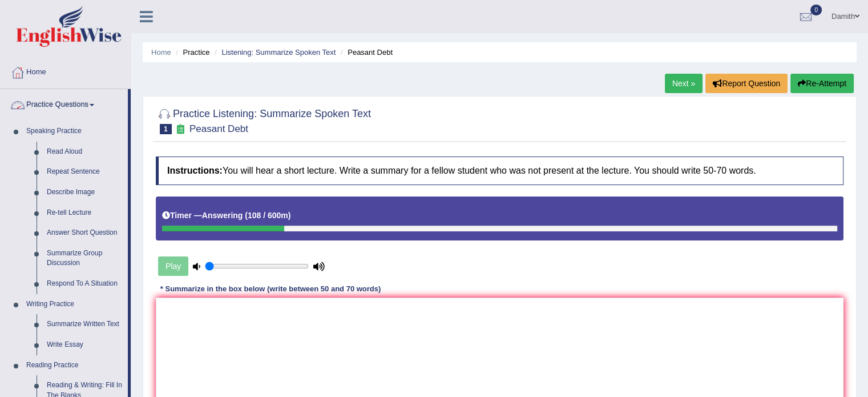
click at [62, 100] on link "Practice Questions" at bounding box center [64, 103] width 127 height 29
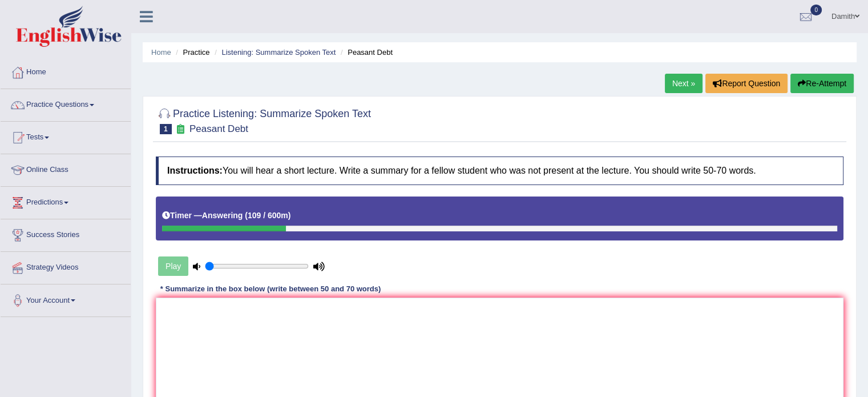
click at [62, 100] on link "Practice Questions" at bounding box center [66, 103] width 130 height 29
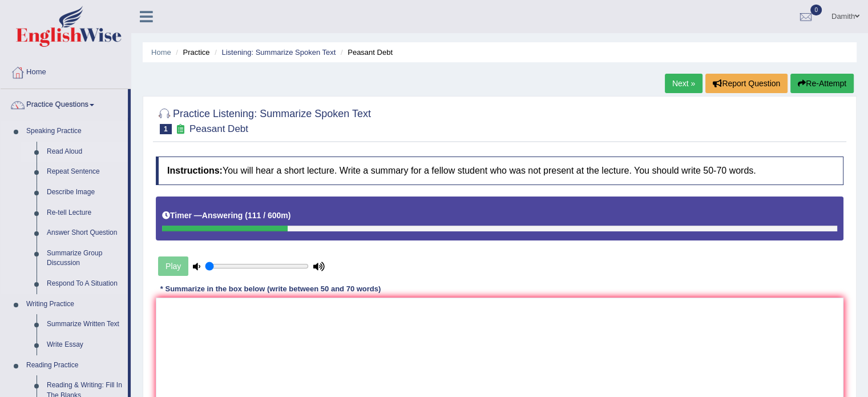
click at [62, 147] on link "Read Aloud" at bounding box center [85, 152] width 86 height 21
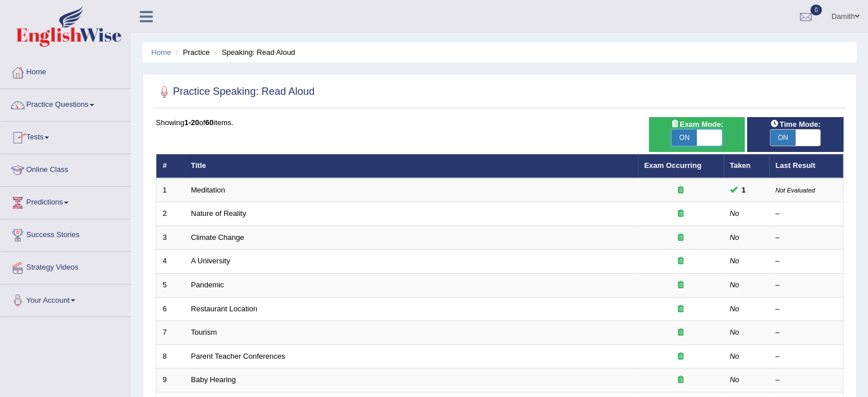
click at [715, 137] on span at bounding box center [709, 138] width 25 height 16
checkbox input "false"
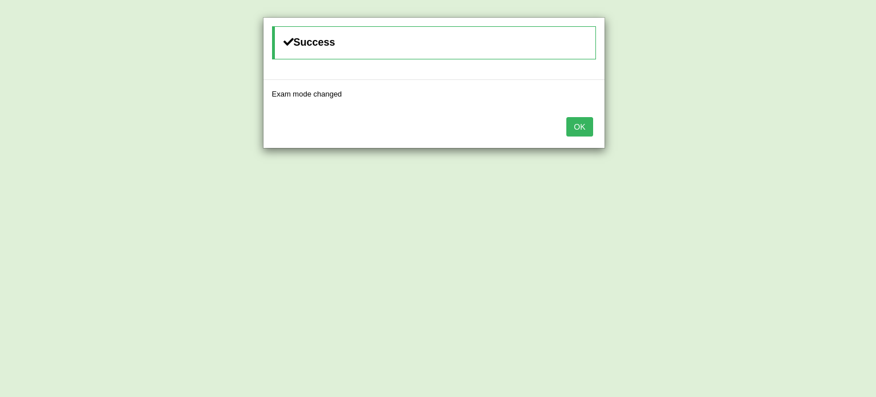
click at [587, 130] on button "OK" at bounding box center [580, 126] width 26 height 19
click at [573, 127] on button "OK" at bounding box center [580, 126] width 26 height 19
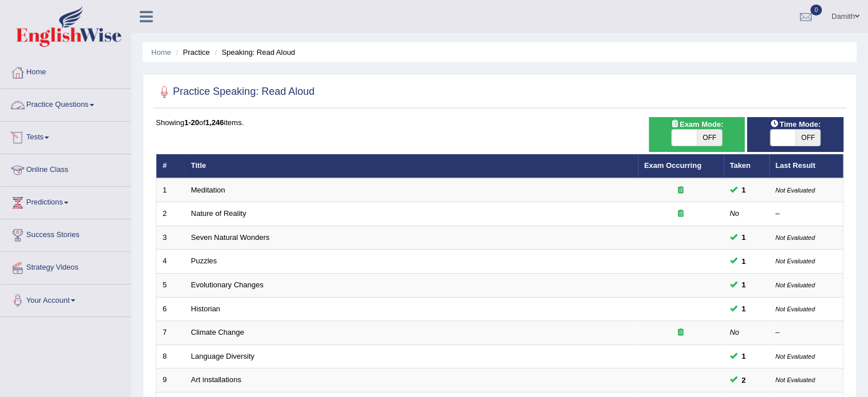
click at [92, 107] on link "Practice Questions" at bounding box center [66, 103] width 130 height 29
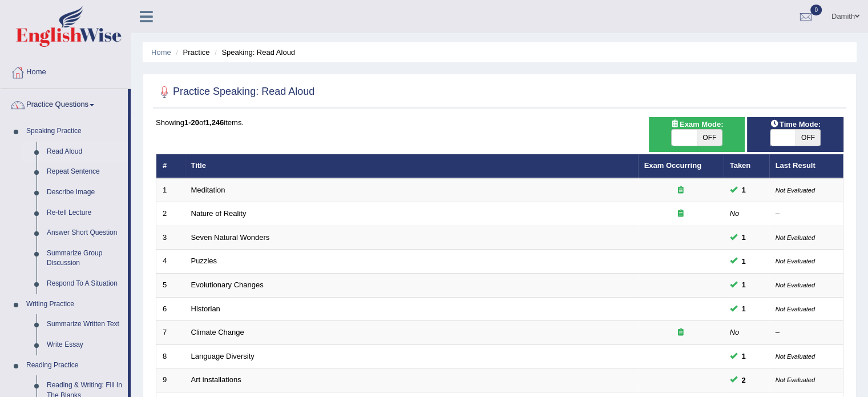
click at [92, 107] on link "Practice Questions" at bounding box center [64, 103] width 127 height 29
